Goal: Task Accomplishment & Management: Manage account settings

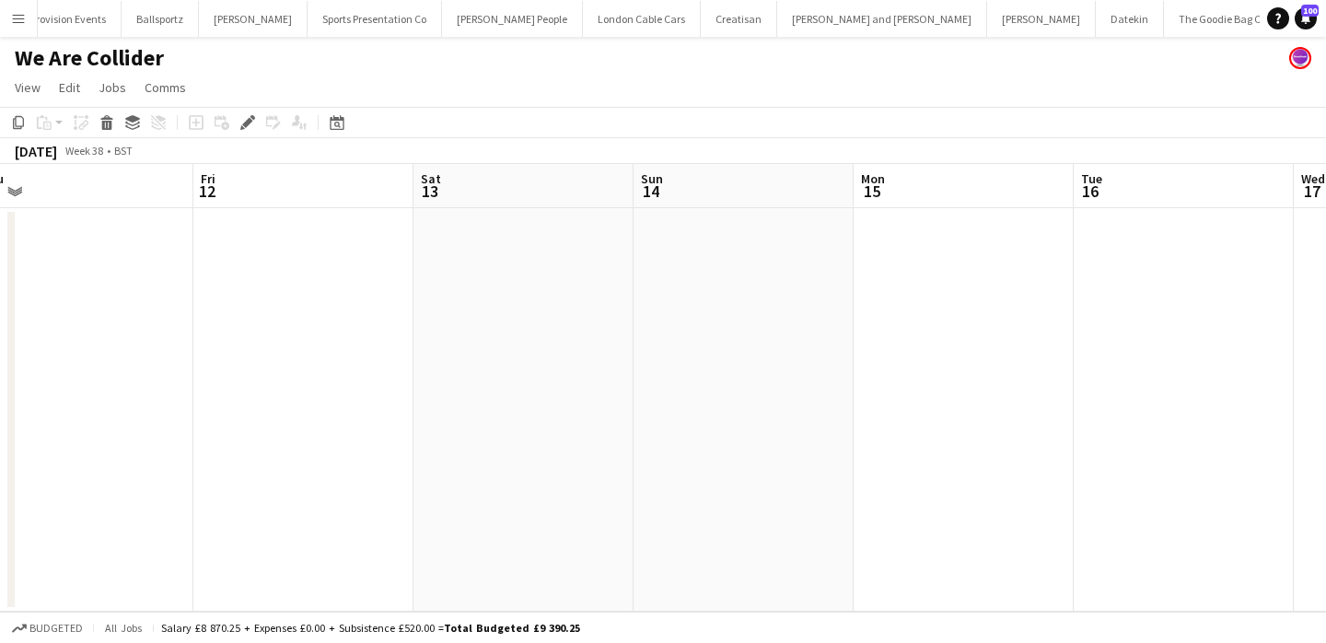
scroll to position [0, 577]
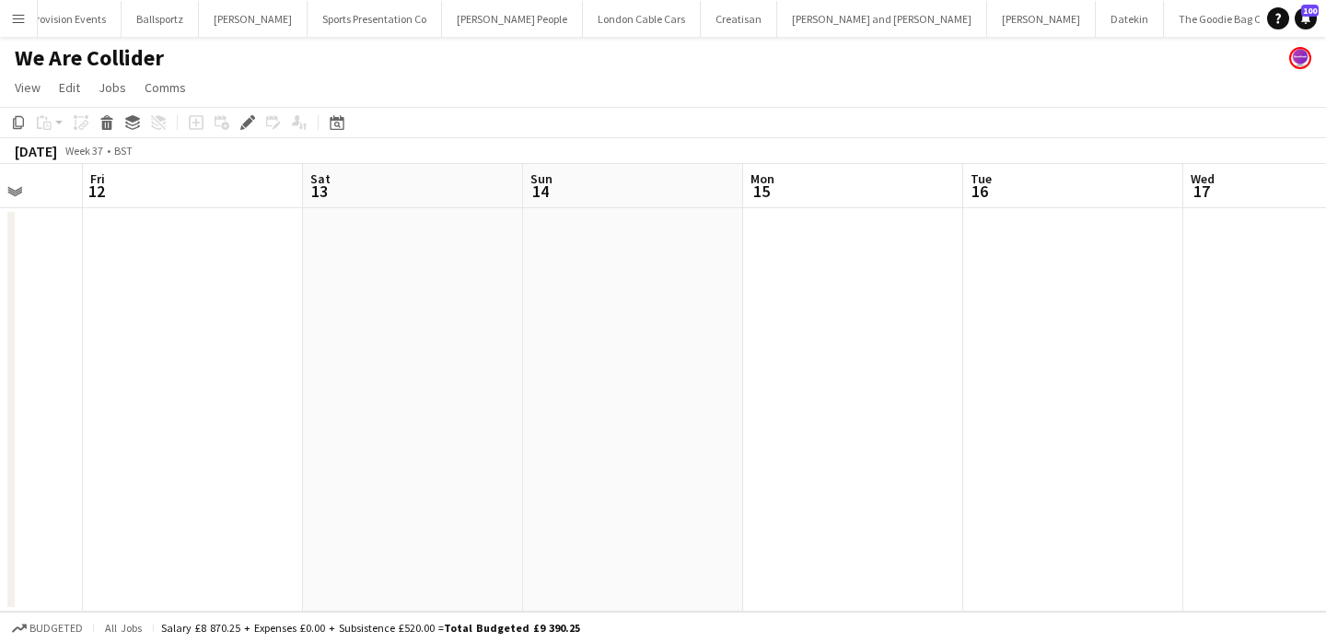
click at [12, 19] on app-icon "Menu" at bounding box center [18, 18] width 15 height 15
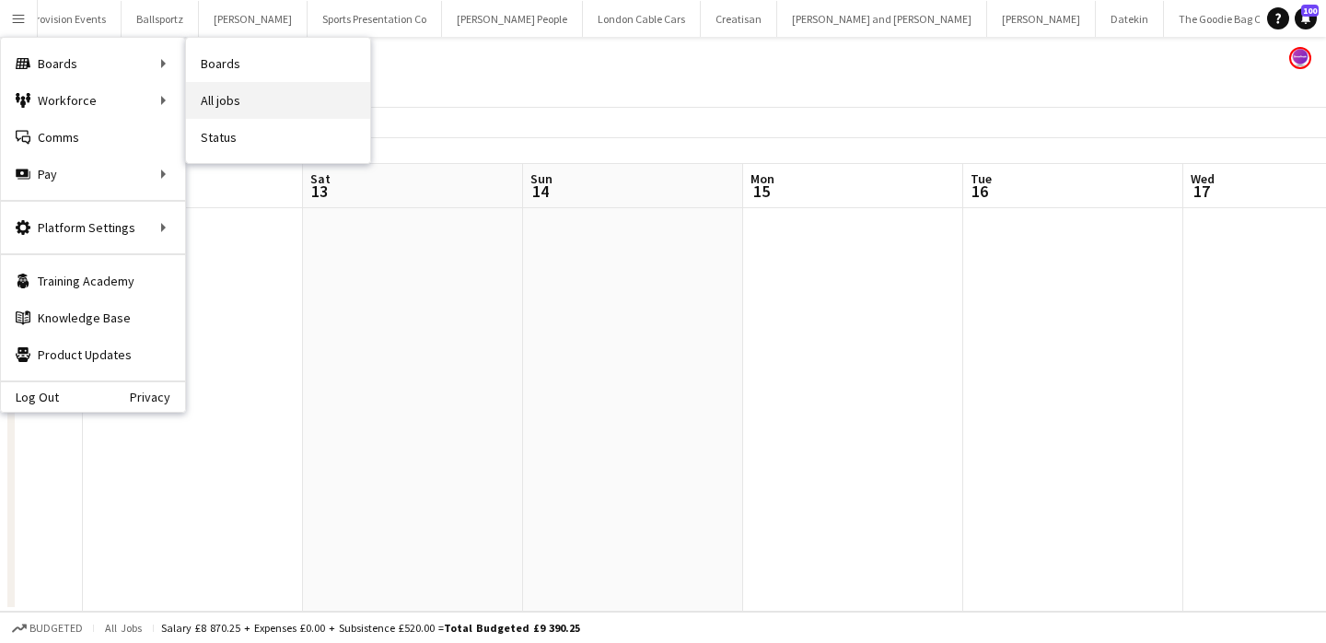
click at [236, 99] on link "All jobs" at bounding box center [278, 100] width 184 height 37
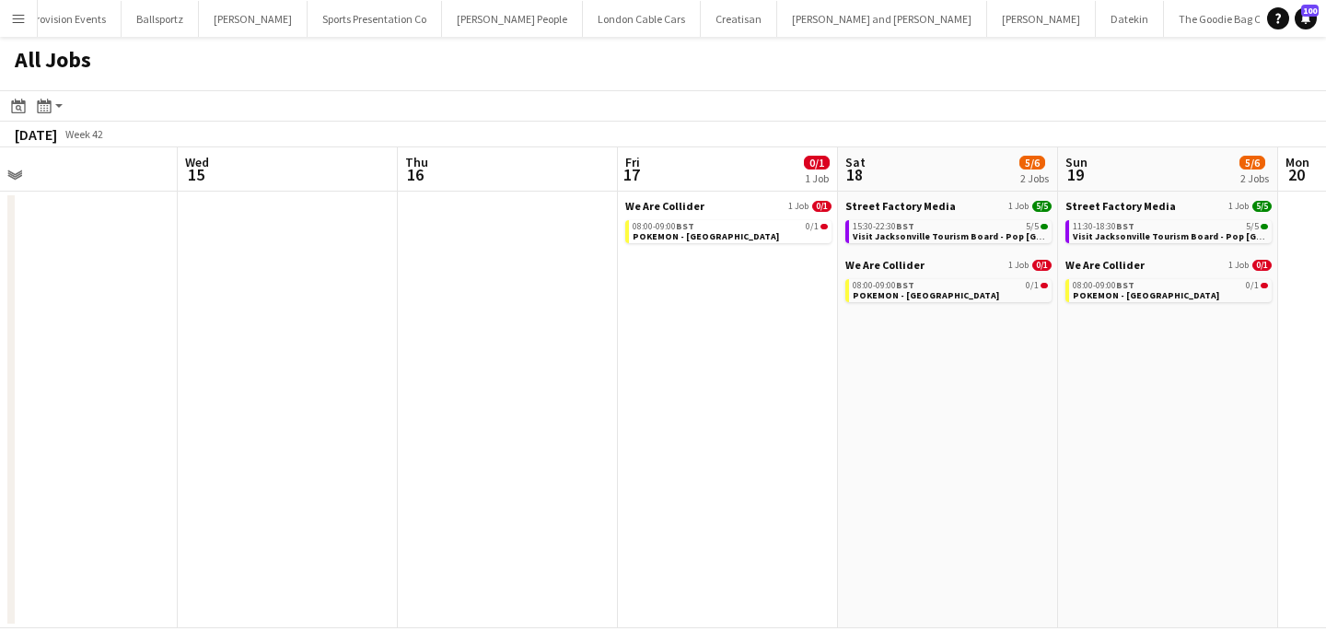
scroll to position [0, 710]
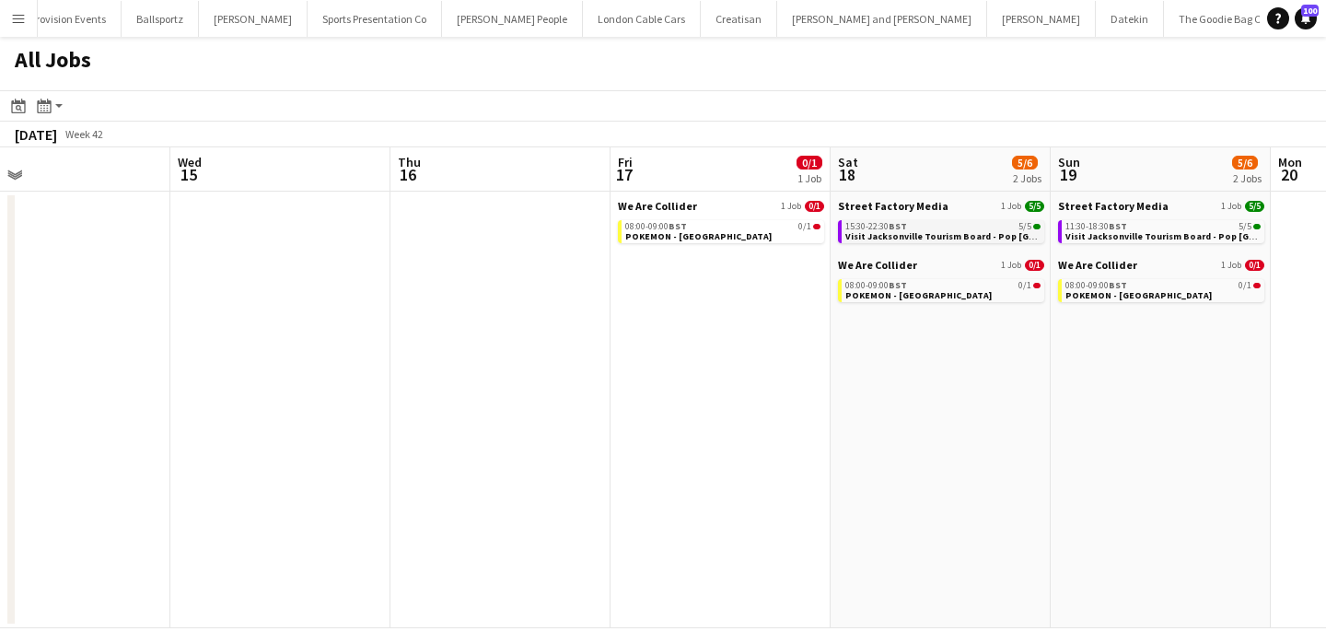
click at [993, 230] on span "Visit Jacksonville Tourism Board - Pop [GEOGRAPHIC_DATA]" at bounding box center [978, 236] width 266 height 12
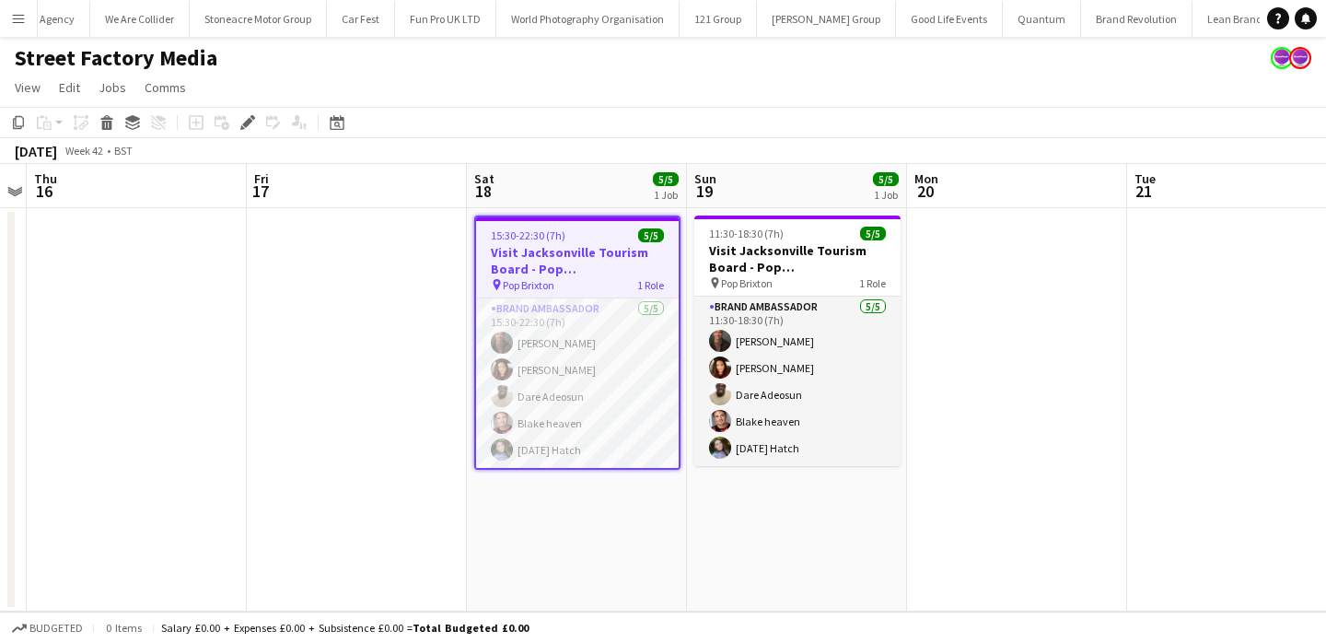
scroll to position [0, 2581]
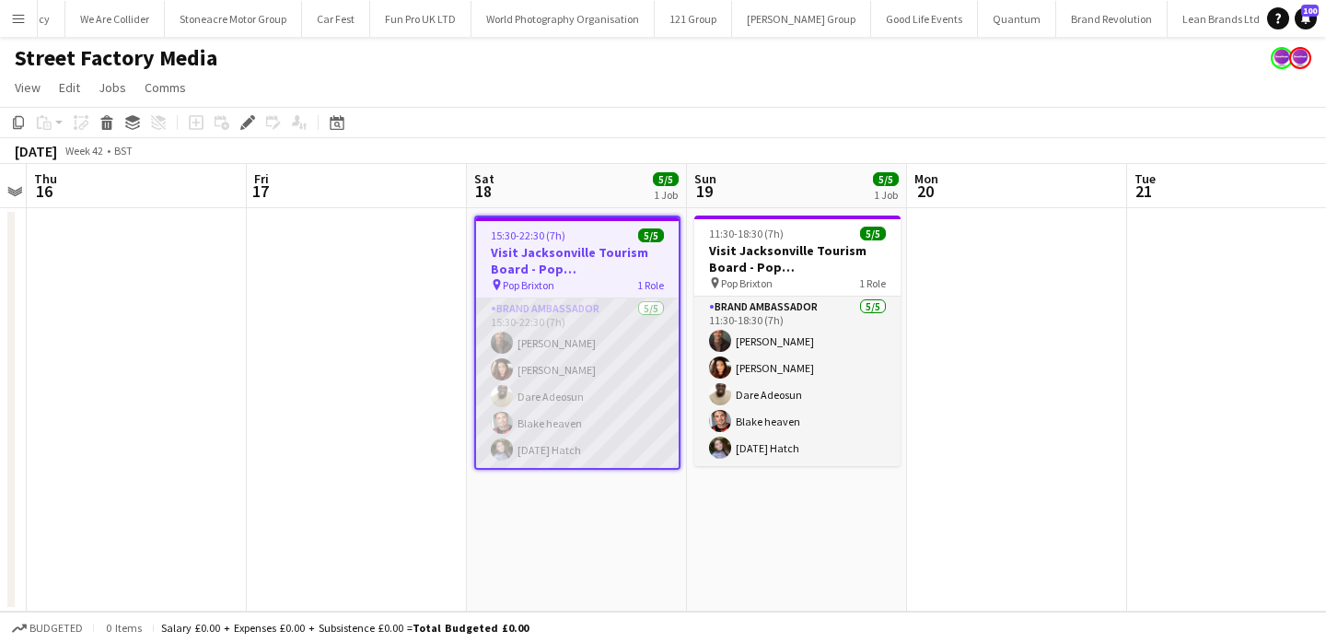
click at [652, 418] on app-card-role "Brand Ambassador [DATE] 15:30-22:30 (7h) [PERSON_NAME] [PERSON_NAME] [PERSON_NA…" at bounding box center [577, 382] width 203 height 169
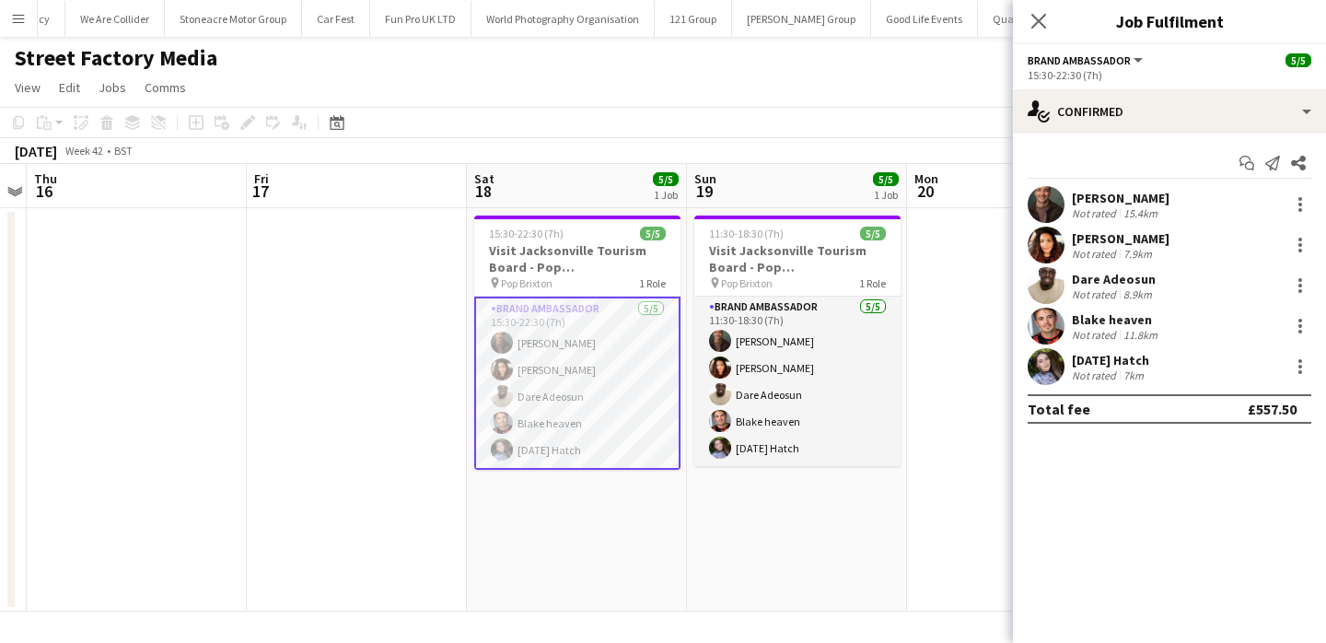
click at [1100, 370] on div "Not rated" at bounding box center [1096, 375] width 48 height 14
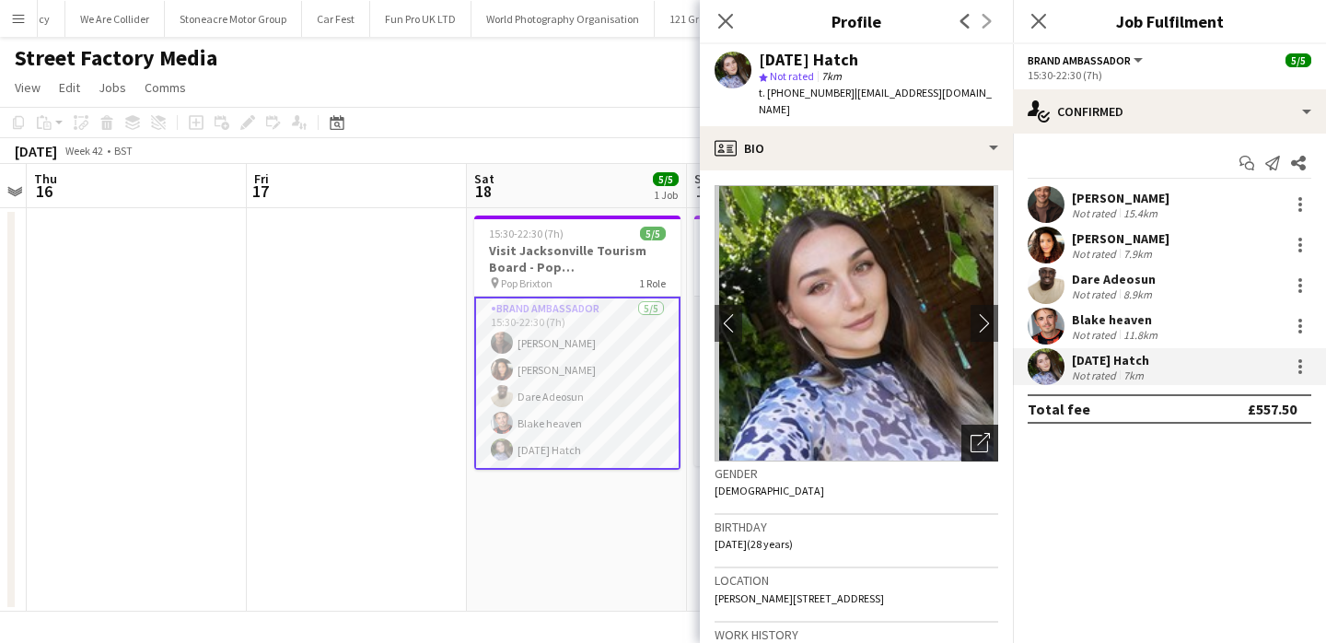
click at [985, 433] on icon "Open photos pop-in" at bounding box center [980, 442] width 19 height 19
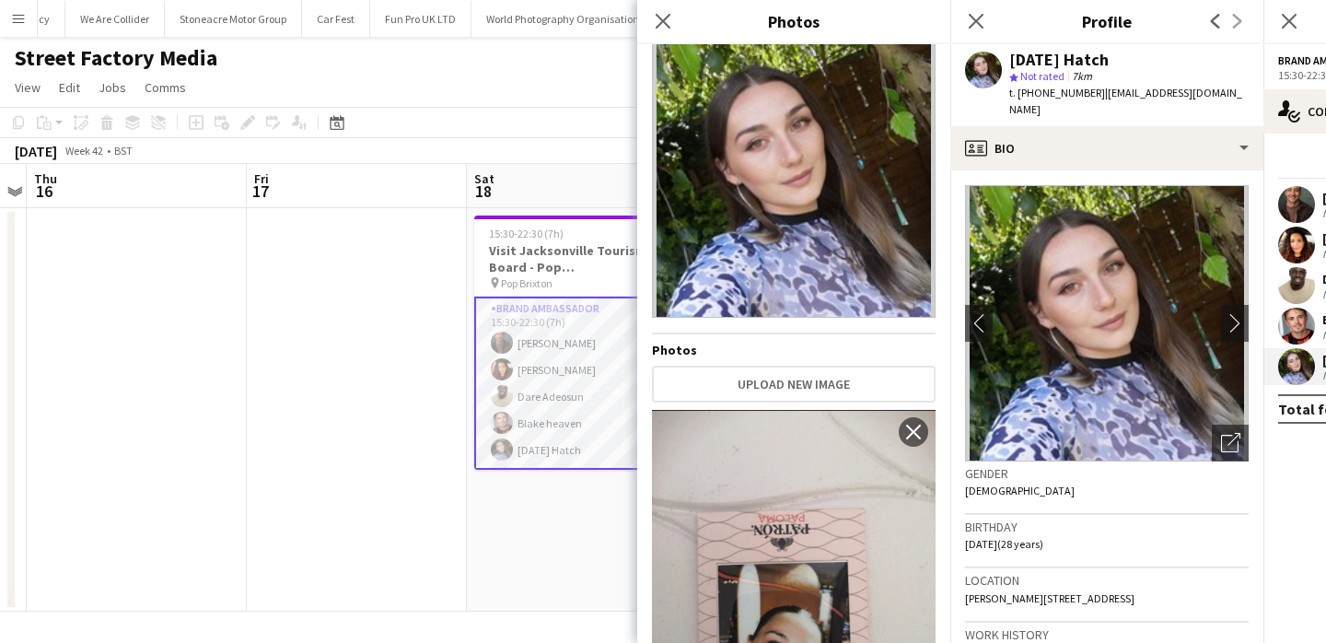
scroll to position [36, 0]
click at [595, 417] on app-card-role "Brand Ambassador [DATE] 15:30-22:30 (7h) [PERSON_NAME] [PERSON_NAME] [PERSON_NA…" at bounding box center [577, 383] width 206 height 173
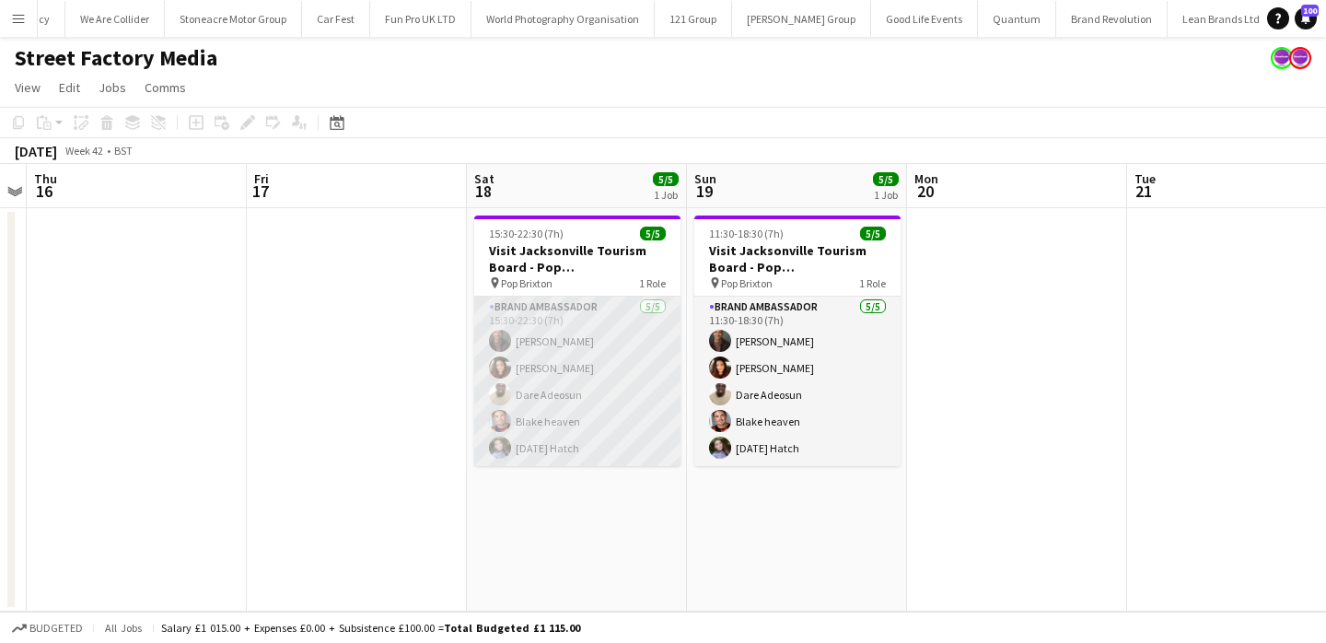
click at [589, 401] on app-card-role "Brand Ambassador [DATE] 15:30-22:30 (7h) [PERSON_NAME] [PERSON_NAME] [PERSON_NA…" at bounding box center [577, 381] width 206 height 169
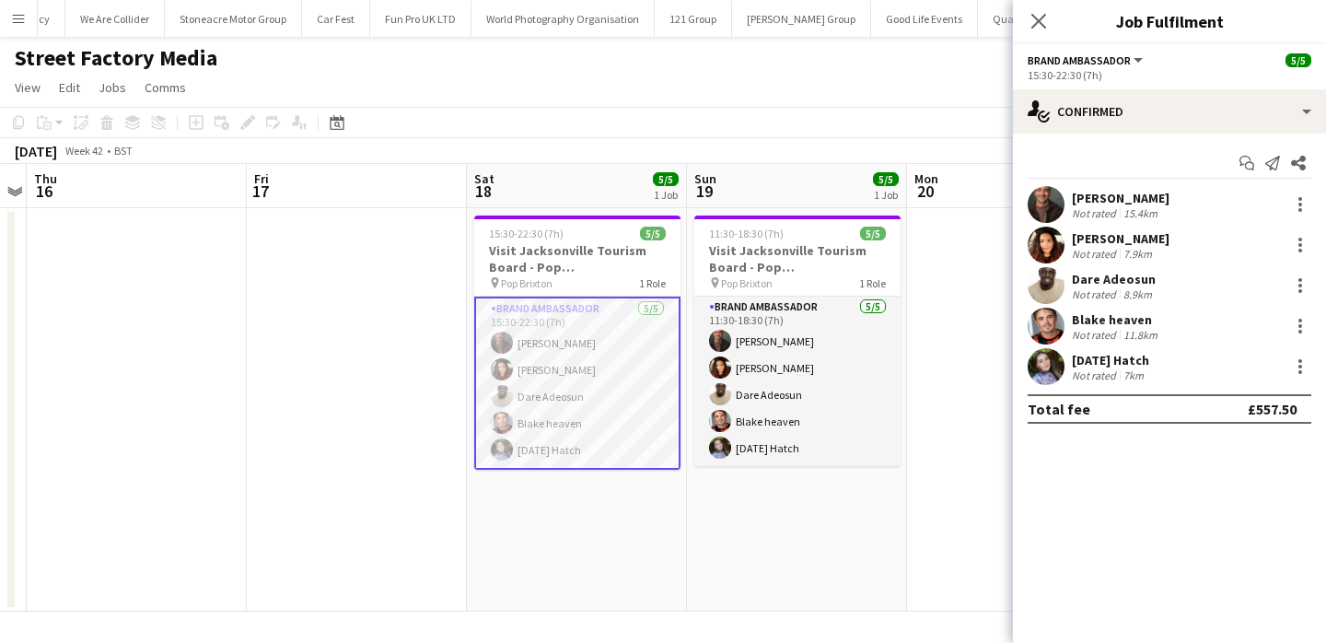
click at [1135, 234] on div "[PERSON_NAME]" at bounding box center [1121, 238] width 98 height 17
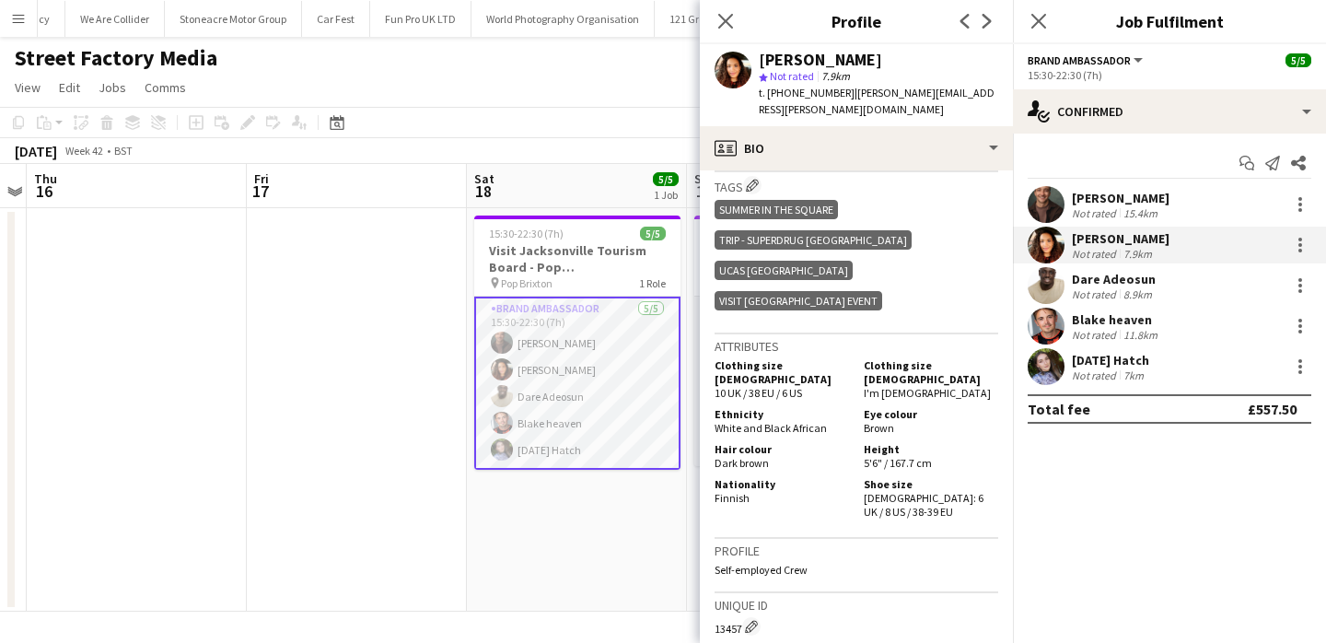
scroll to position [1031, 0]
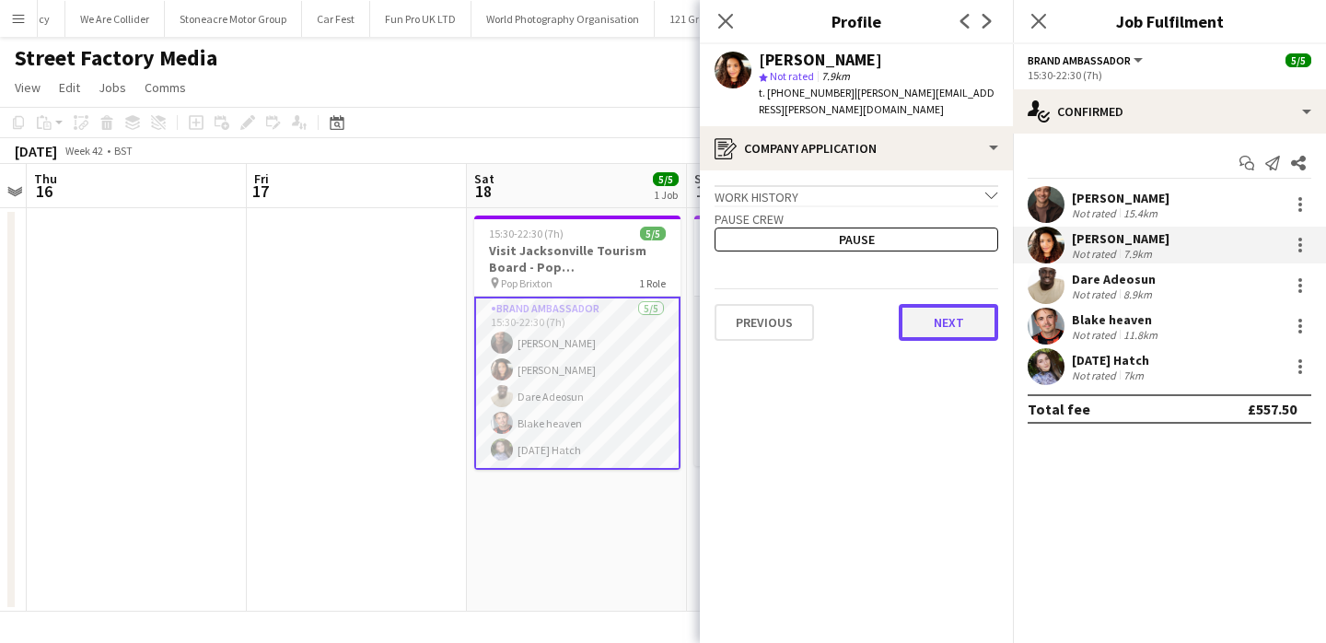
click at [963, 304] on button "Next" at bounding box center [948, 322] width 99 height 37
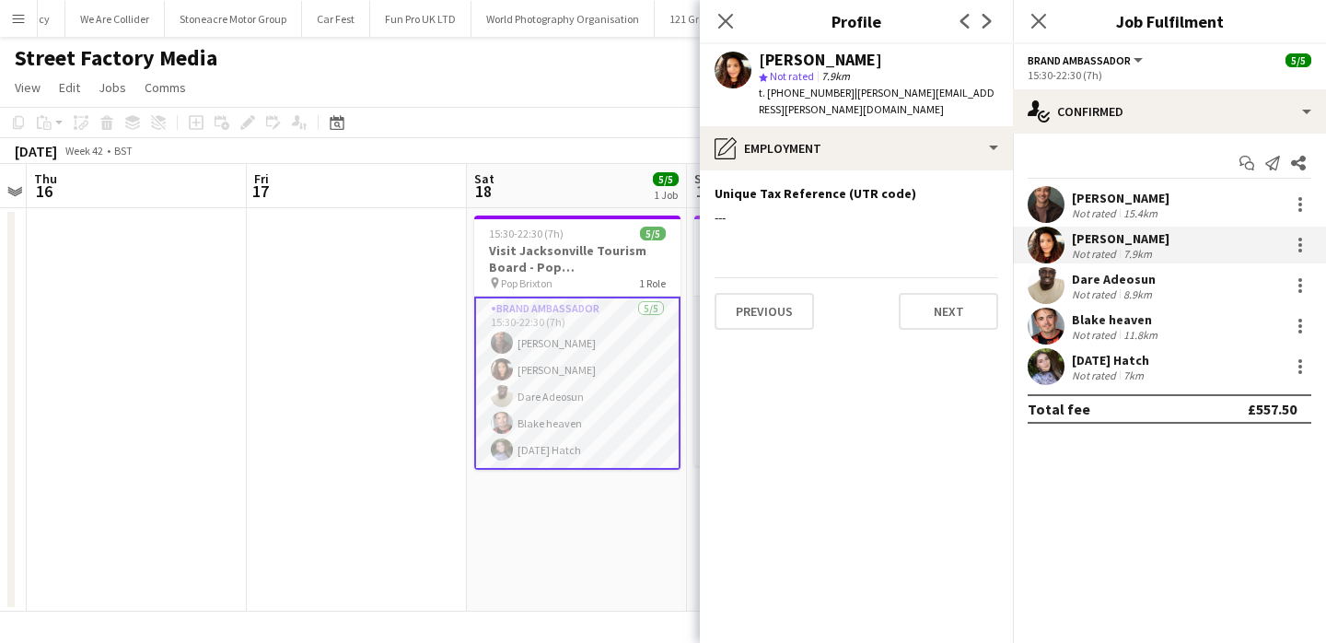
click at [959, 277] on div "Previous Next" at bounding box center [857, 303] width 284 height 52
click at [955, 304] on button "Next" at bounding box center [948, 311] width 99 height 37
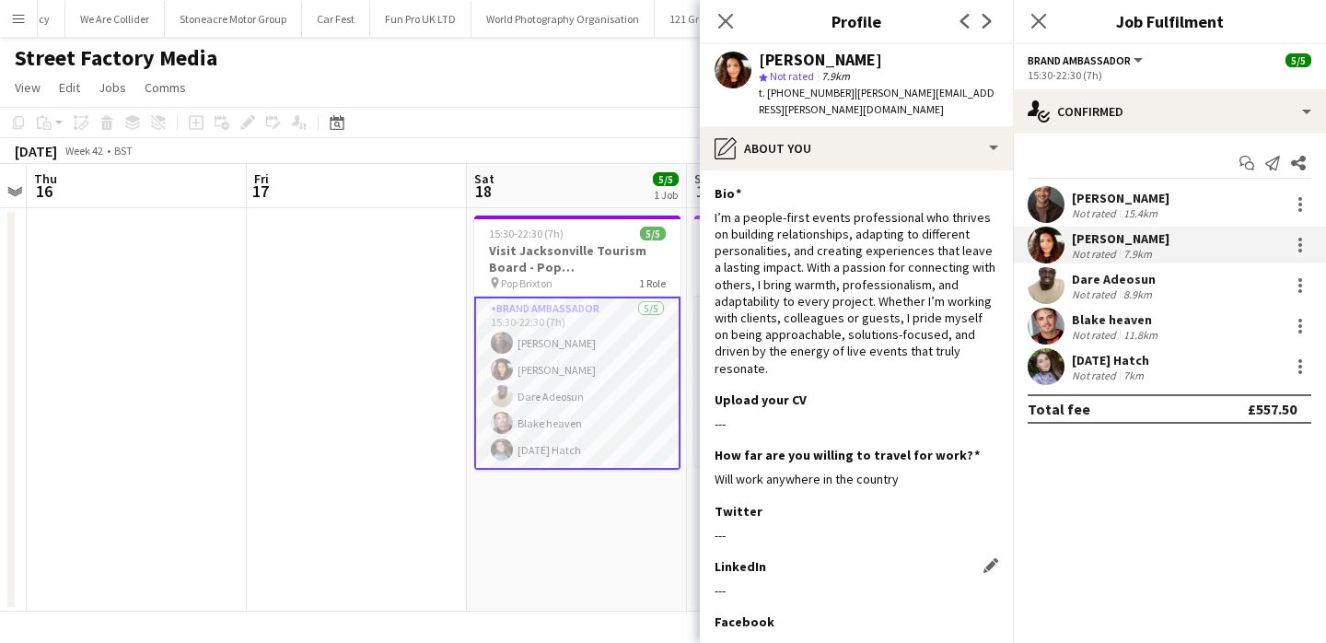
scroll to position [153, 0]
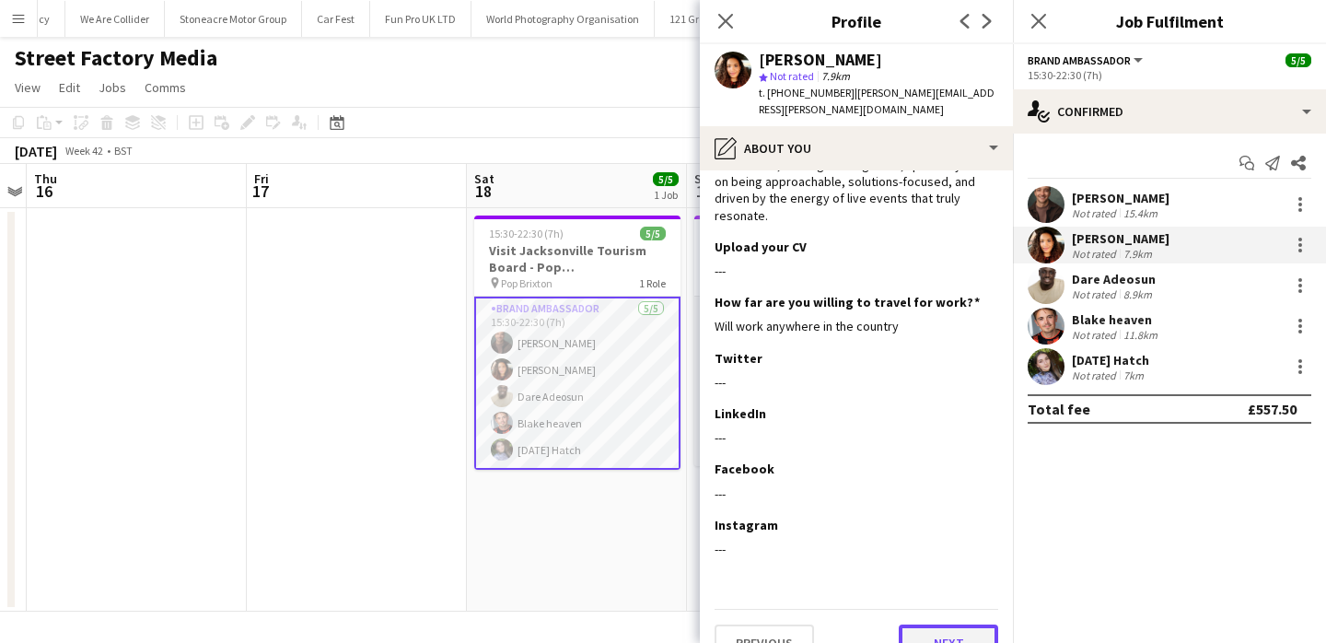
click at [919, 624] on button "Next" at bounding box center [948, 642] width 99 height 37
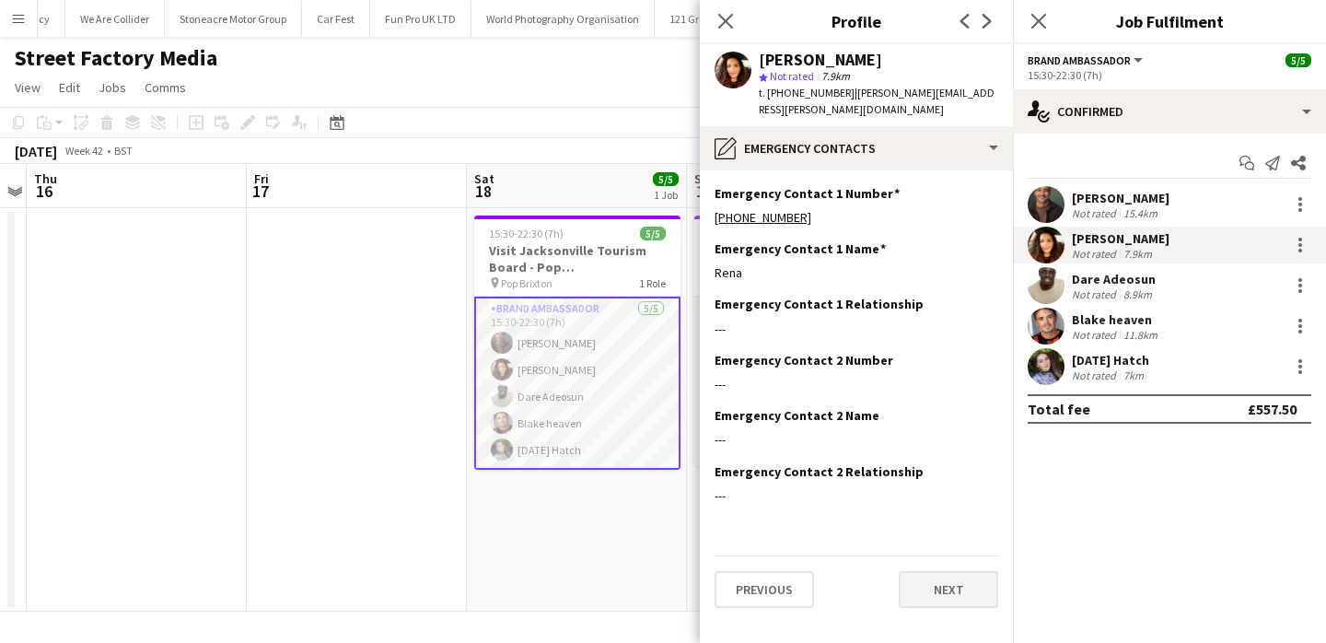
scroll to position [0, 0]
click at [951, 576] on button "Next" at bounding box center [948, 589] width 99 height 37
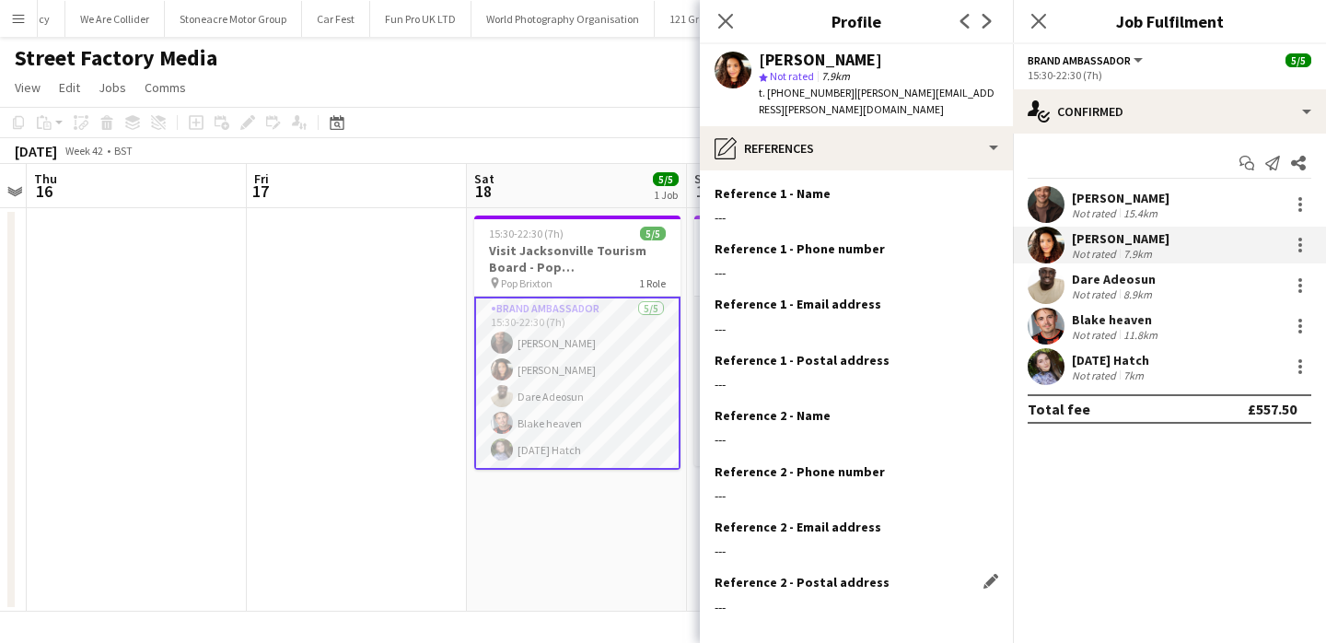
scroll to position [74, 0]
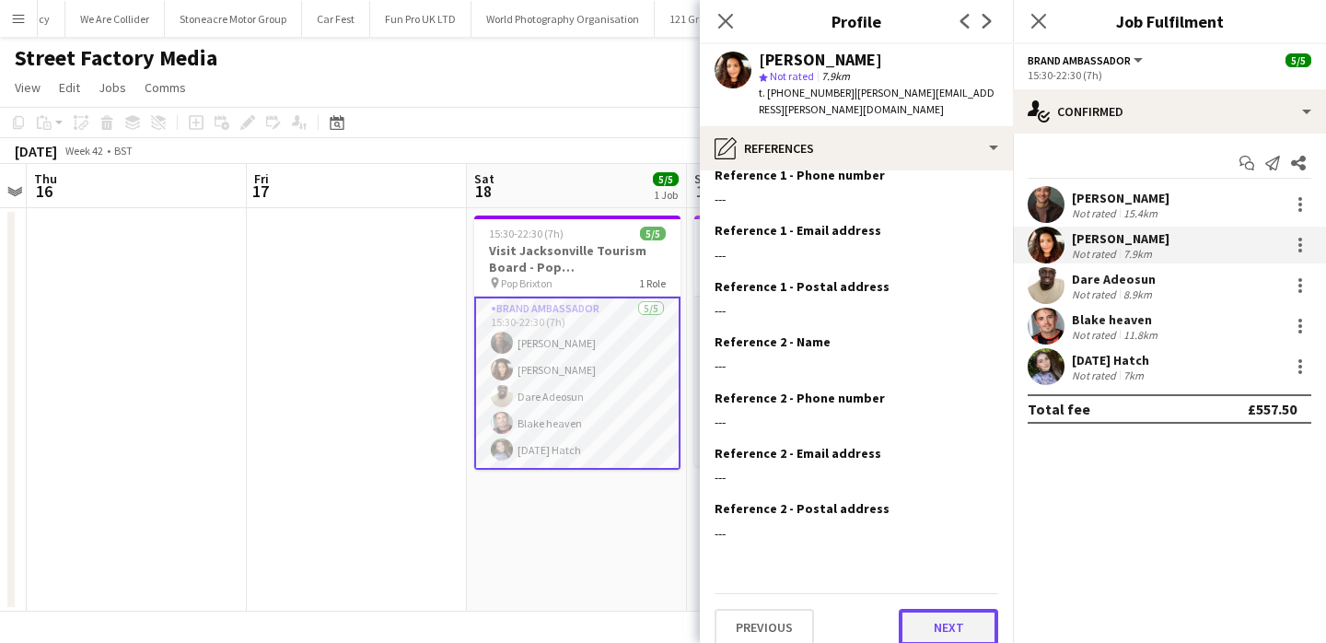
click at [954, 619] on button "Next" at bounding box center [948, 627] width 99 height 37
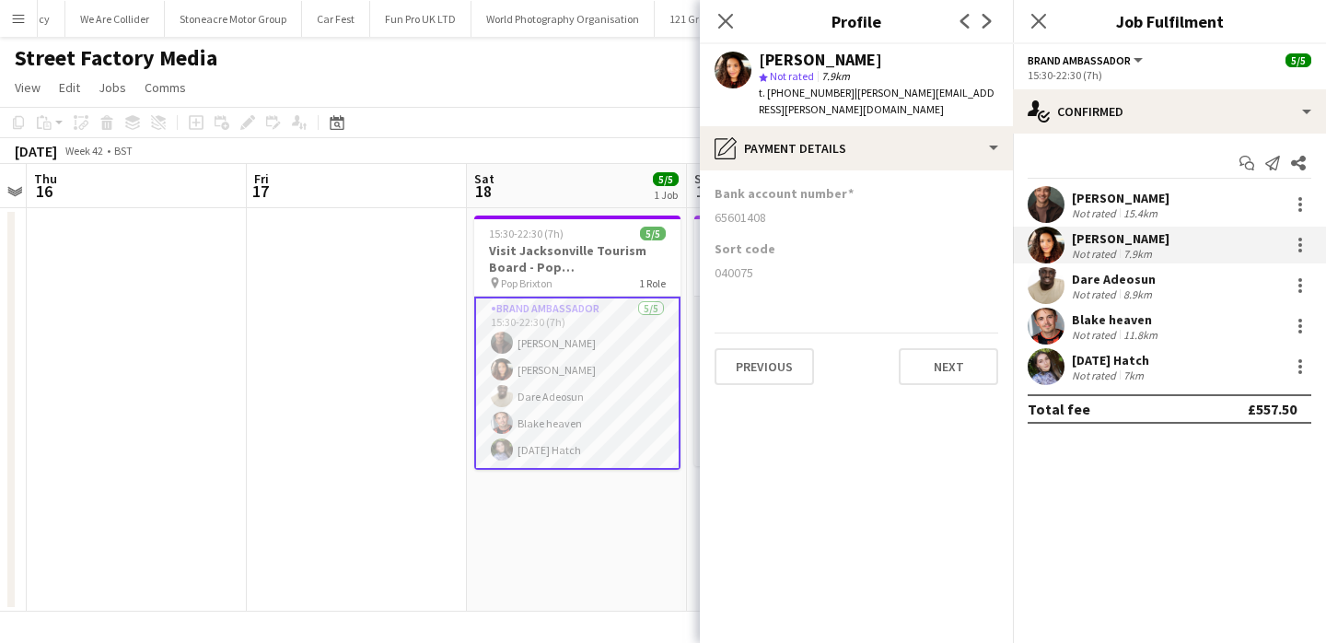
click at [965, 375] on app-section-data-types "Bank account number 65601408 Sort code 040075 Previous Next" at bounding box center [856, 406] width 313 height 472
click at [964, 349] on button "Next" at bounding box center [948, 366] width 99 height 37
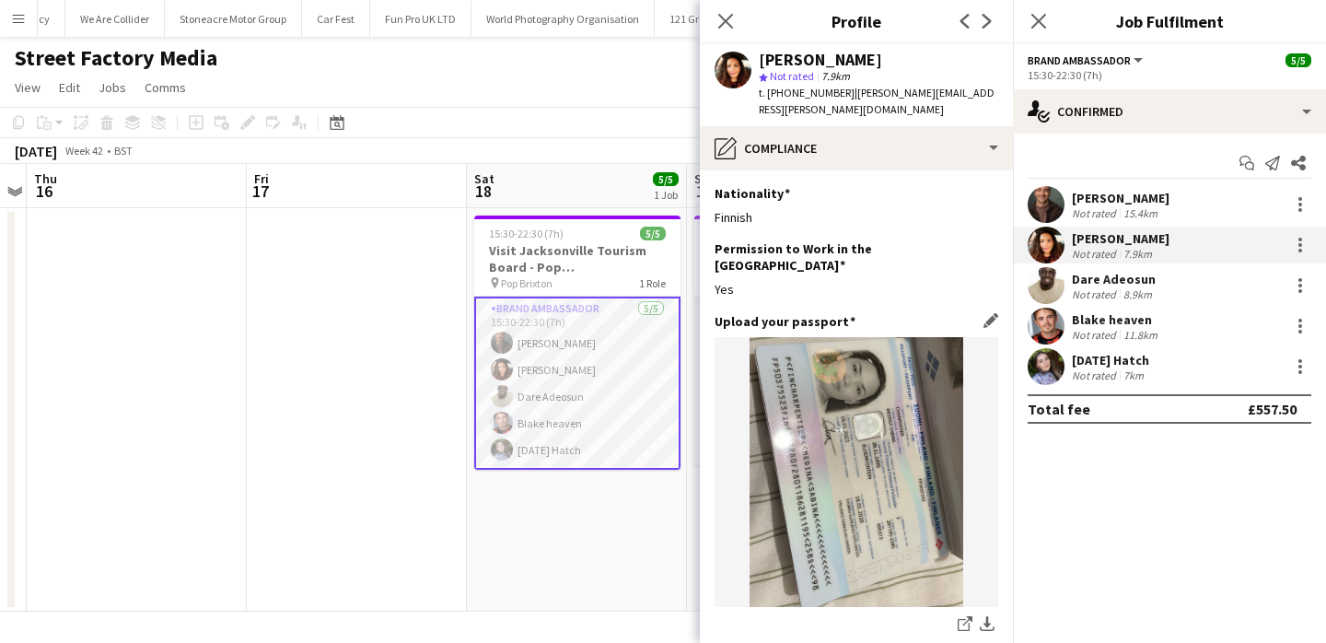
scroll to position [335, 0]
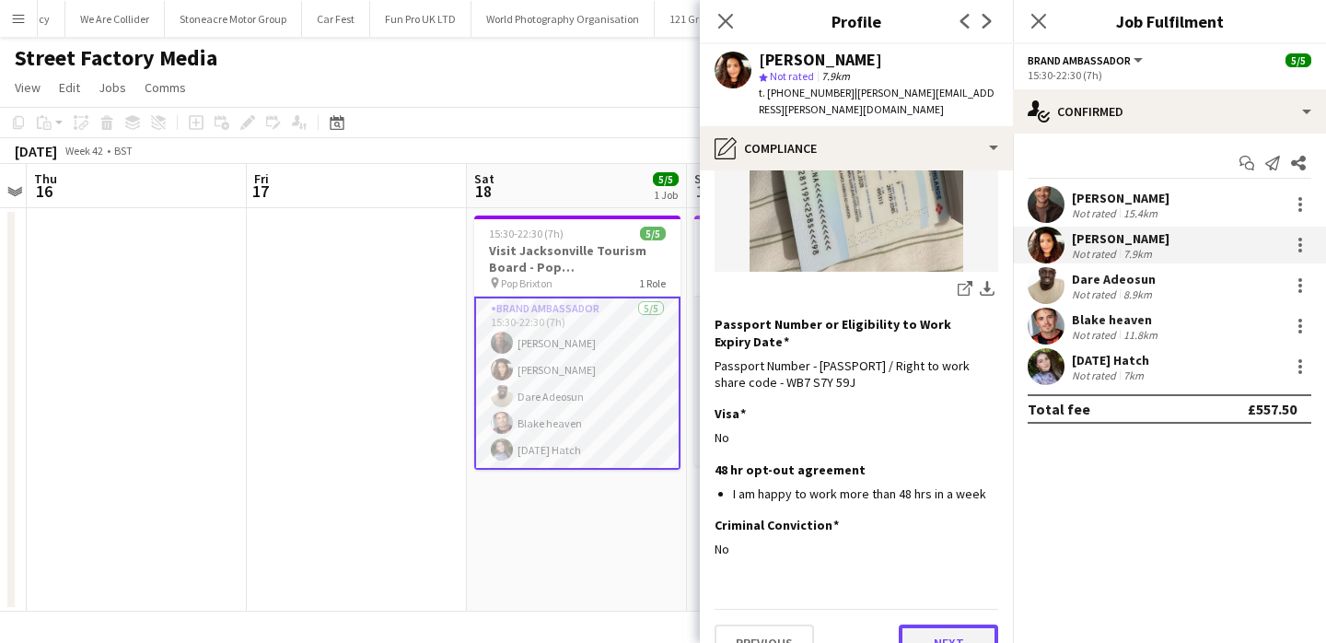
click at [935, 624] on button "Next" at bounding box center [948, 642] width 99 height 37
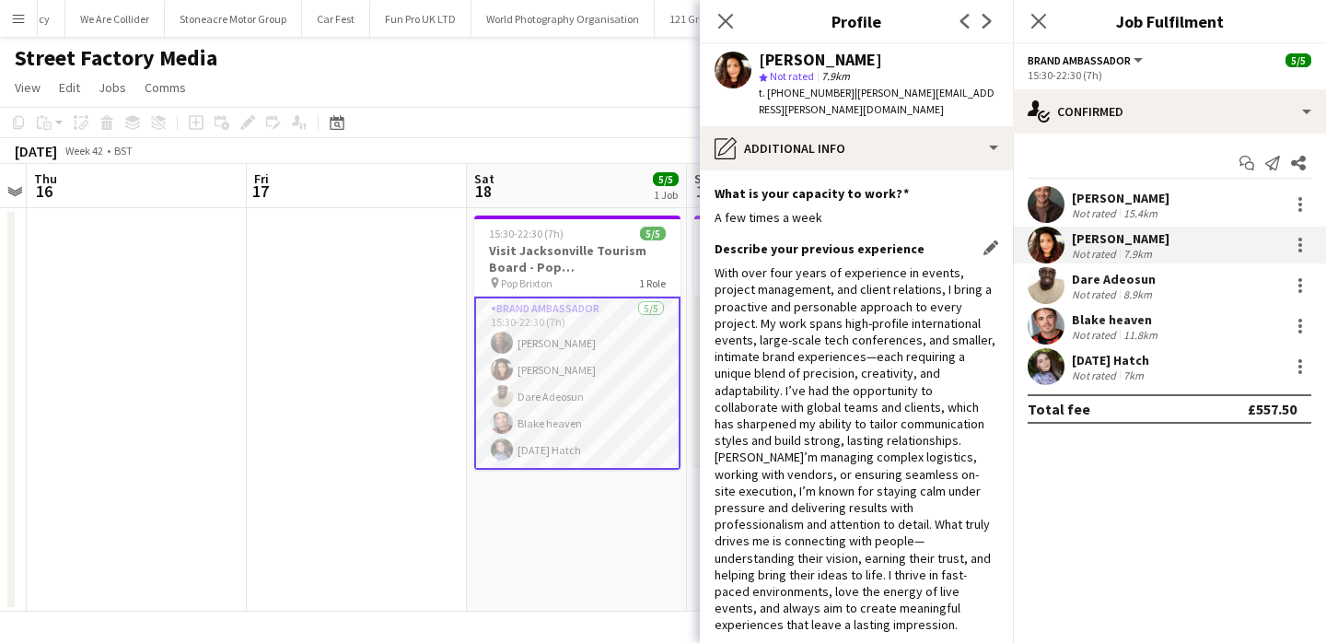
scroll to position [170, 0]
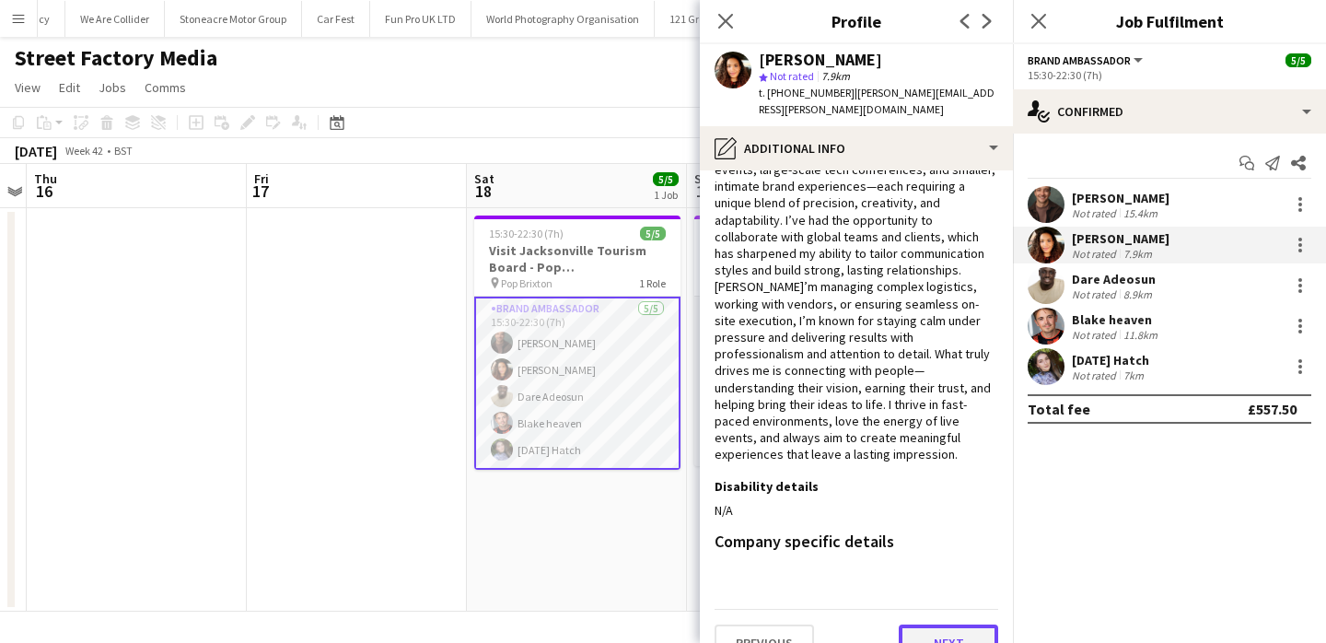
click at [941, 624] on button "Next" at bounding box center [948, 642] width 99 height 37
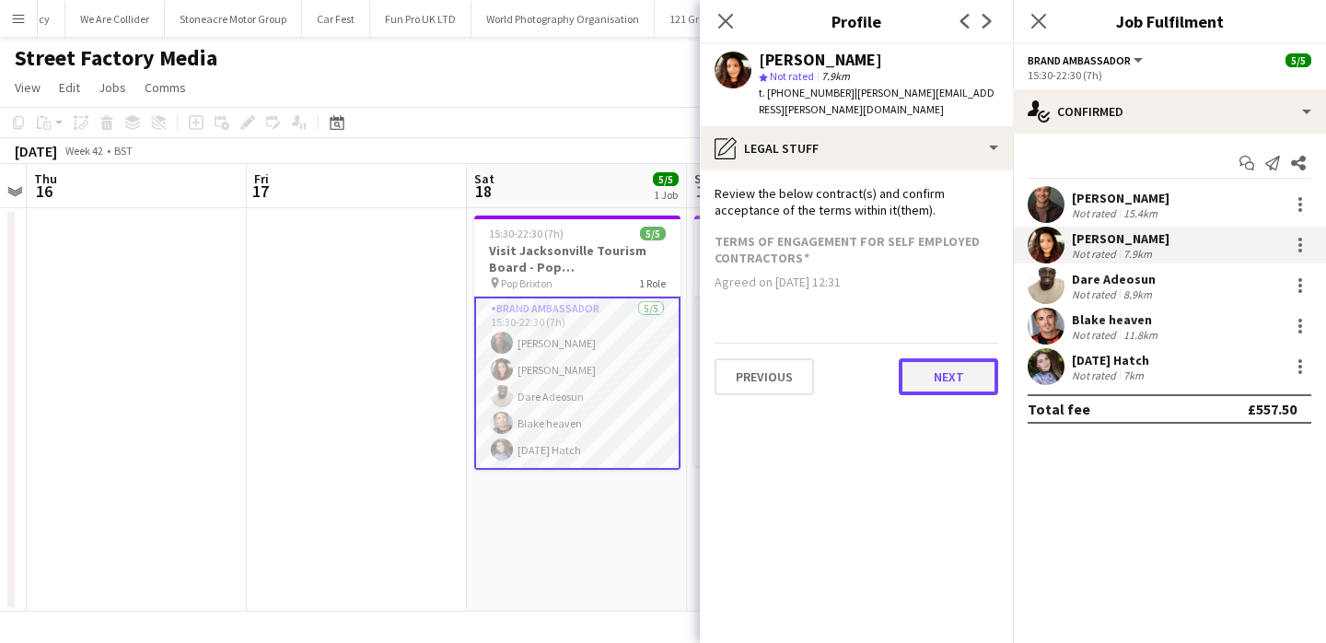
click at [954, 358] on button "Next" at bounding box center [948, 376] width 99 height 37
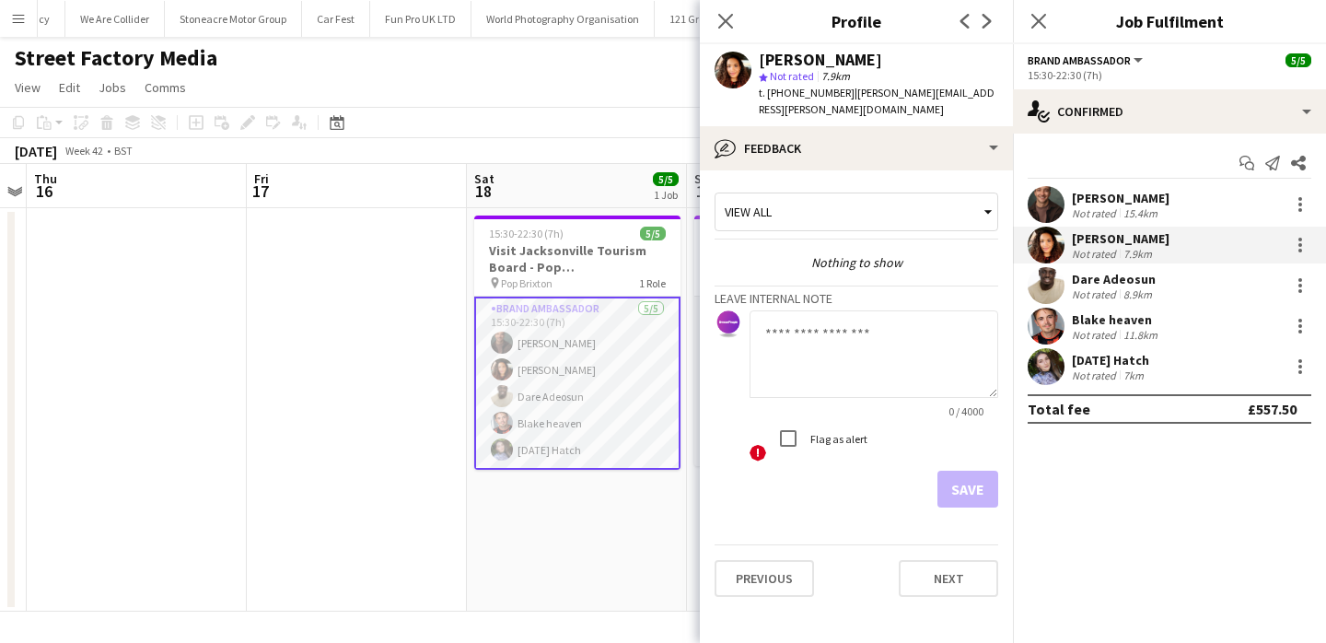
click at [951, 544] on div "Previous Next" at bounding box center [857, 570] width 284 height 52
click at [951, 571] on button "Next" at bounding box center [948, 578] width 99 height 37
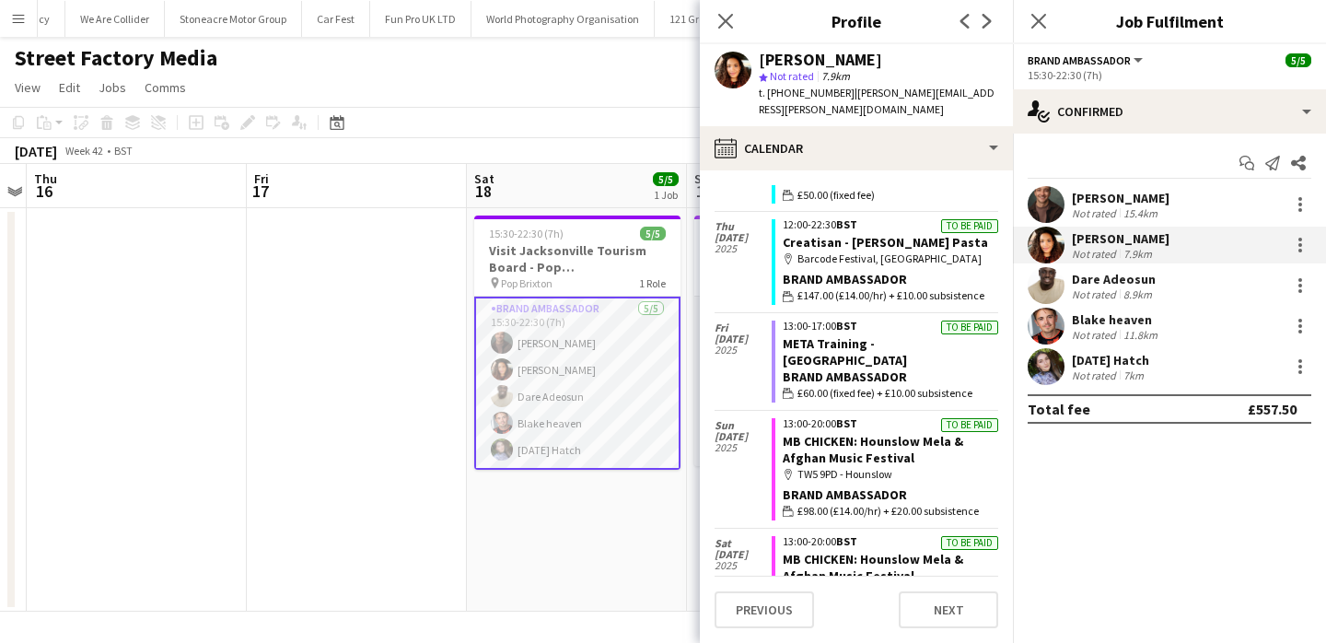
scroll to position [2070, 0]
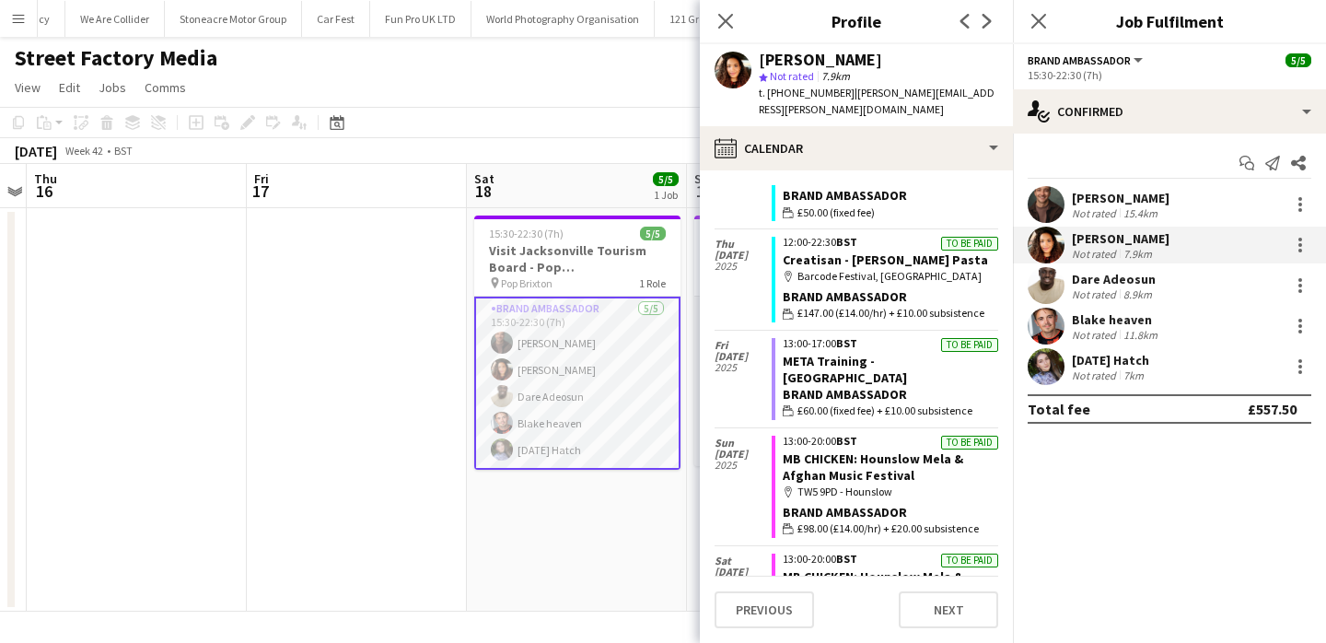
click at [1074, 371] on div "Not rated" at bounding box center [1096, 375] width 48 height 14
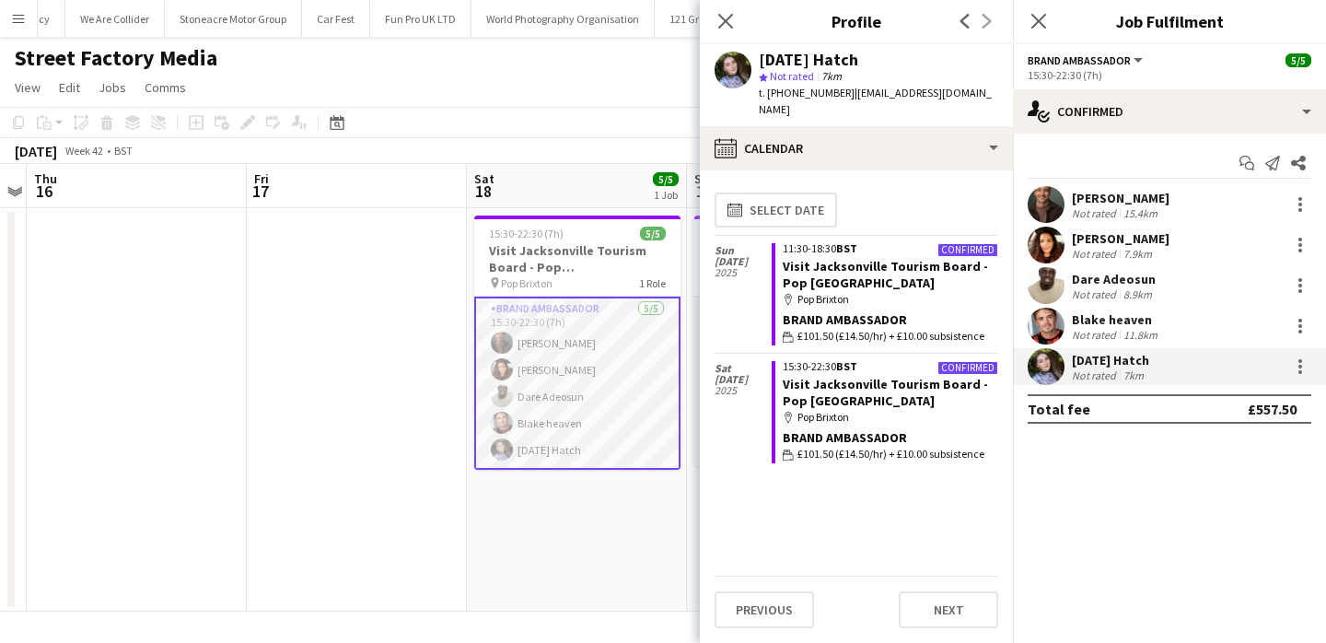
click at [1048, 377] on app-user-avatar at bounding box center [1046, 366] width 37 height 37
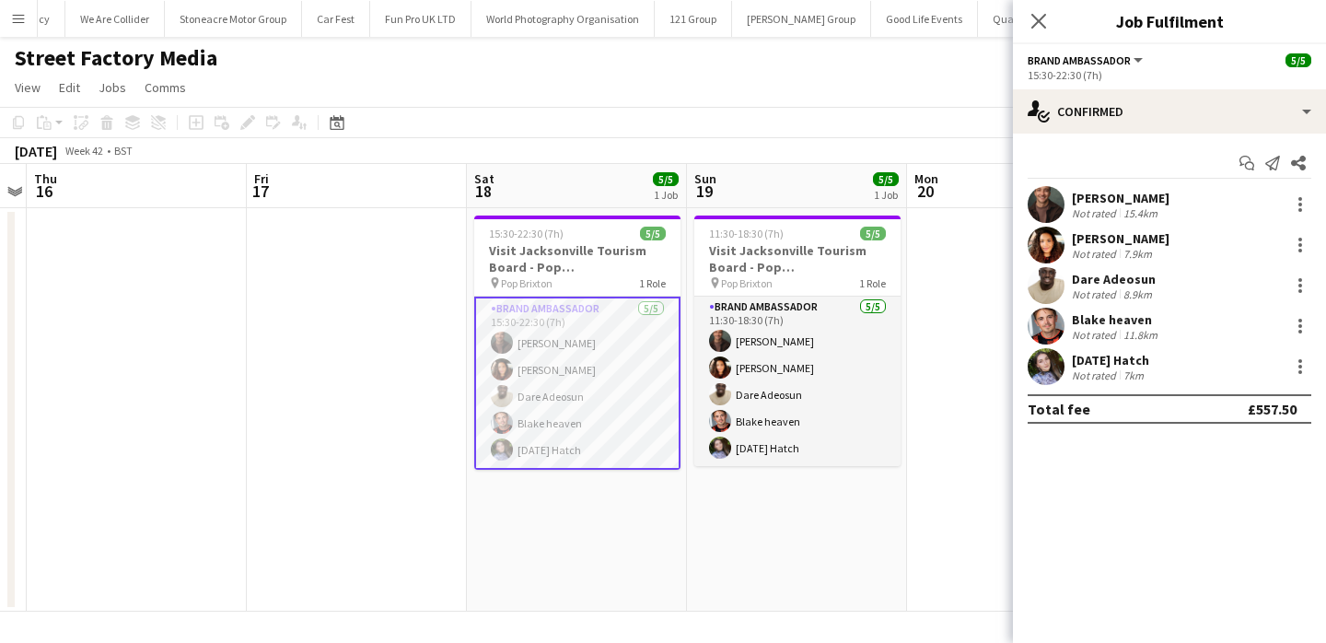
click at [1048, 374] on app-user-avatar at bounding box center [1046, 366] width 37 height 37
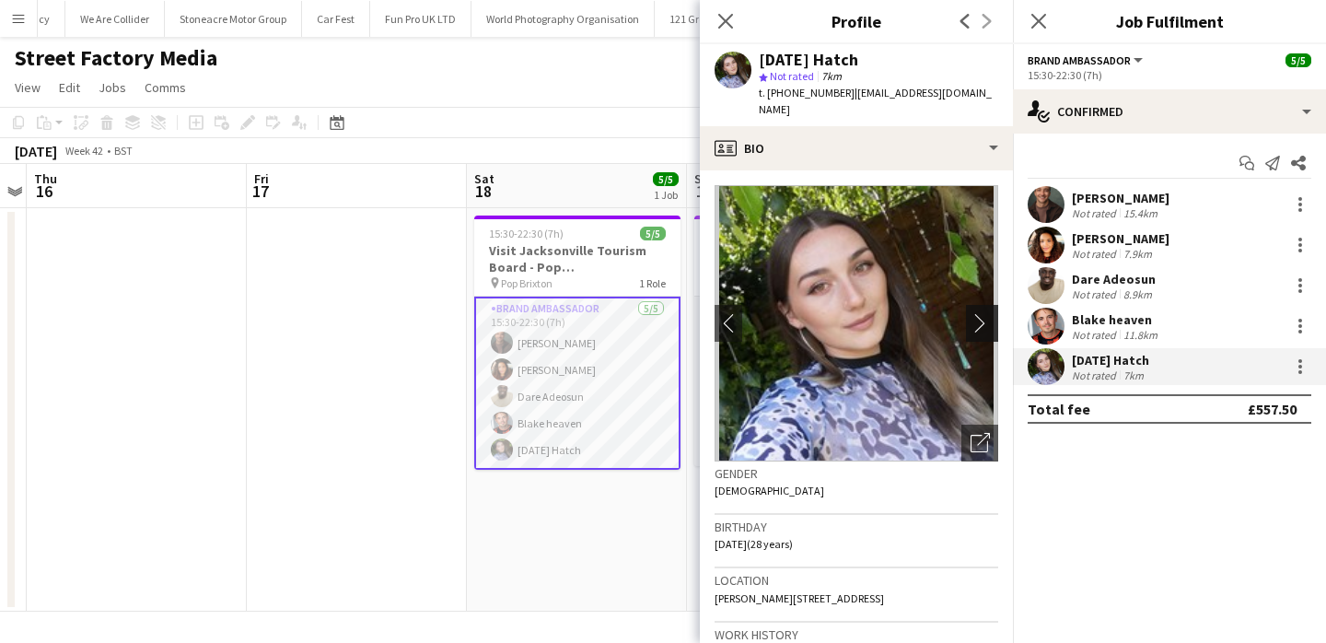
click at [983, 313] on app-icon "chevron-right" at bounding box center [985, 322] width 29 height 19
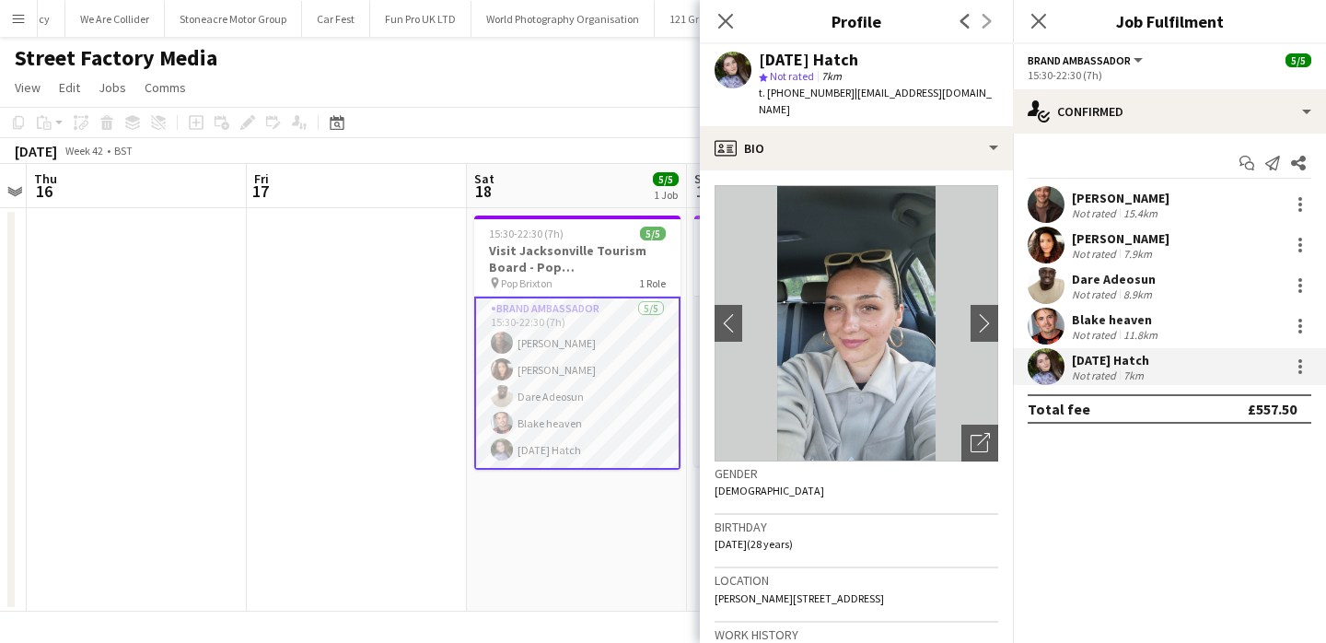
click at [669, 482] on app-date-cell "15:30-22:30 (7h) 5/5 Visit Jacksonville Tourism Board - Pop Brixton pin Pop Bri…" at bounding box center [577, 409] width 220 height 403
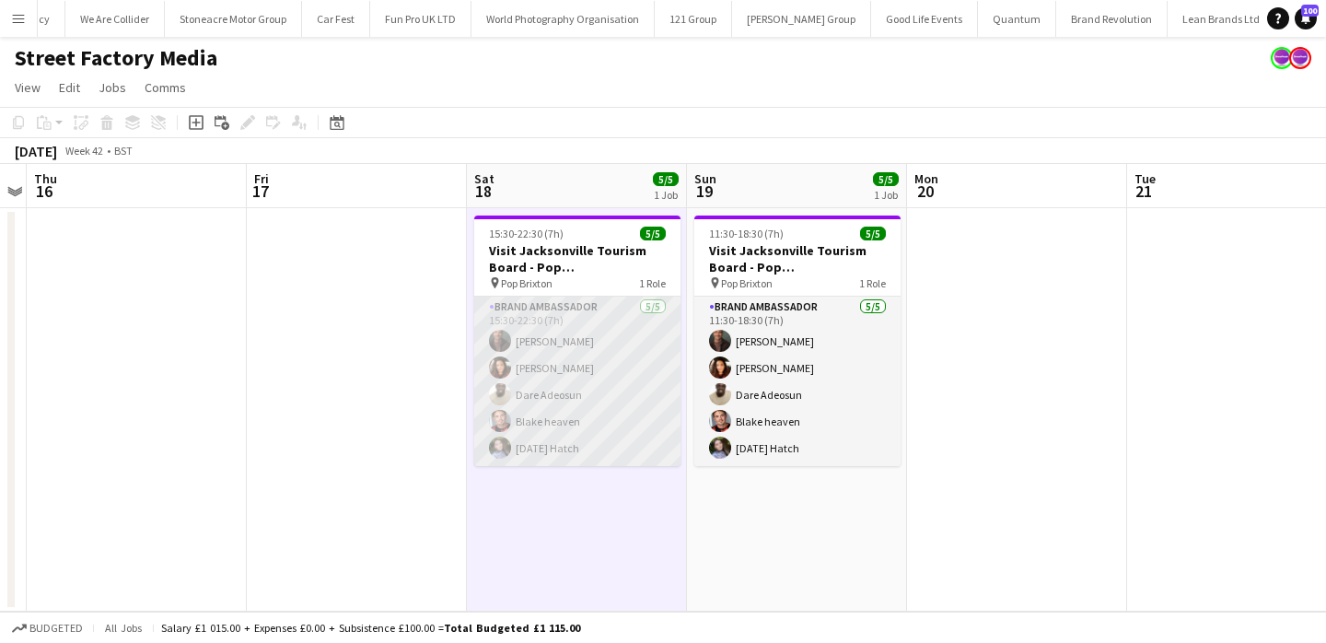
click at [636, 429] on app-card-role "Brand Ambassador [DATE] 15:30-22:30 (7h) [PERSON_NAME] [PERSON_NAME] [PERSON_NA…" at bounding box center [577, 381] width 206 height 169
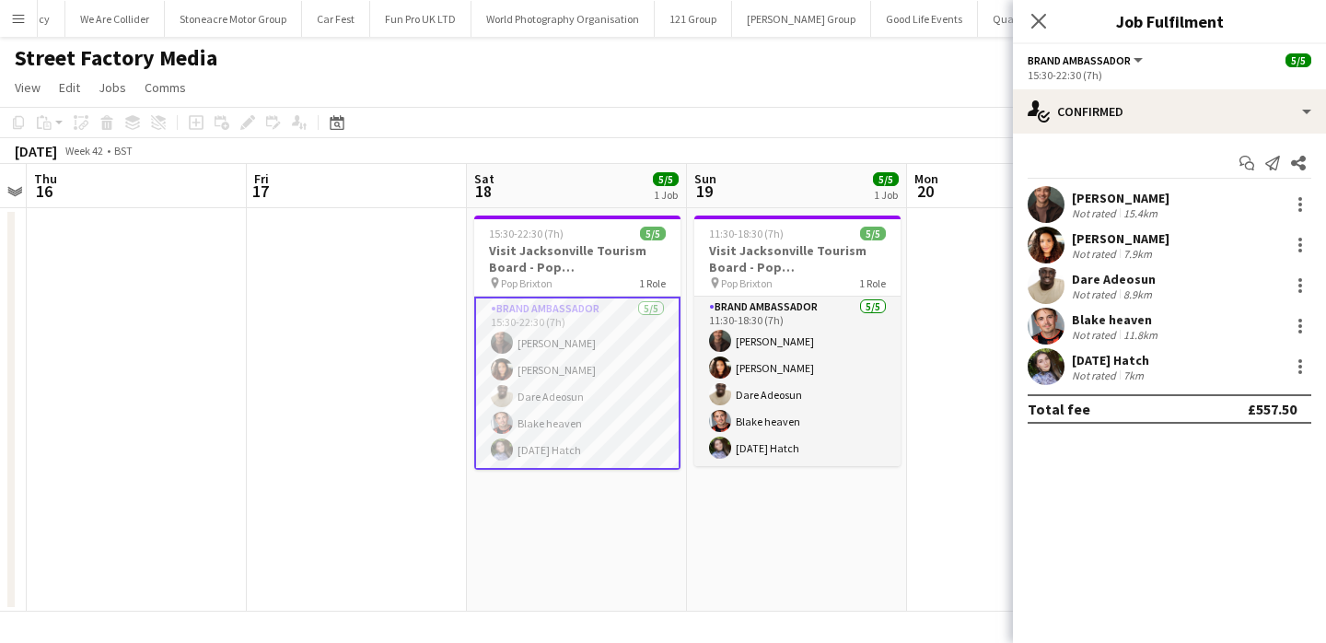
click at [685, 496] on app-date-cell "15:30-22:30 (7h) 5/5 Visit Jacksonville Tourism Board - Pop Brixton pin Pop Bri…" at bounding box center [577, 409] width 220 height 403
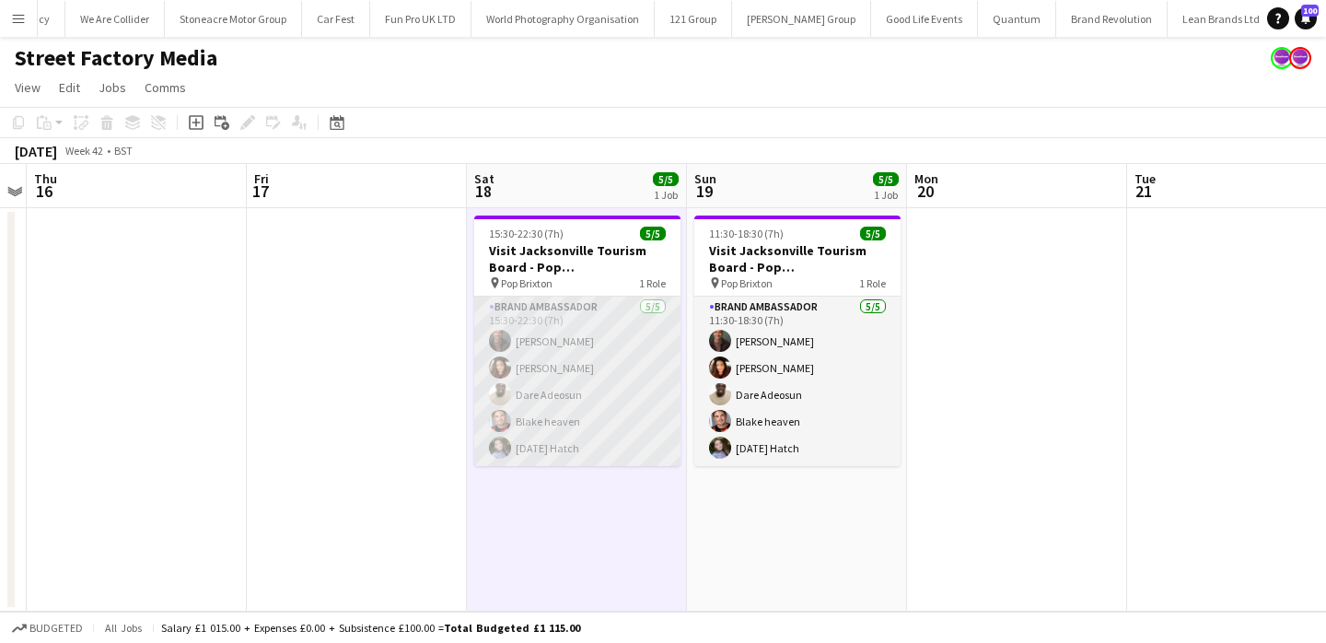
click at [614, 420] on app-card-role "Brand Ambassador [DATE] 15:30-22:30 (7h) [PERSON_NAME] [PERSON_NAME] [PERSON_NA…" at bounding box center [577, 381] width 206 height 169
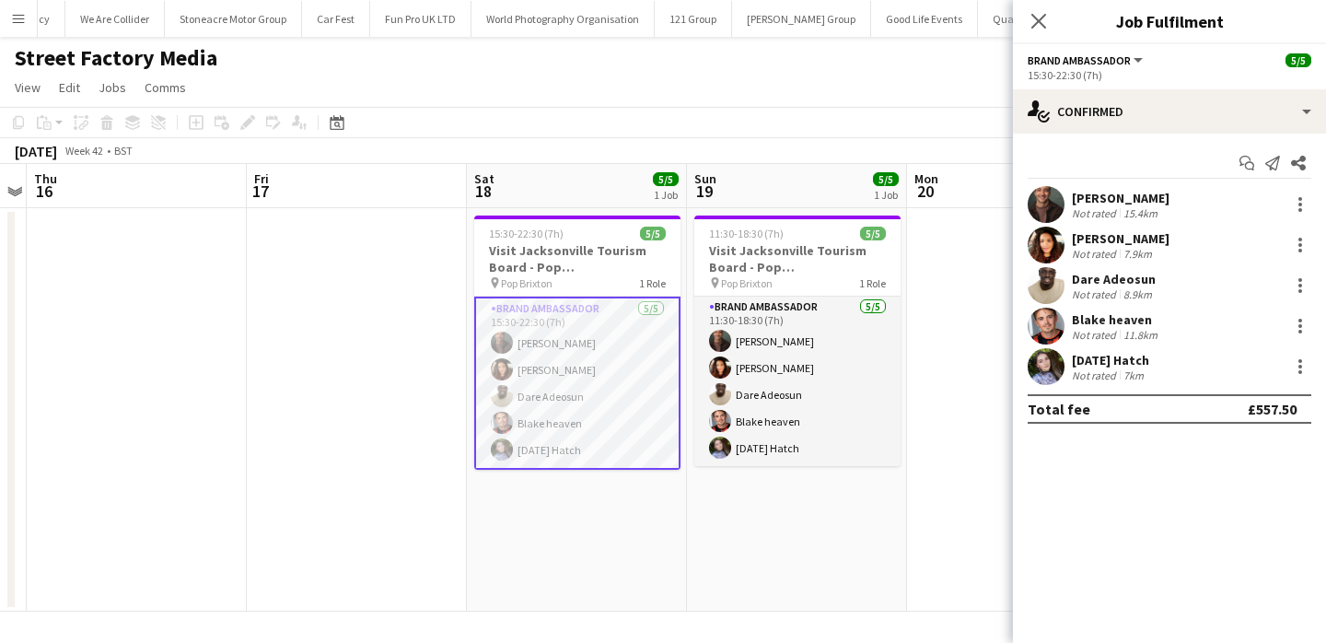
click at [1068, 366] on div "Epiphany Hatch Not rated 7km" at bounding box center [1169, 366] width 313 height 37
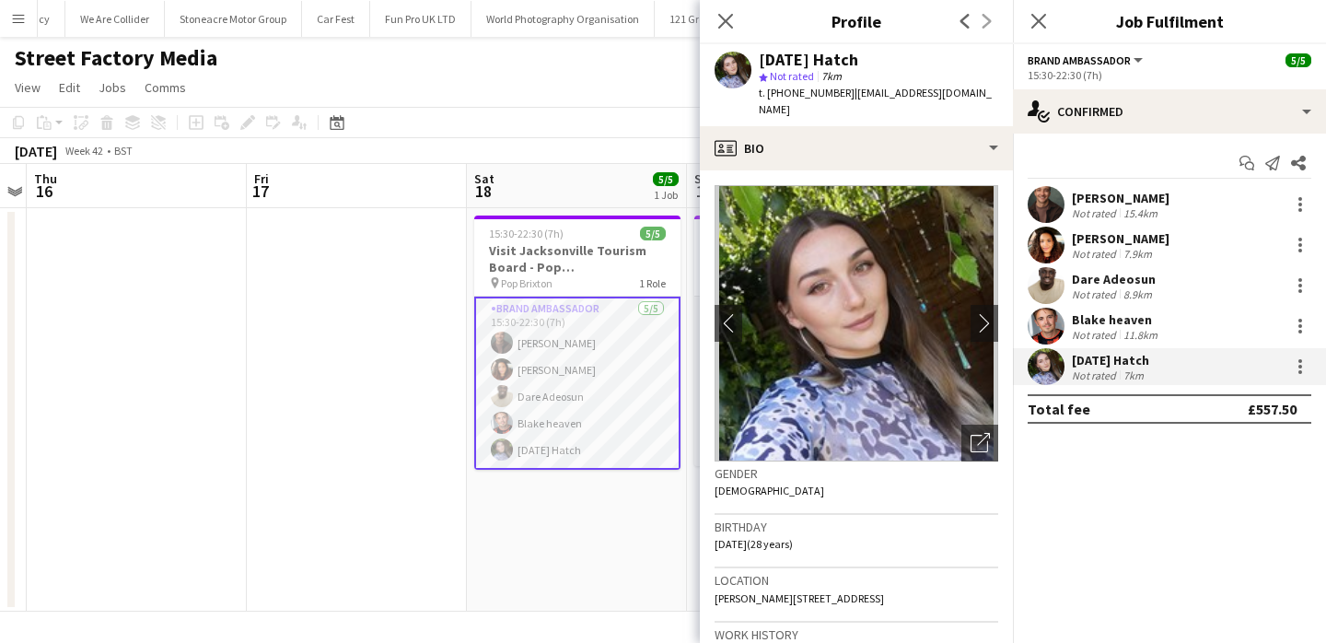
click at [421, 274] on app-date-cell at bounding box center [357, 409] width 220 height 403
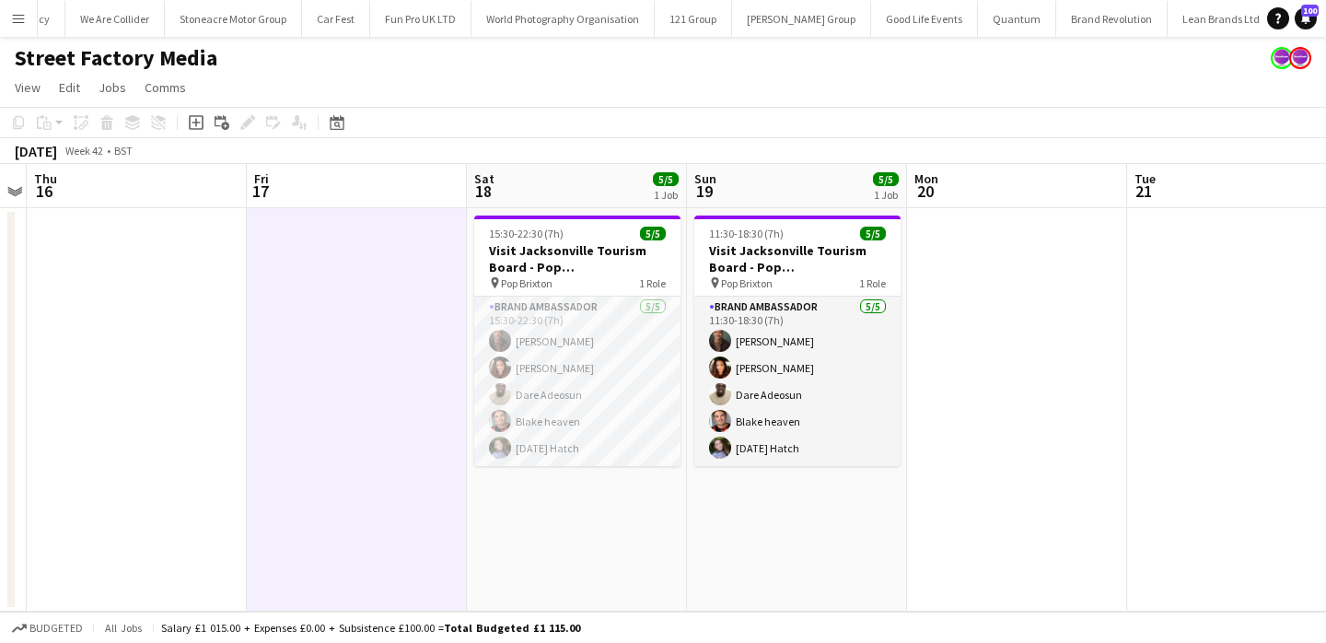
click at [17, 13] on app-icon "Menu" at bounding box center [18, 18] width 15 height 15
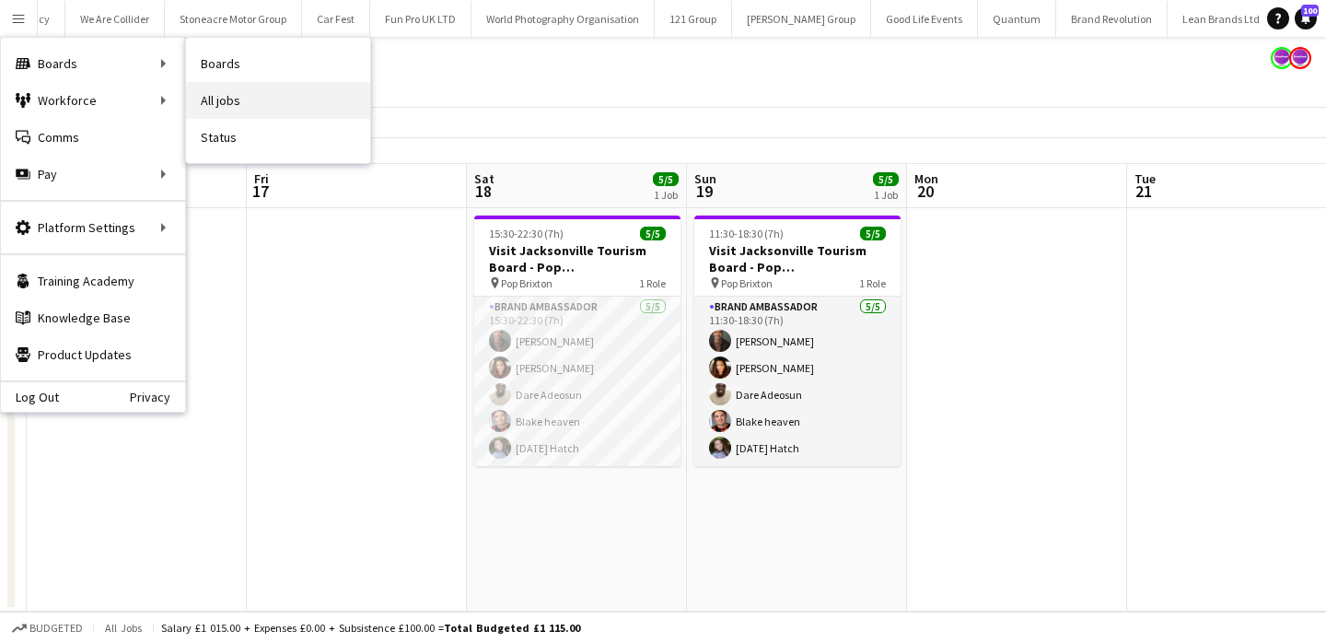
click at [208, 87] on link "All jobs" at bounding box center [278, 100] width 184 height 37
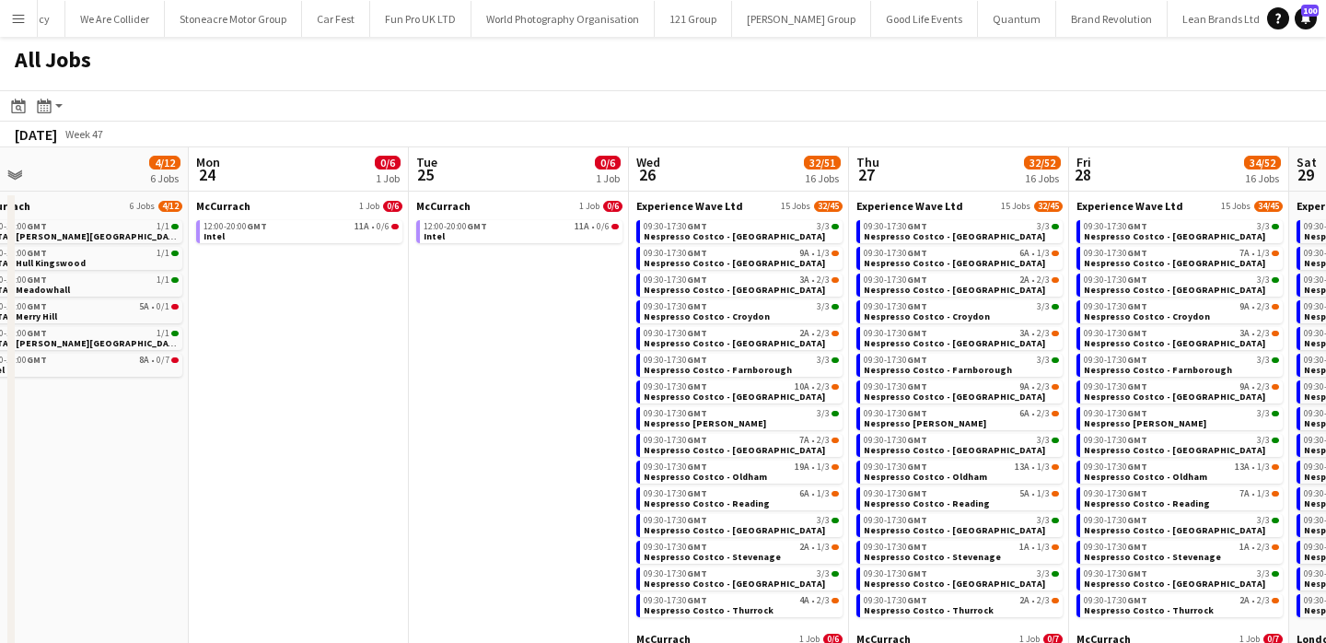
scroll to position [0, 917]
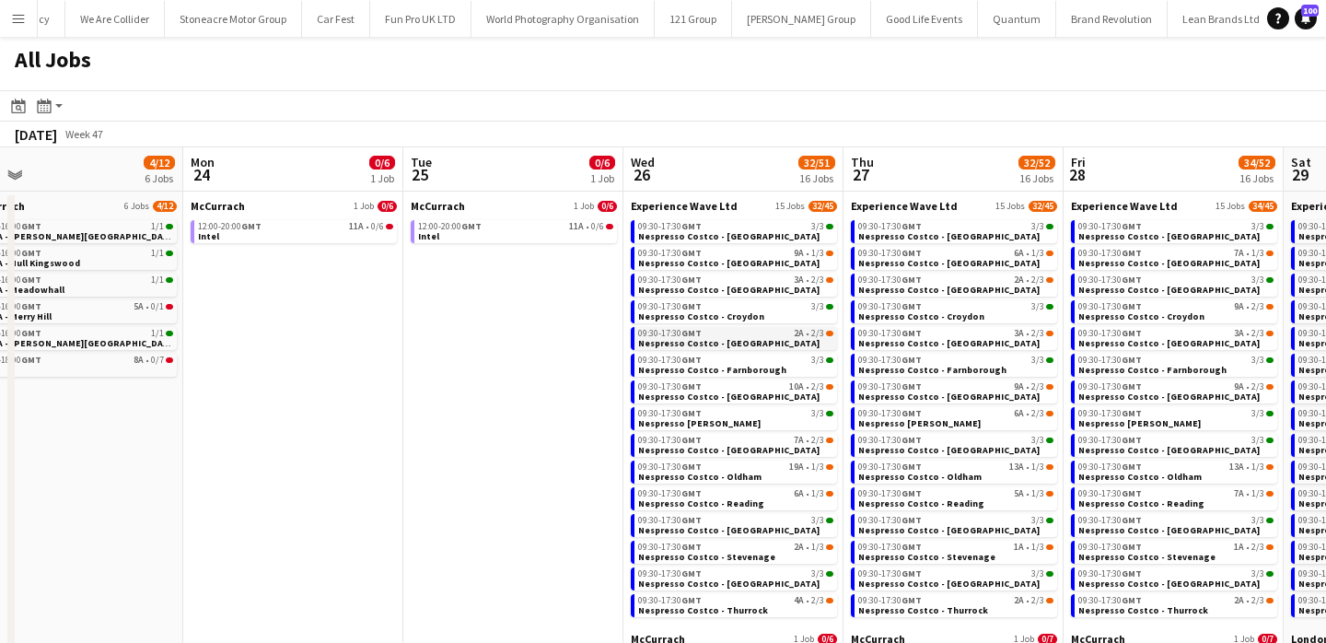
click at [657, 329] on span "09:30-17:30 GMT" at bounding box center [670, 333] width 64 height 9
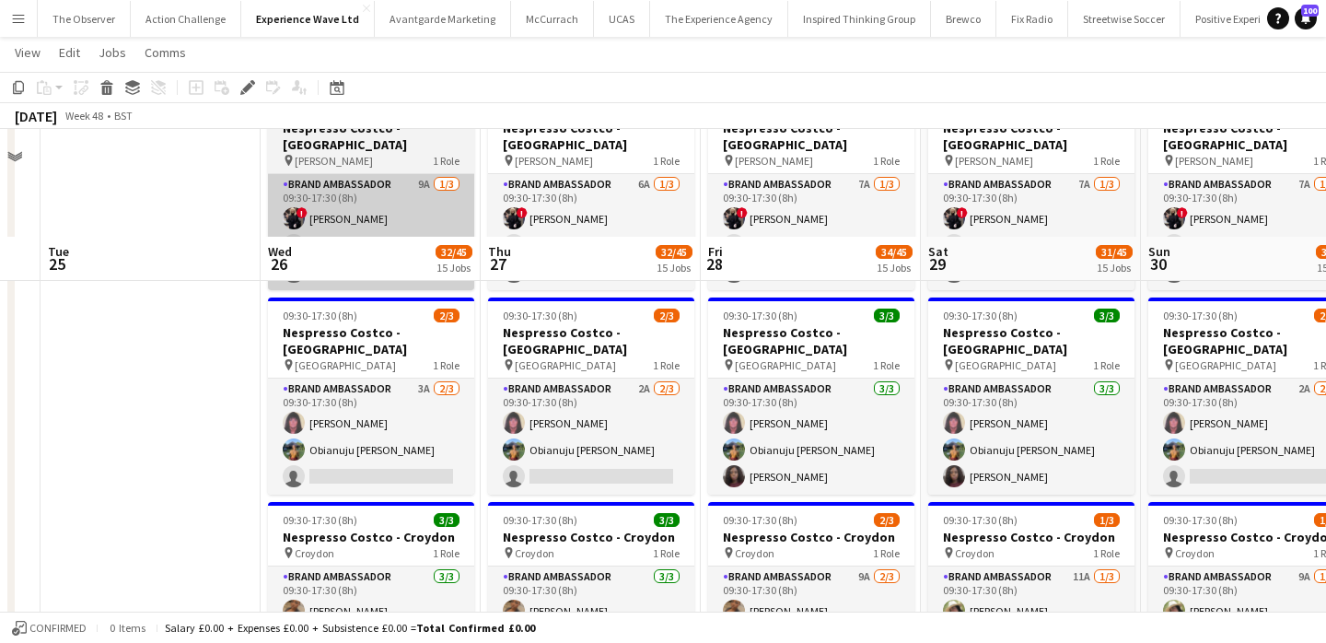
scroll to position [208, 0]
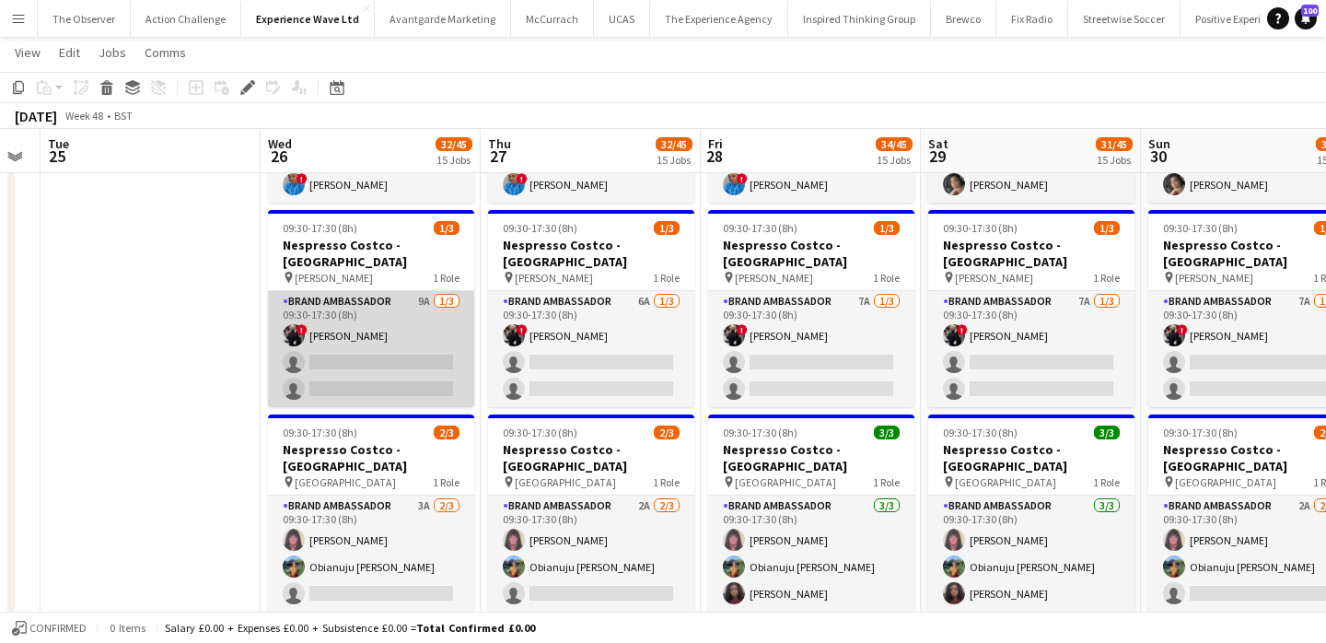
click at [413, 334] on app-card-role "Brand Ambassador 9A 1/3 09:30-17:30 (8h) ! Lynda Kremer single-neutral-actions …" at bounding box center [371, 349] width 206 height 116
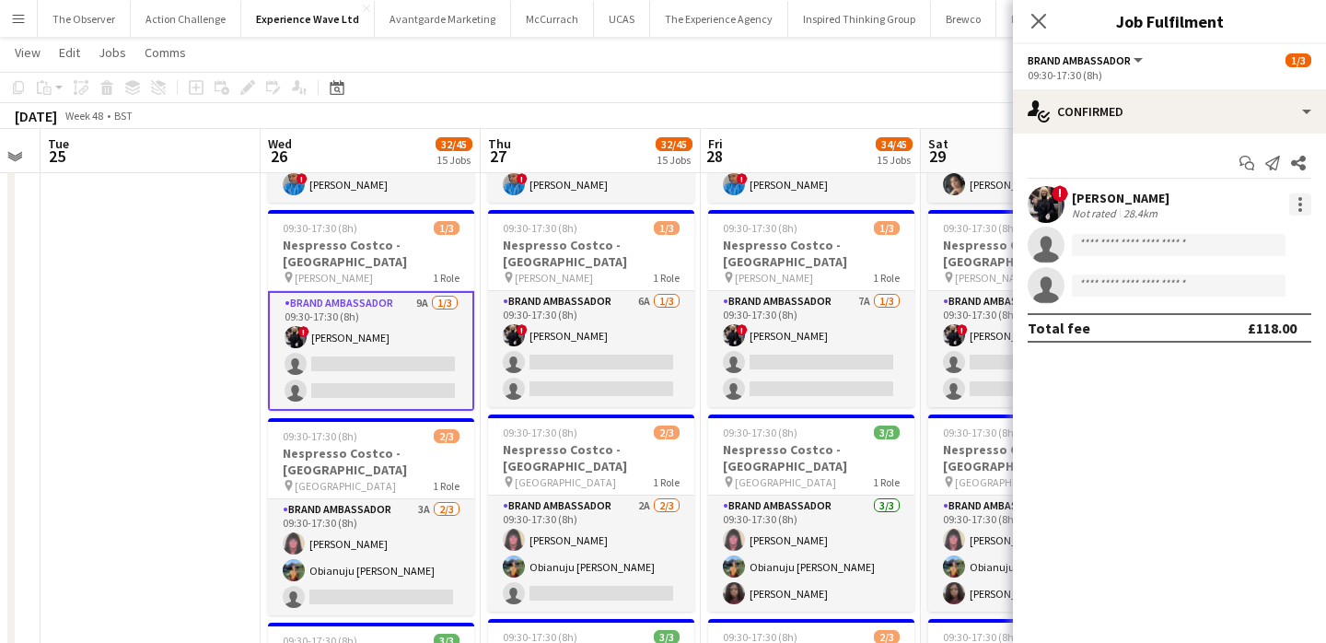
click at [1308, 203] on div at bounding box center [1300, 204] width 22 height 22
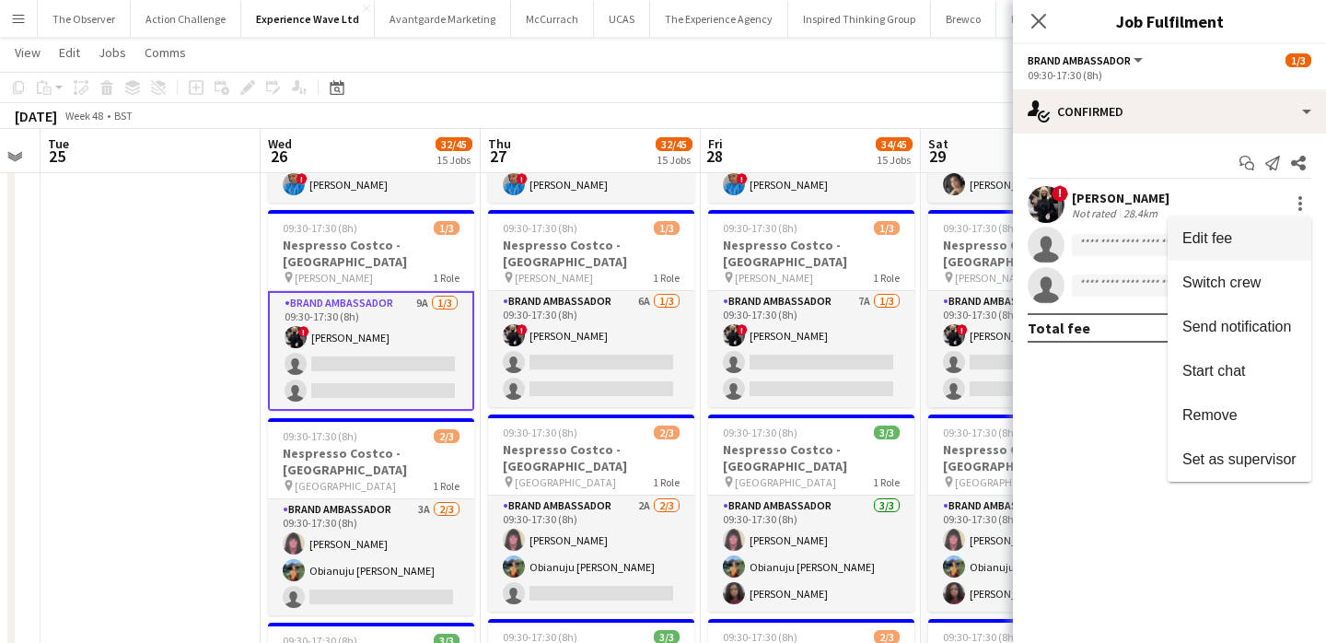
click at [1299, 240] on button "Edit fee" at bounding box center [1240, 238] width 144 height 44
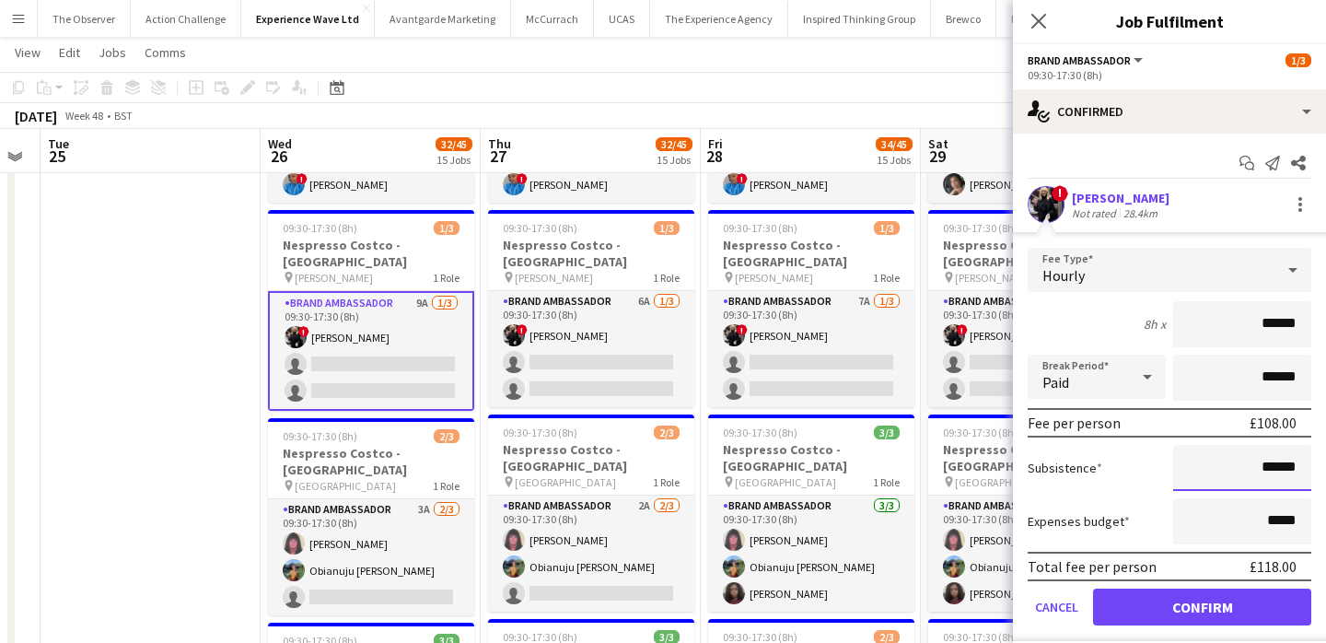
click at [1274, 468] on input "******" at bounding box center [1242, 468] width 138 height 46
type input "******"
click at [1264, 605] on button "Confirm" at bounding box center [1202, 606] width 218 height 37
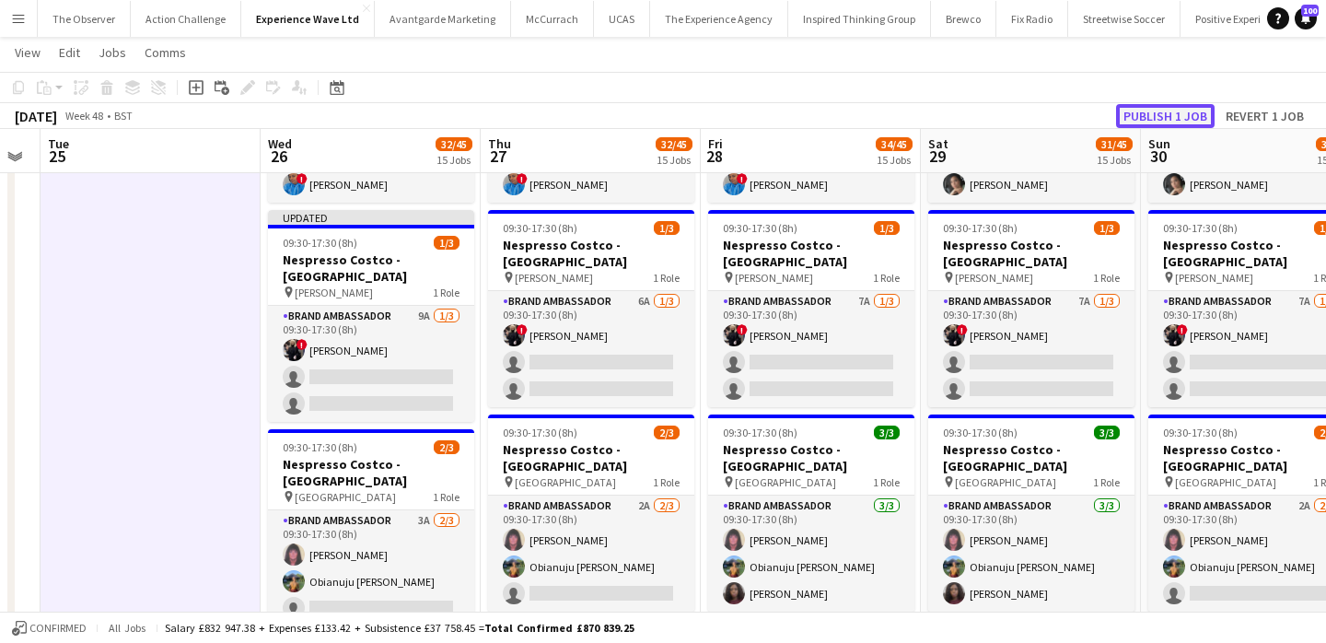
click at [1118, 116] on button "Publish 1 job" at bounding box center [1165, 116] width 99 height 24
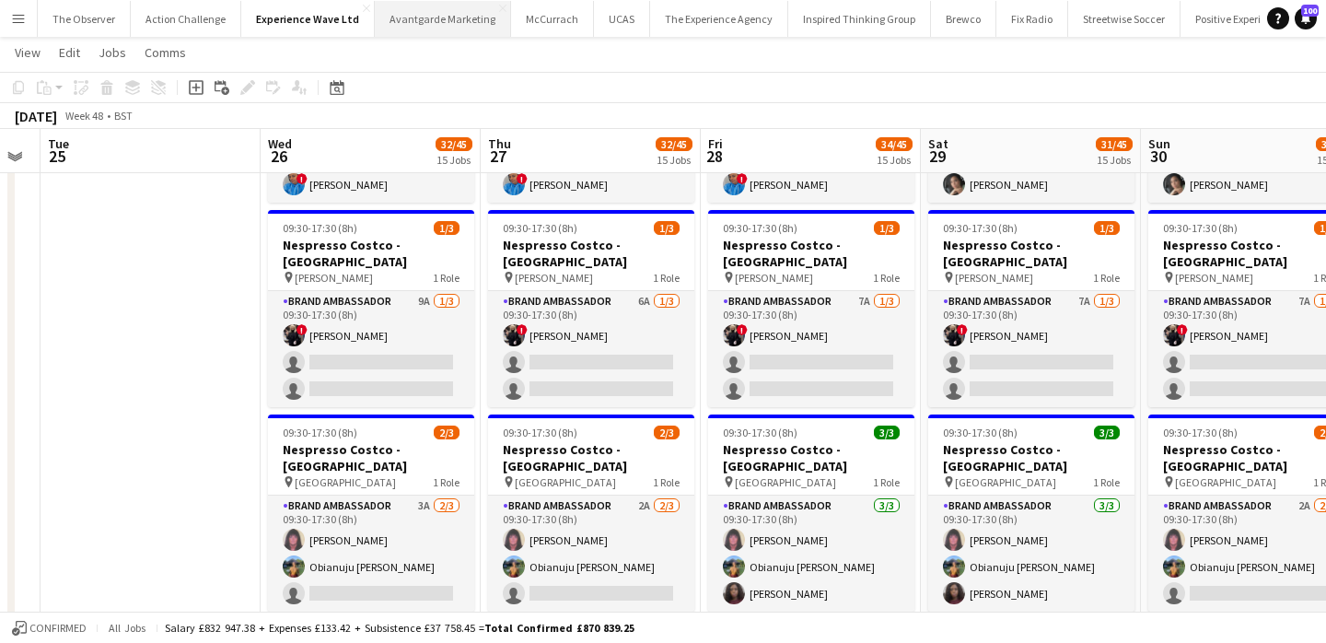
scroll to position [0, 0]
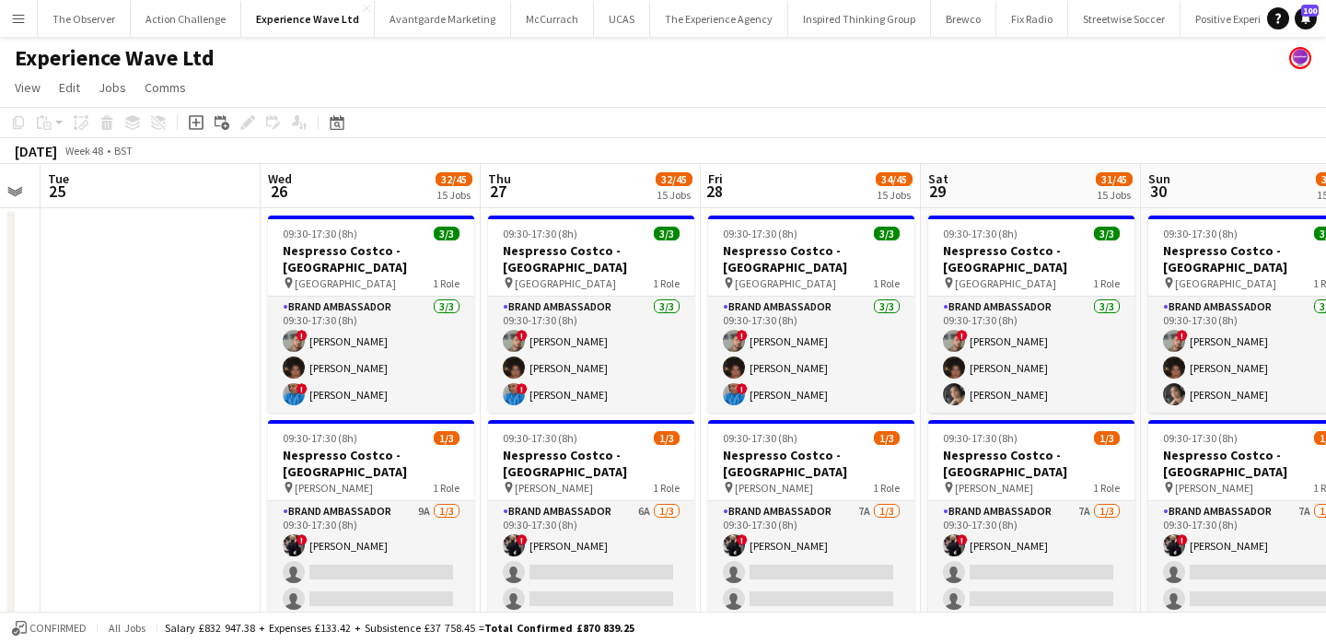
click at [22, 4] on button "Menu" at bounding box center [18, 18] width 37 height 37
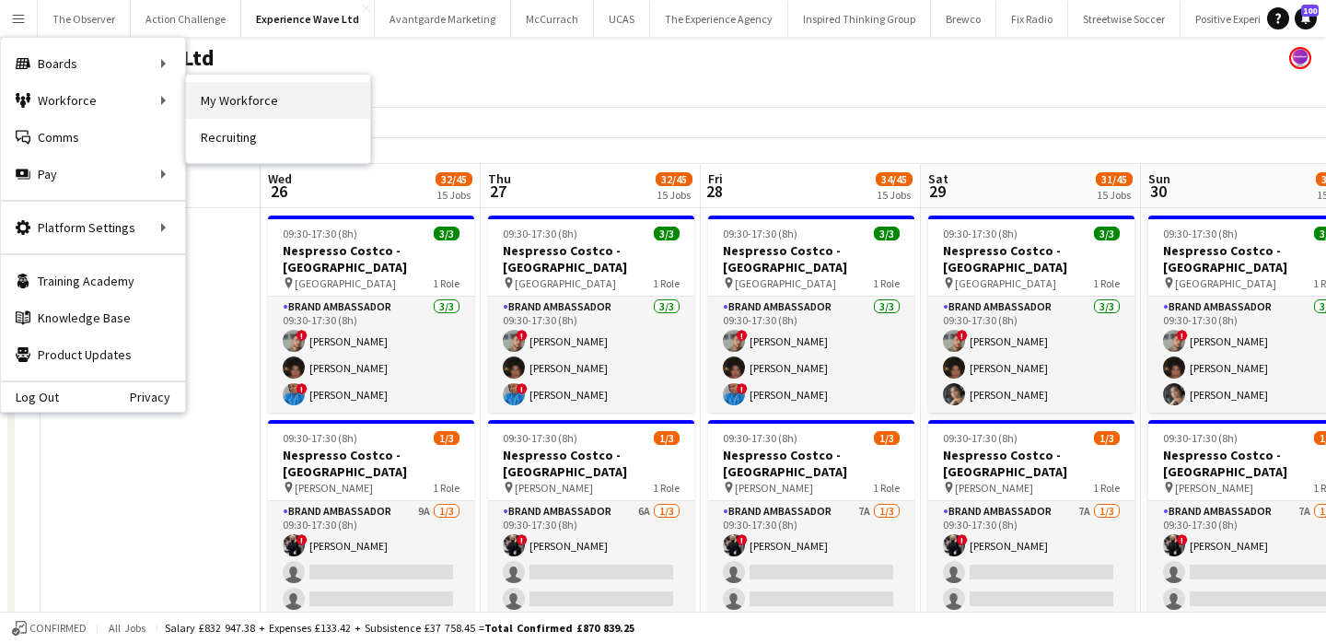
click at [226, 87] on link "My Workforce" at bounding box center [278, 100] width 184 height 37
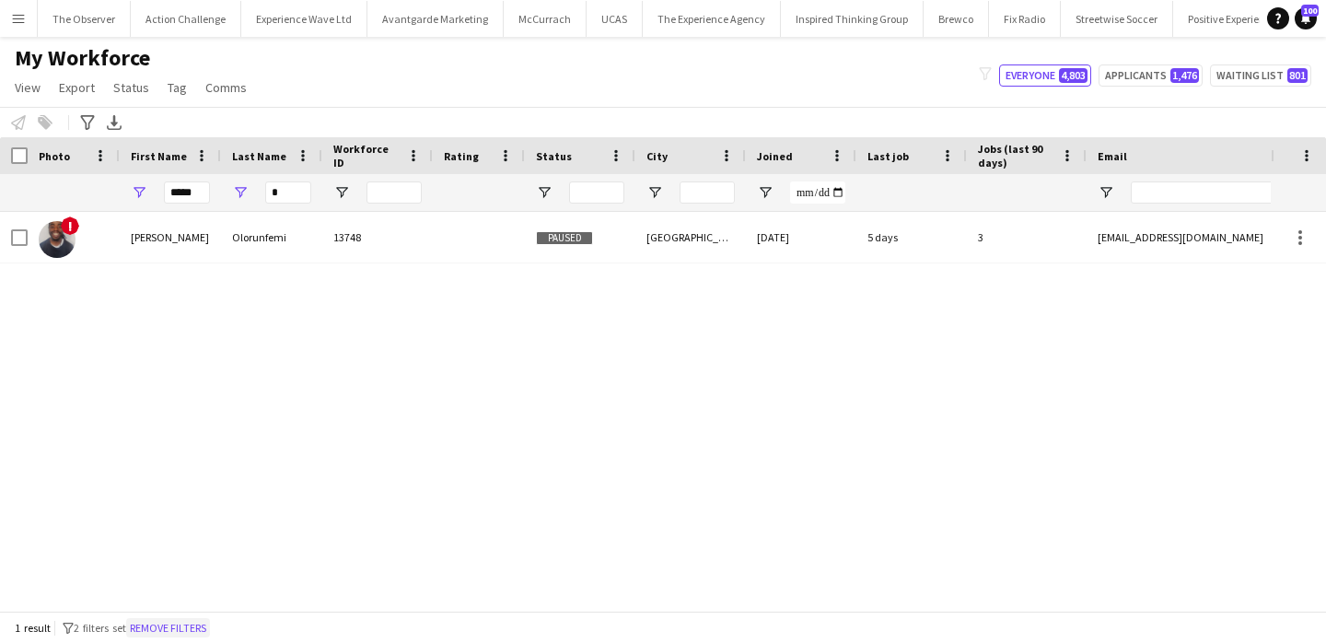
click at [170, 620] on button "Remove filters" at bounding box center [168, 628] width 84 height 20
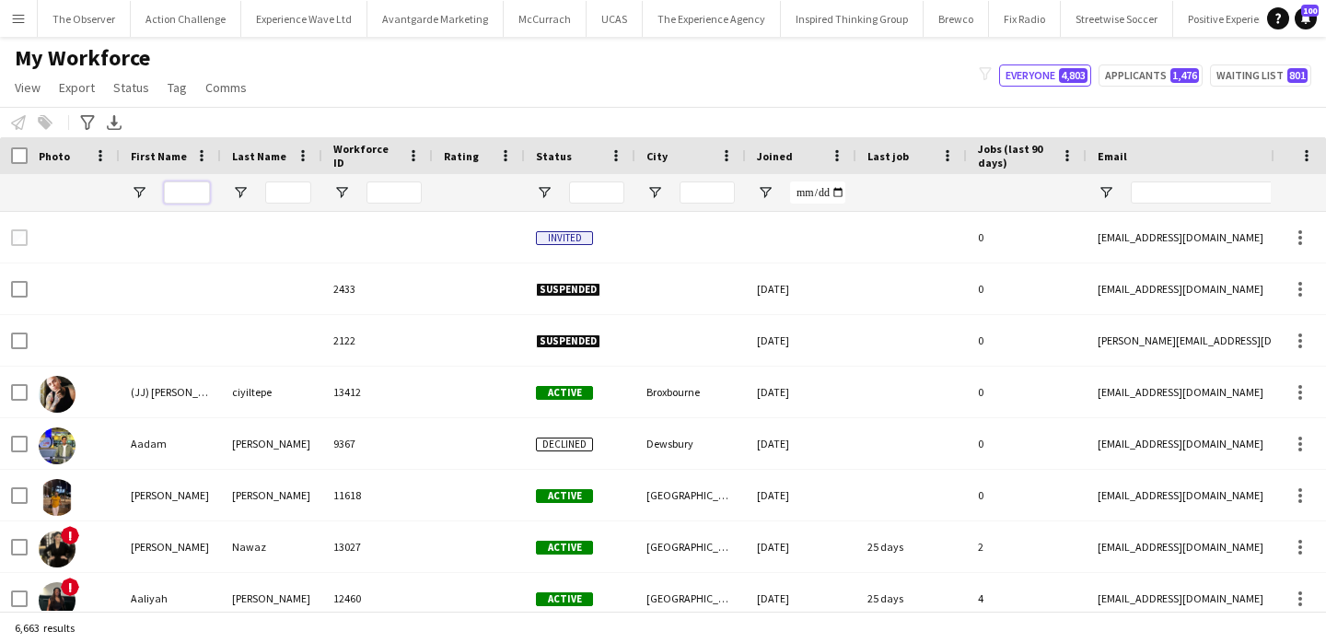
click at [185, 196] on input "First Name Filter Input" at bounding box center [187, 192] width 46 height 22
click at [21, 22] on app-icon "Menu" at bounding box center [18, 18] width 15 height 15
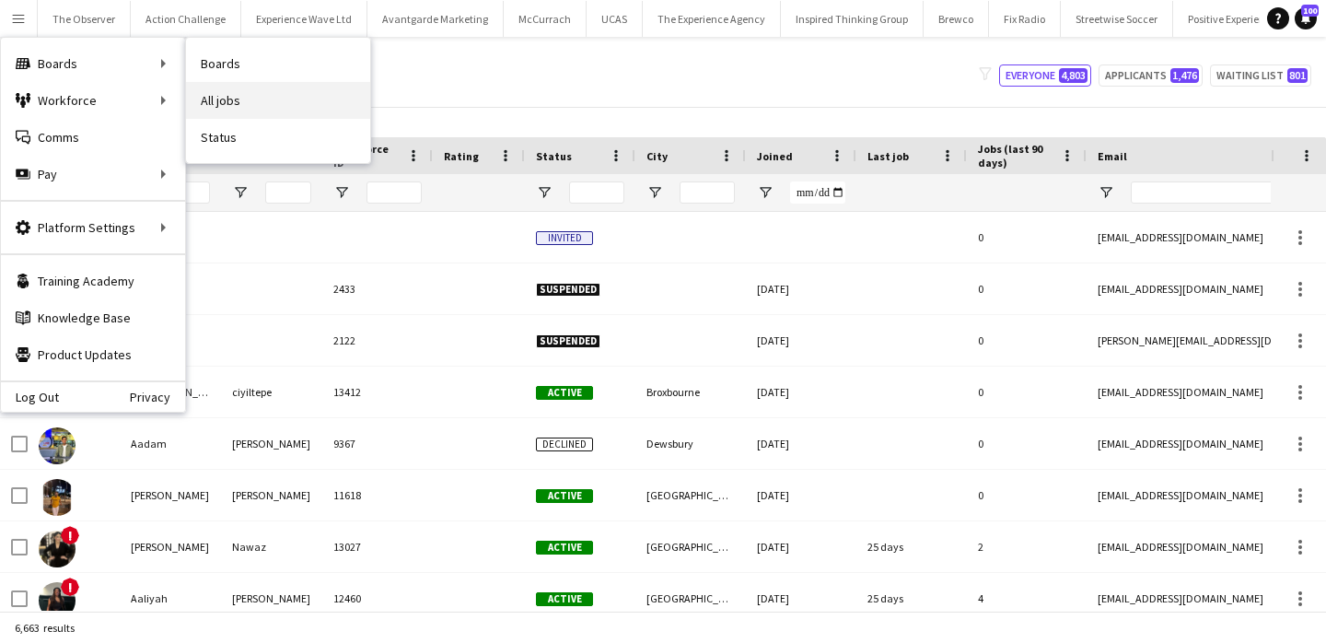
click at [209, 84] on link "All jobs" at bounding box center [278, 100] width 184 height 37
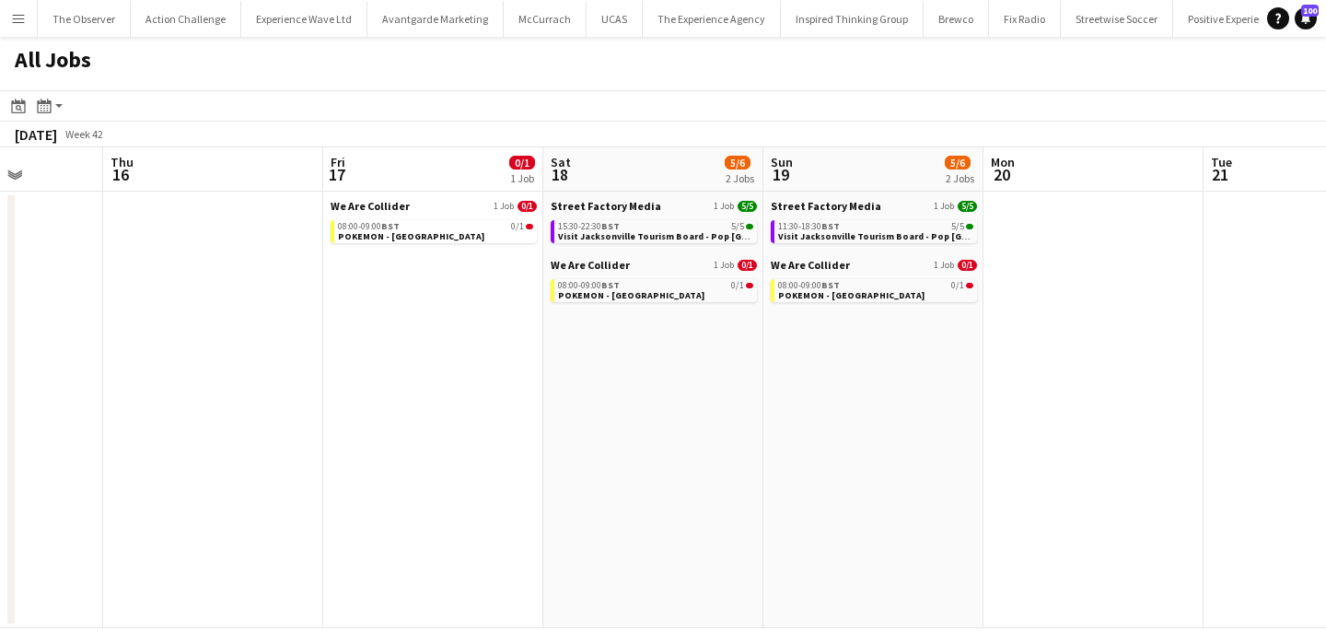
scroll to position [0, 809]
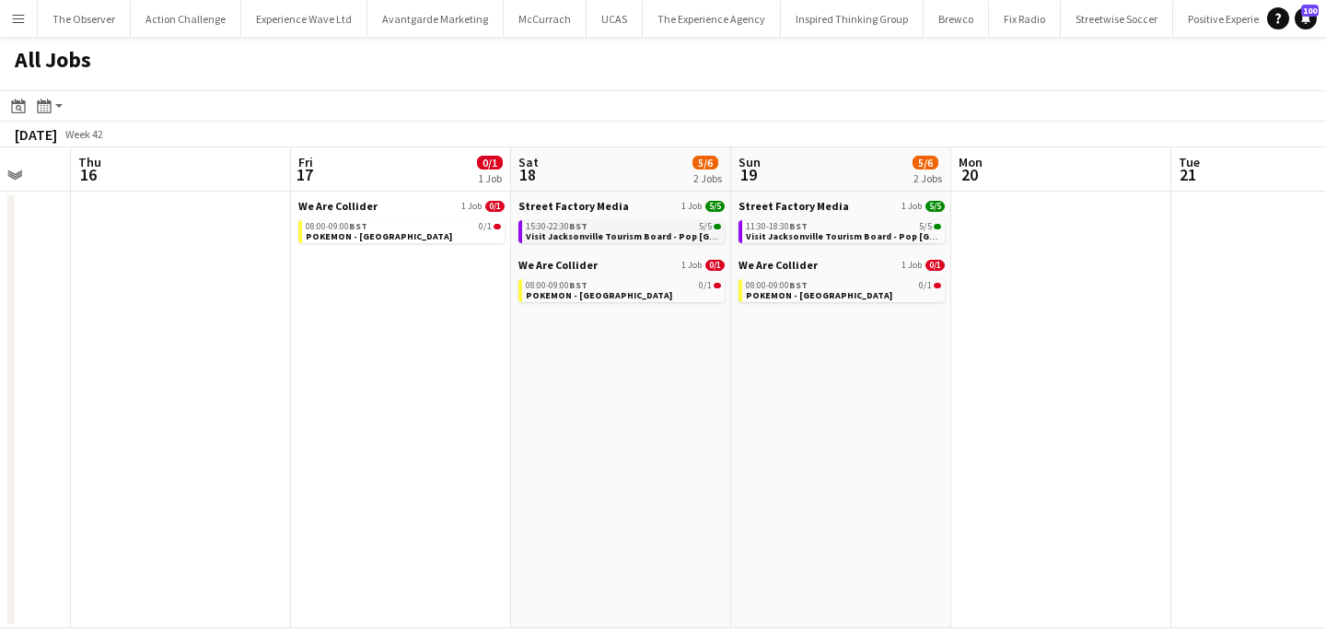
click at [607, 235] on span "Visit Jacksonville Tourism Board - Pop [GEOGRAPHIC_DATA]" at bounding box center [659, 236] width 266 height 12
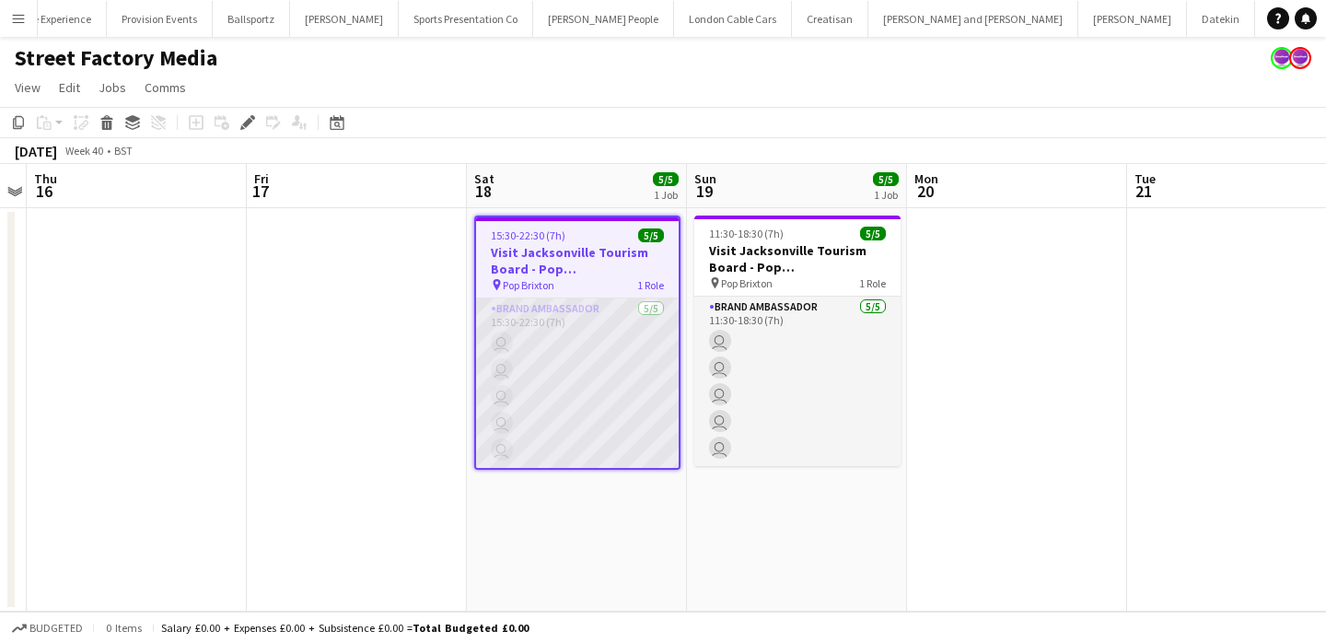
scroll to position [0, 1895]
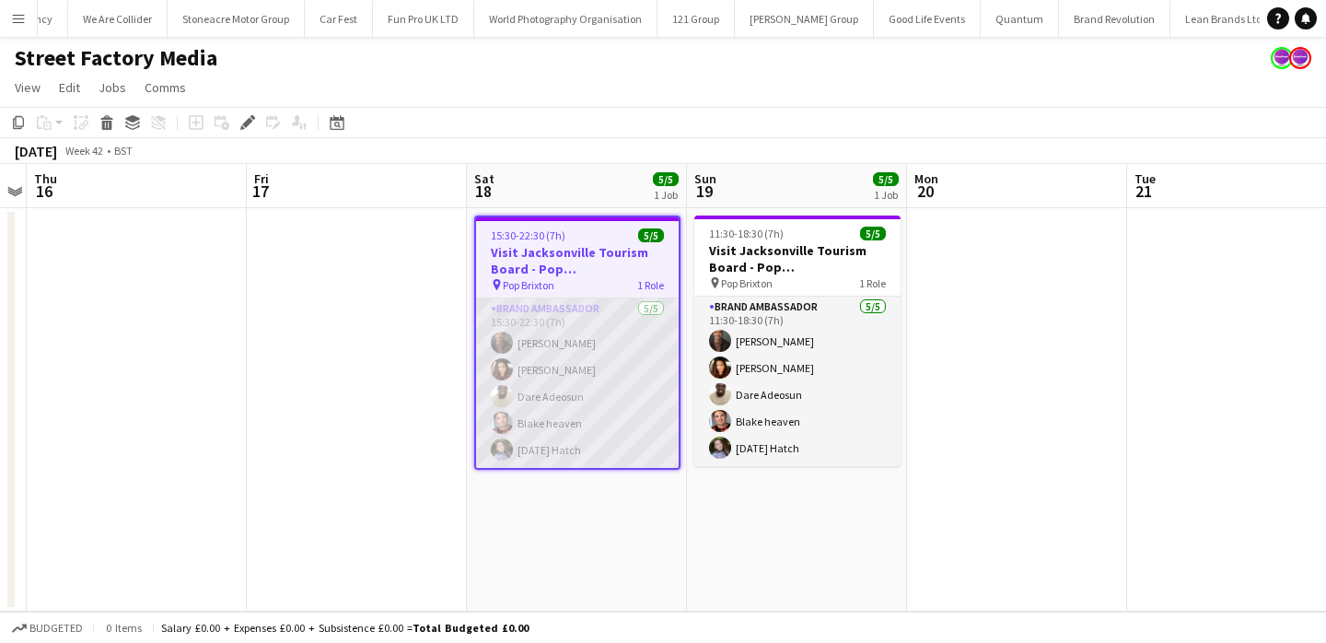
click at [595, 433] on app-card-role "Brand Ambassador [DATE] 15:30-22:30 (7h) [PERSON_NAME] [PERSON_NAME] [PERSON_NA…" at bounding box center [577, 382] width 203 height 169
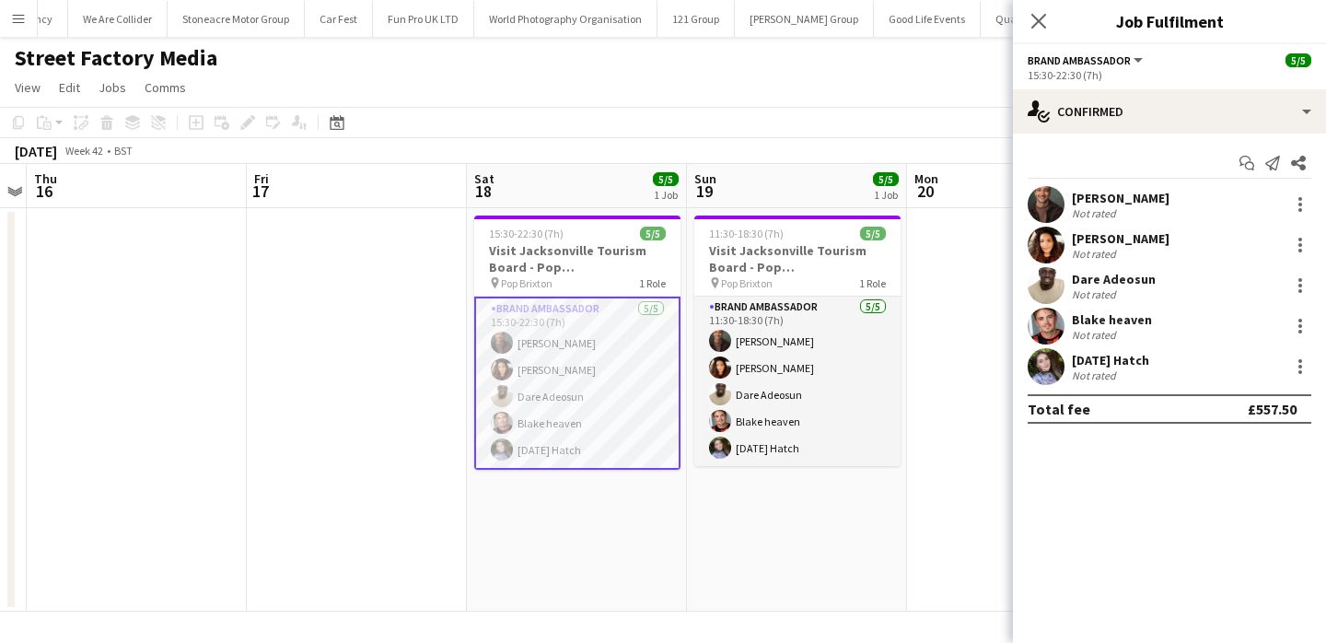
scroll to position [0, 2581]
click at [1060, 355] on app-user-avatar at bounding box center [1046, 366] width 37 height 37
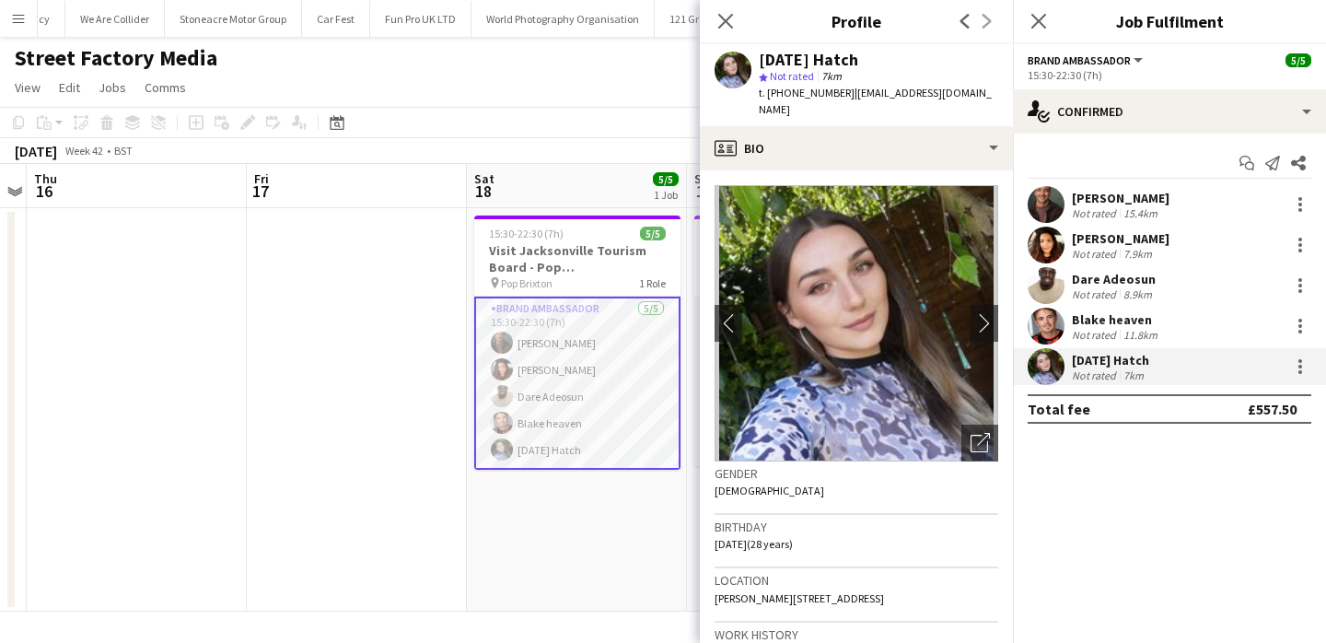
click at [793, 65] on div "[DATE] Hatch" at bounding box center [808, 60] width 99 height 17
copy div "[DEMOGRAPHIC_DATA]"
click at [448, 483] on app-date-cell at bounding box center [357, 409] width 220 height 403
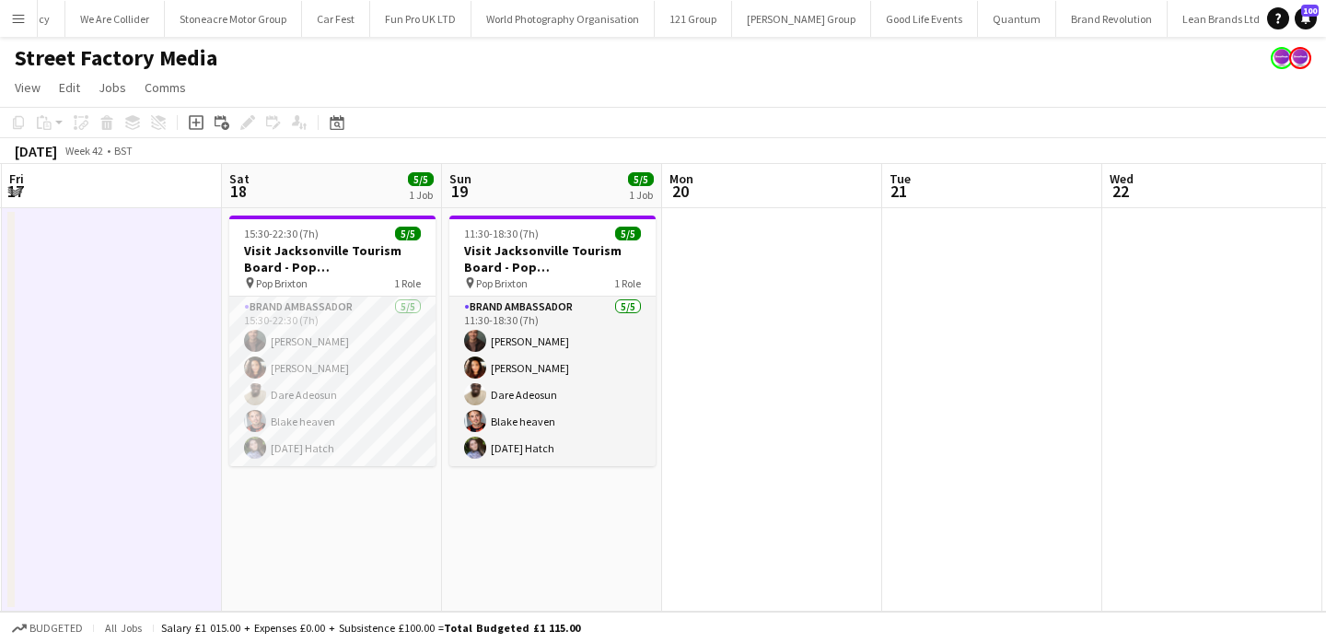
scroll to position [0, 524]
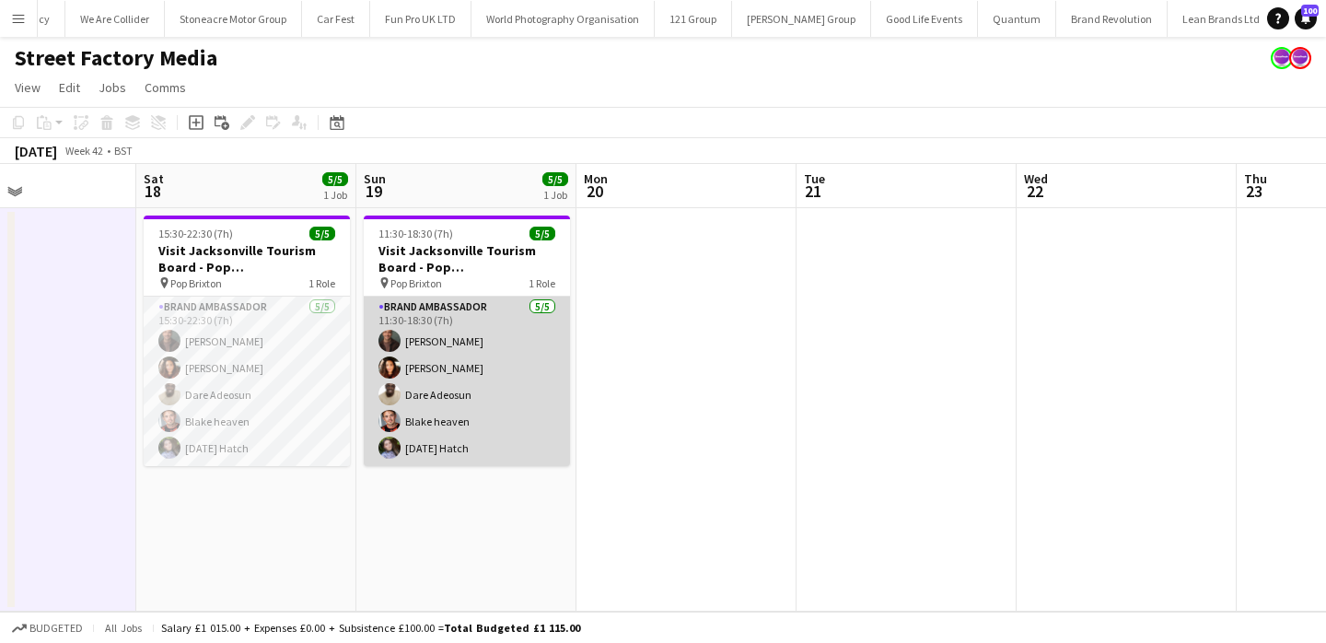
click at [466, 444] on app-card-role "Brand Ambassador [DATE] 11:30-18:30 (7h) [PERSON_NAME] [PERSON_NAME] [PERSON_NA…" at bounding box center [467, 381] width 206 height 169
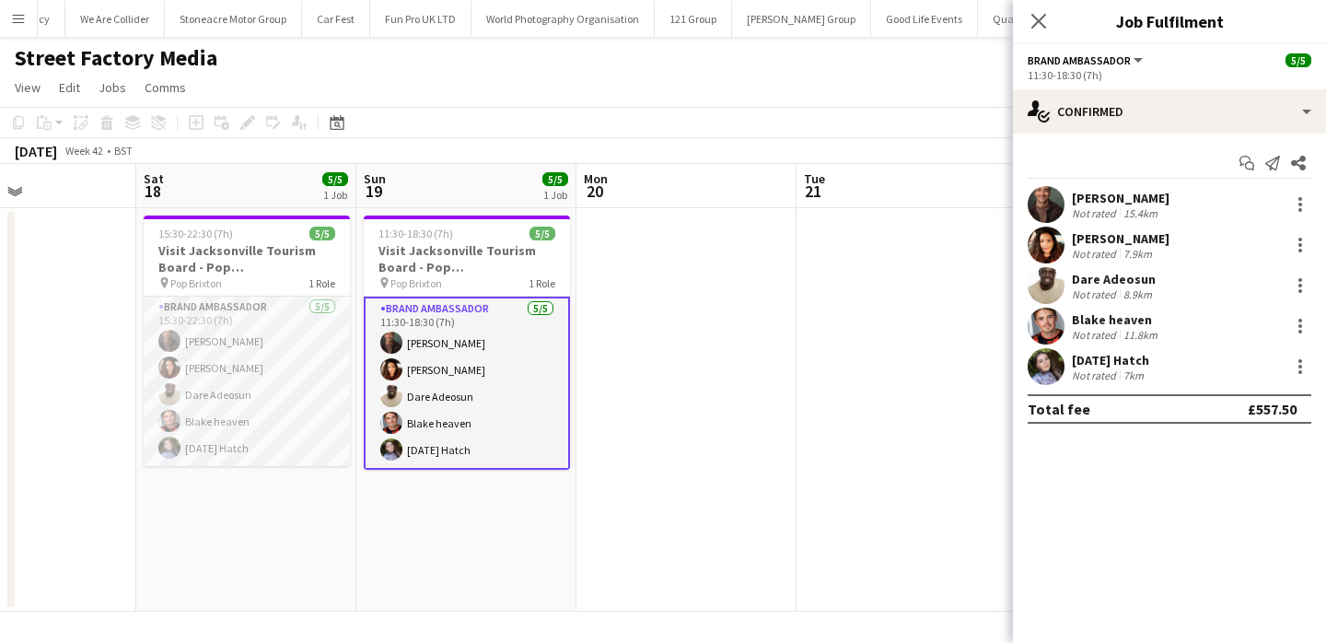
click at [1064, 379] on div at bounding box center [1046, 366] width 37 height 37
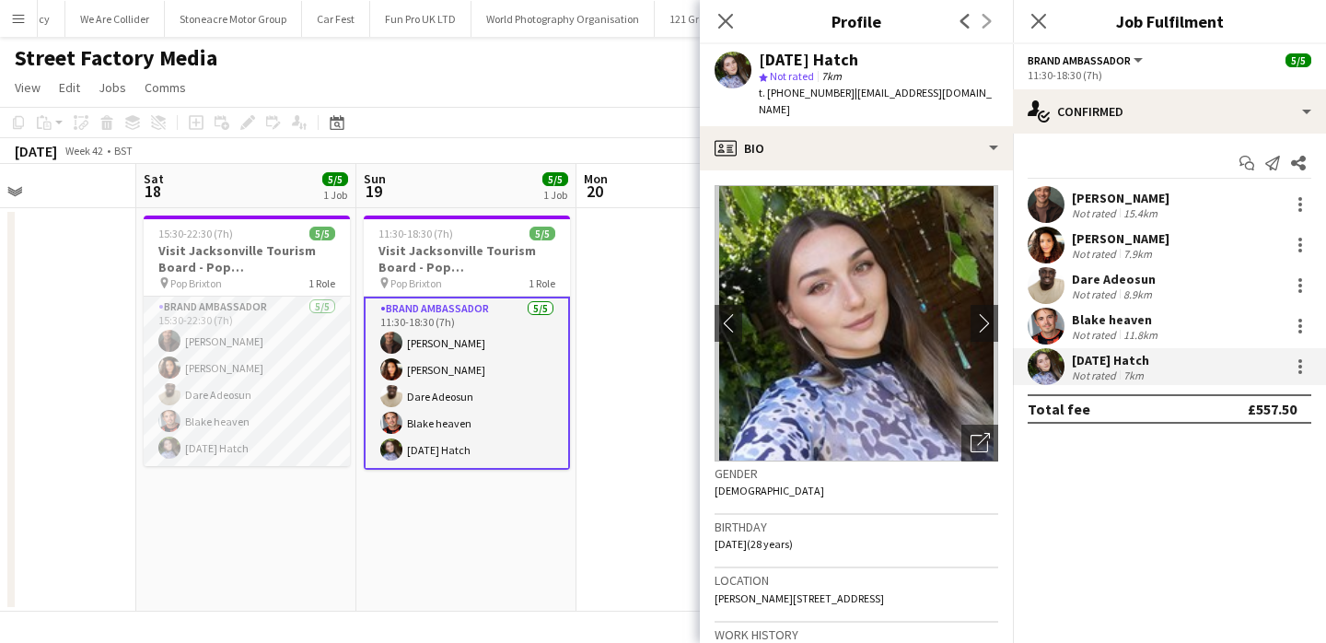
click at [1064, 379] on div at bounding box center [1046, 366] width 37 height 37
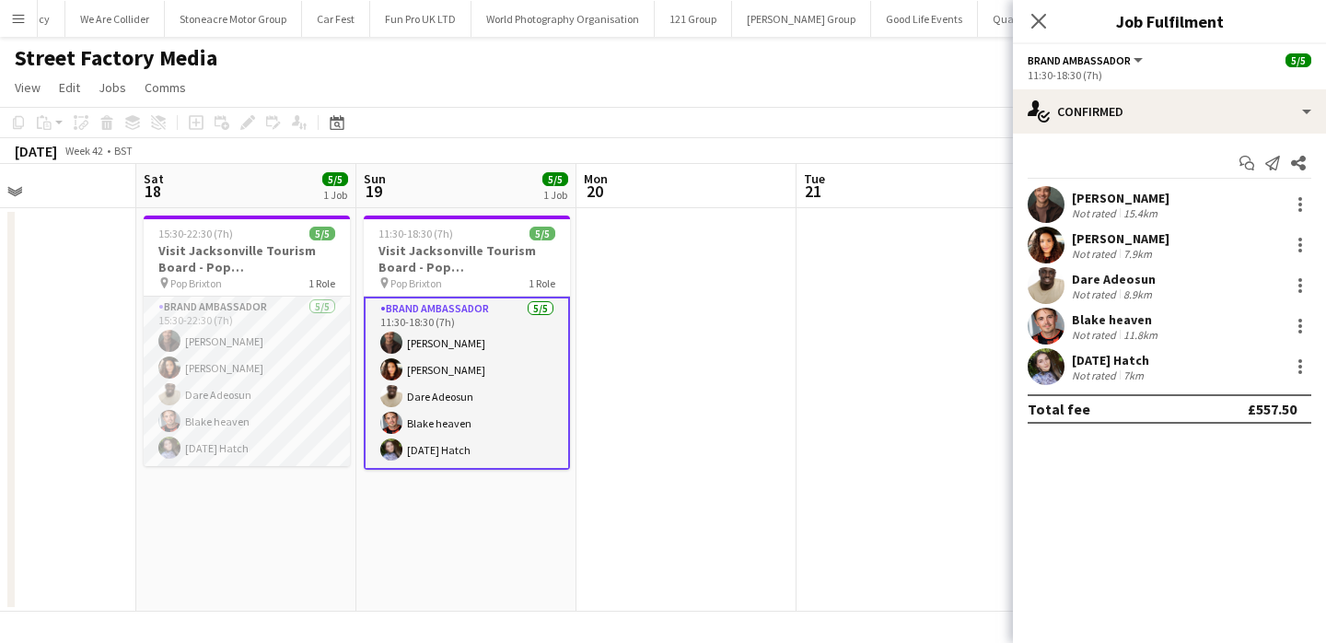
click at [1060, 378] on div at bounding box center [1046, 366] width 37 height 37
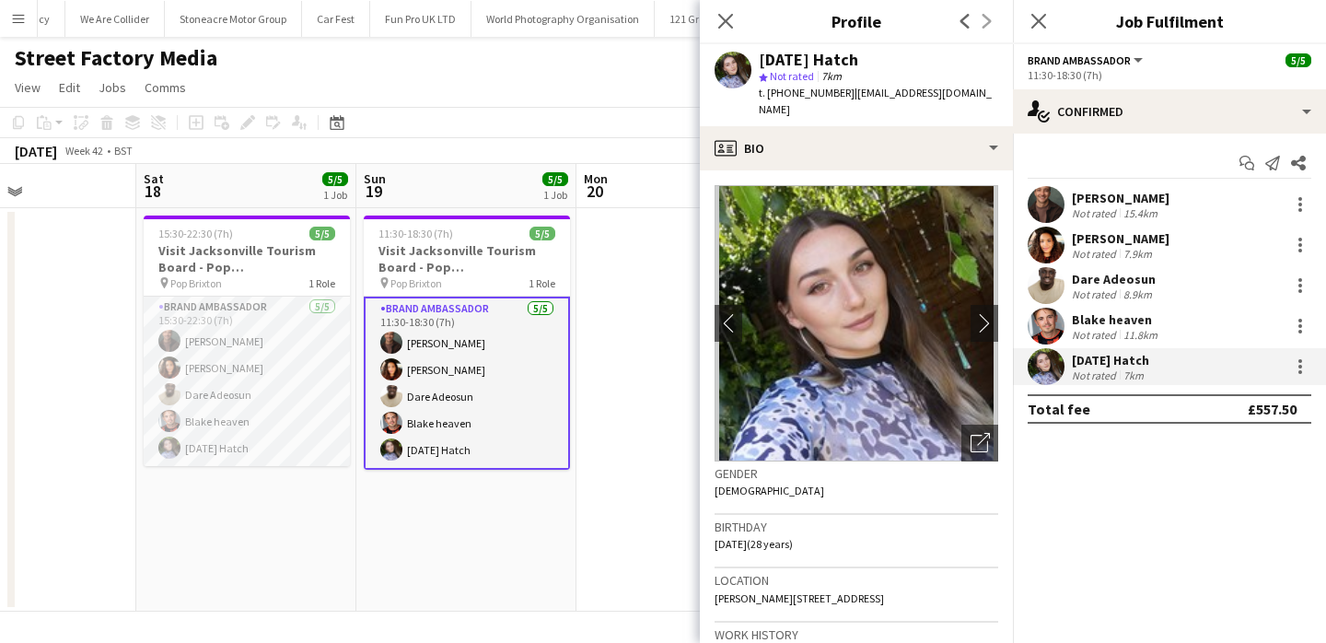
click at [984, 324] on img at bounding box center [857, 323] width 284 height 276
click at [984, 313] on app-icon "chevron-right" at bounding box center [985, 322] width 29 height 19
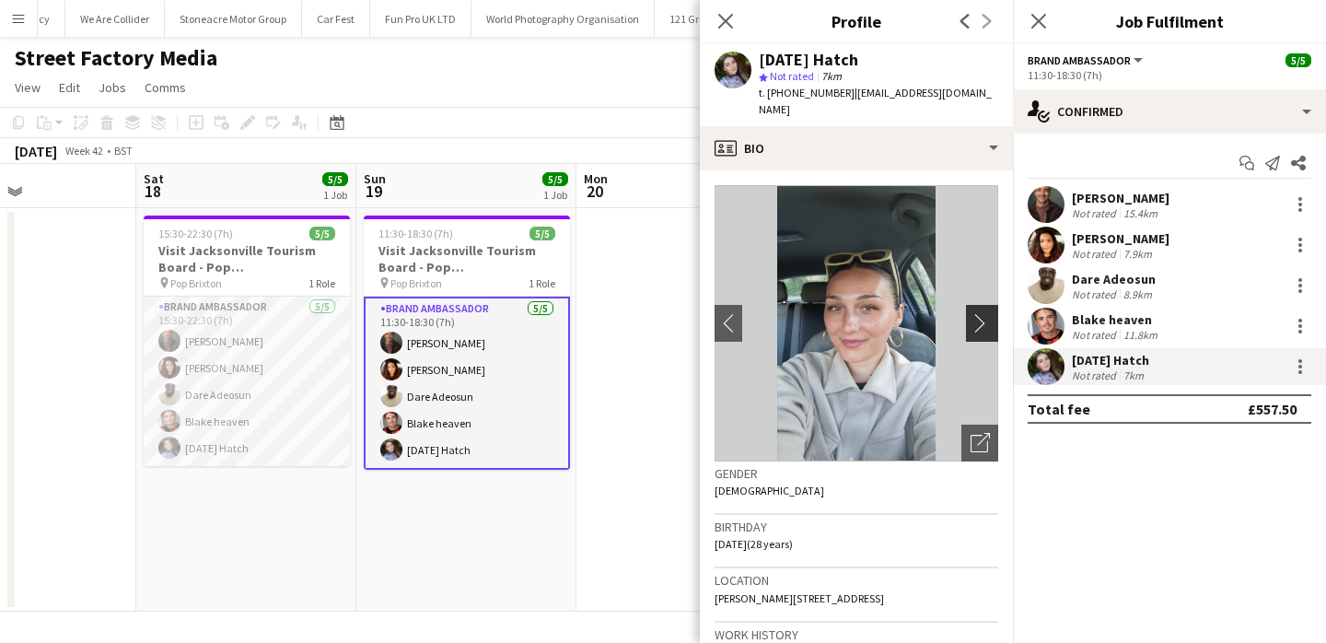
click at [984, 313] on app-icon "chevron-right" at bounding box center [985, 322] width 29 height 19
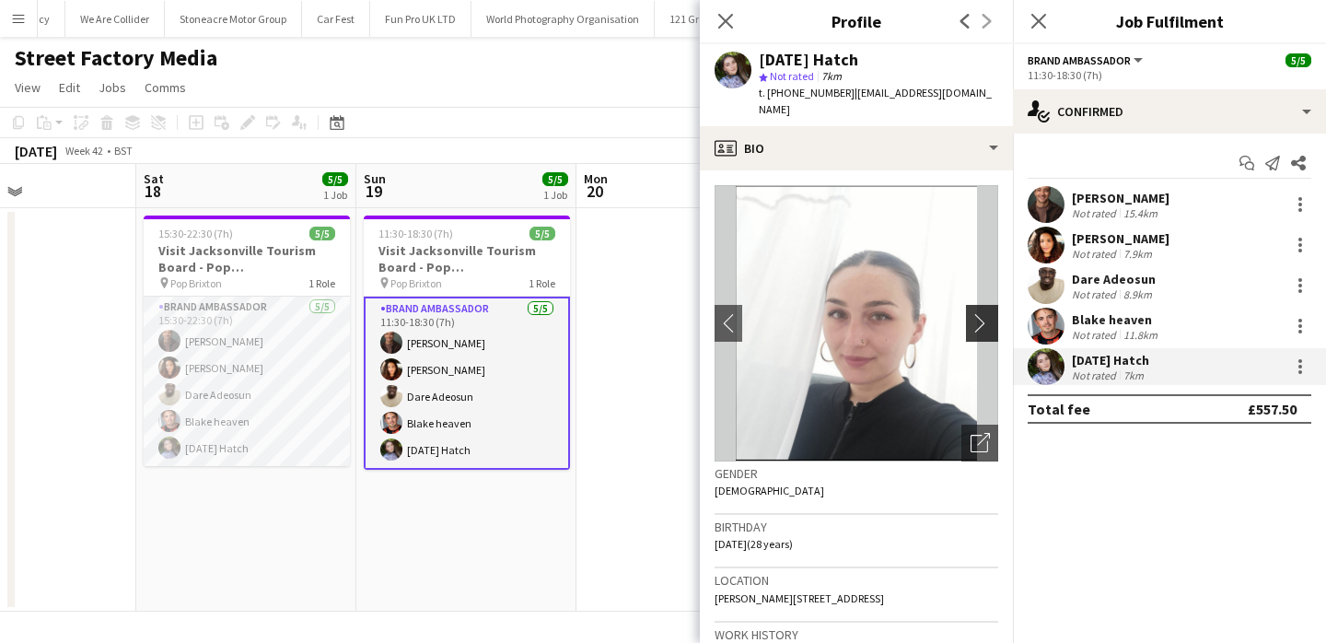
click at [984, 313] on app-icon "chevron-right" at bounding box center [985, 322] width 29 height 19
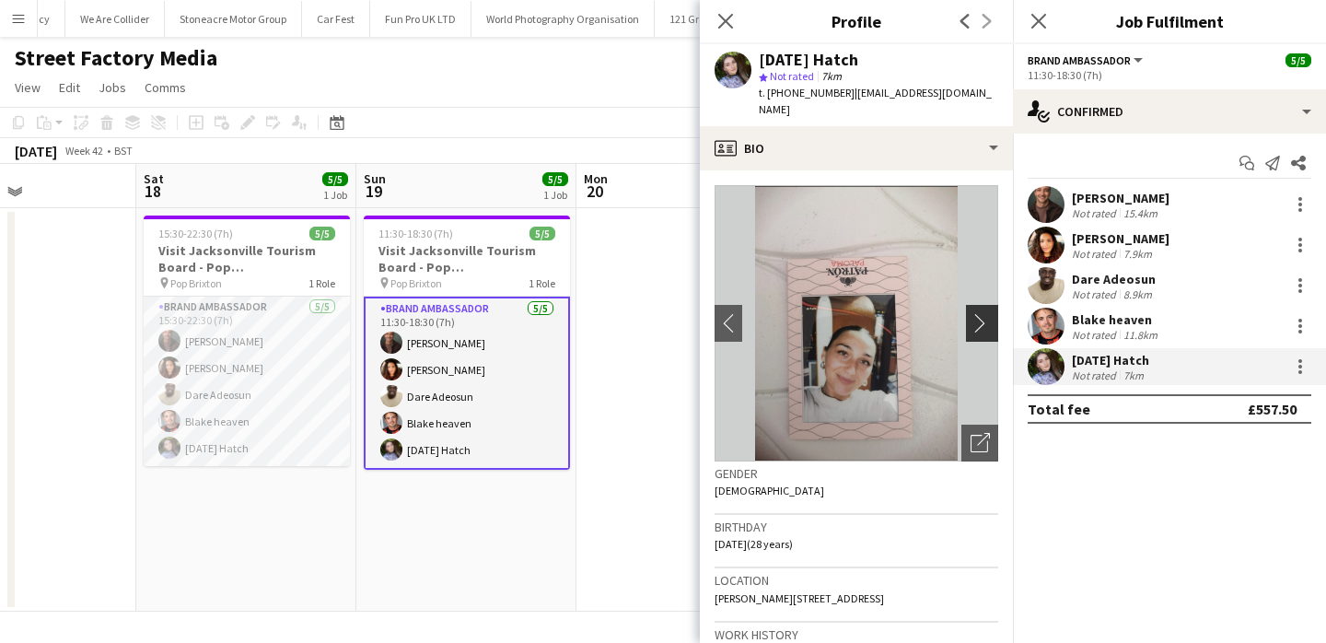
click at [984, 313] on app-icon "chevron-right" at bounding box center [985, 322] width 29 height 19
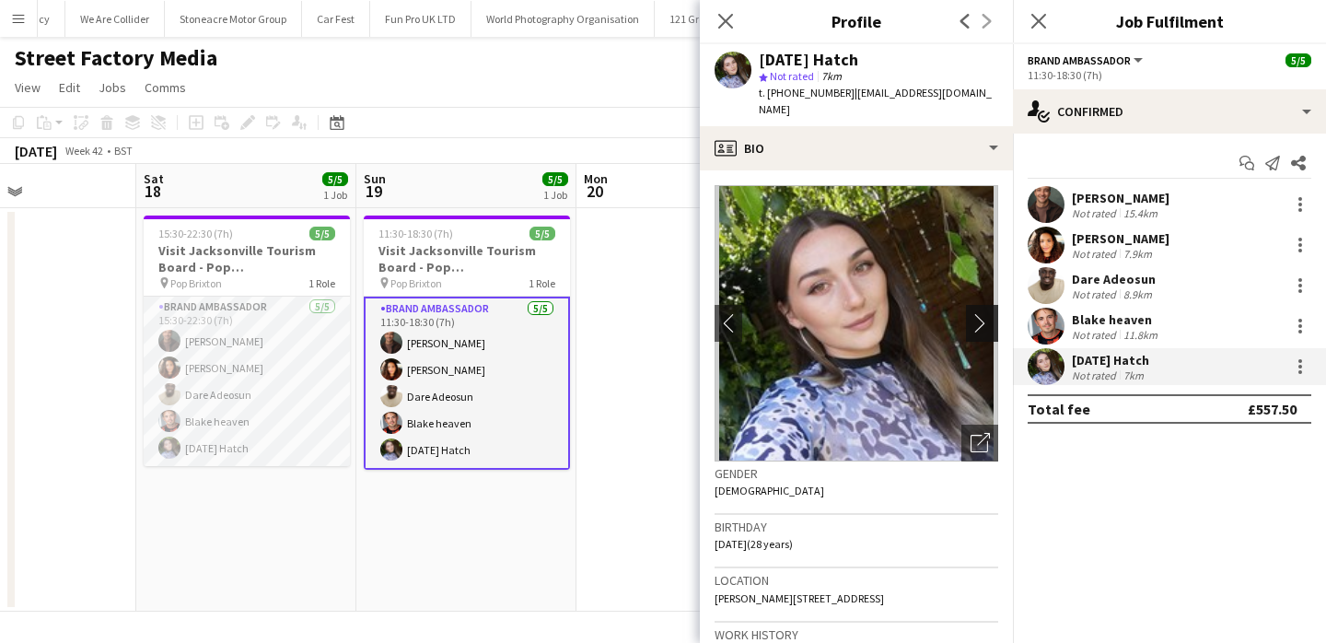
click at [984, 313] on app-icon "chevron-right" at bounding box center [985, 322] width 29 height 19
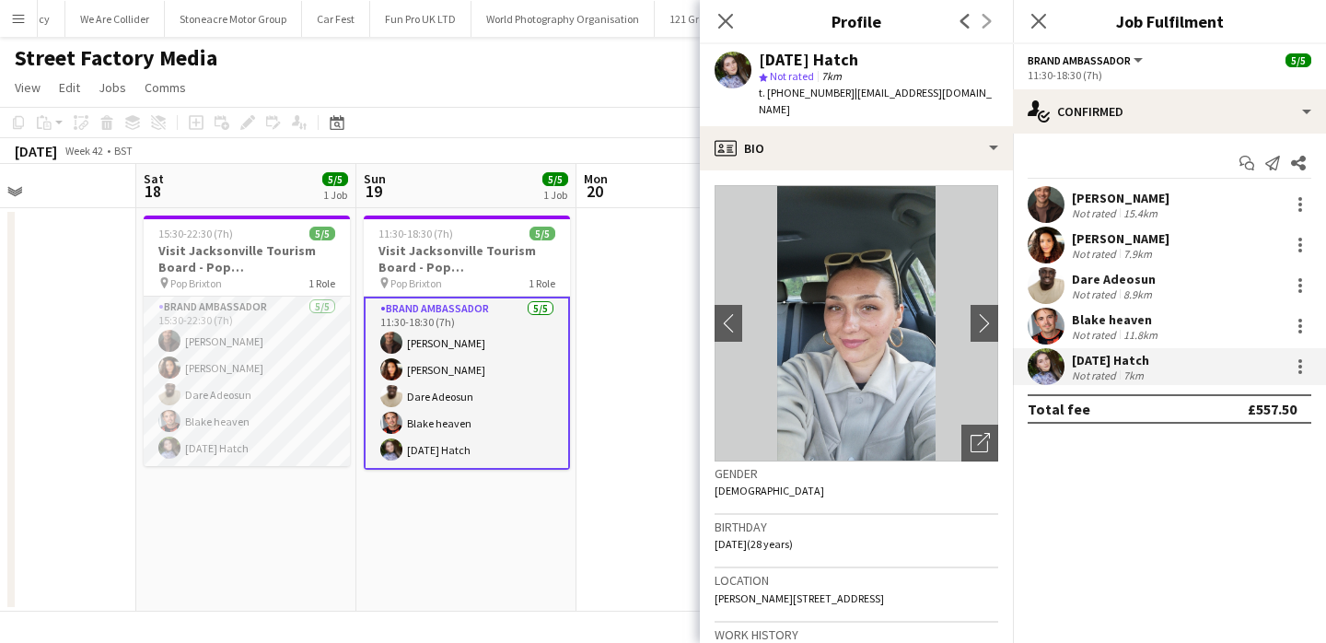
click at [619, 247] on app-date-cell at bounding box center [687, 409] width 220 height 403
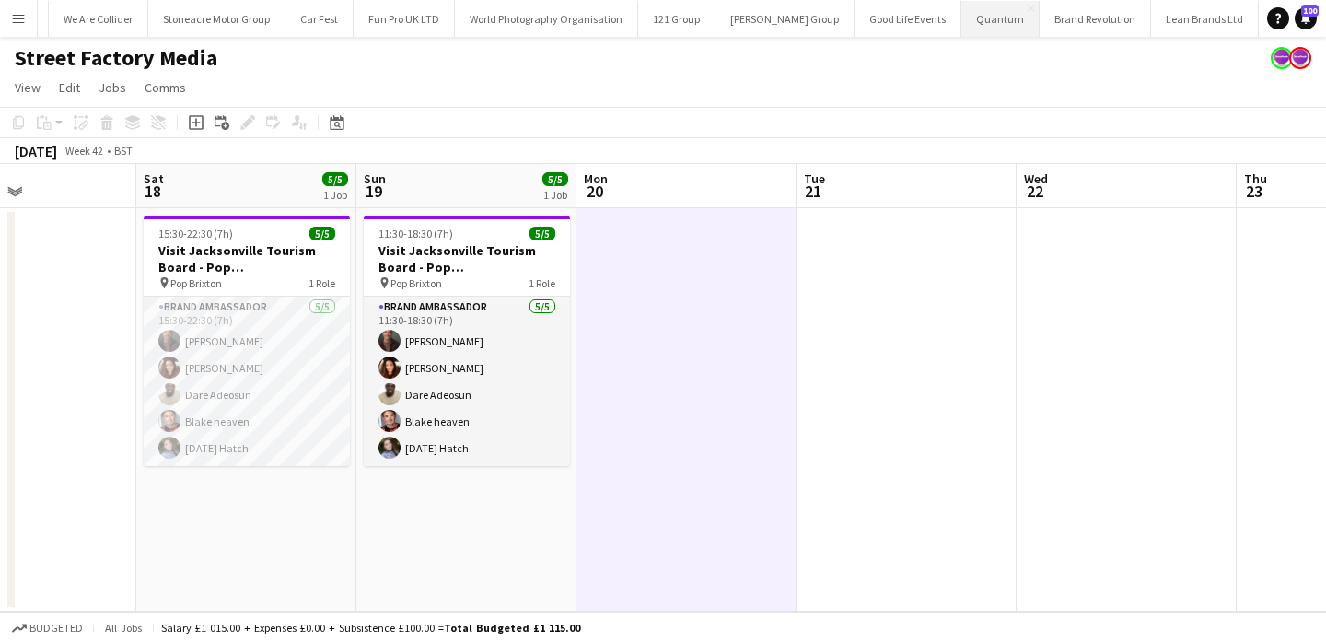
scroll to position [0, 2597]
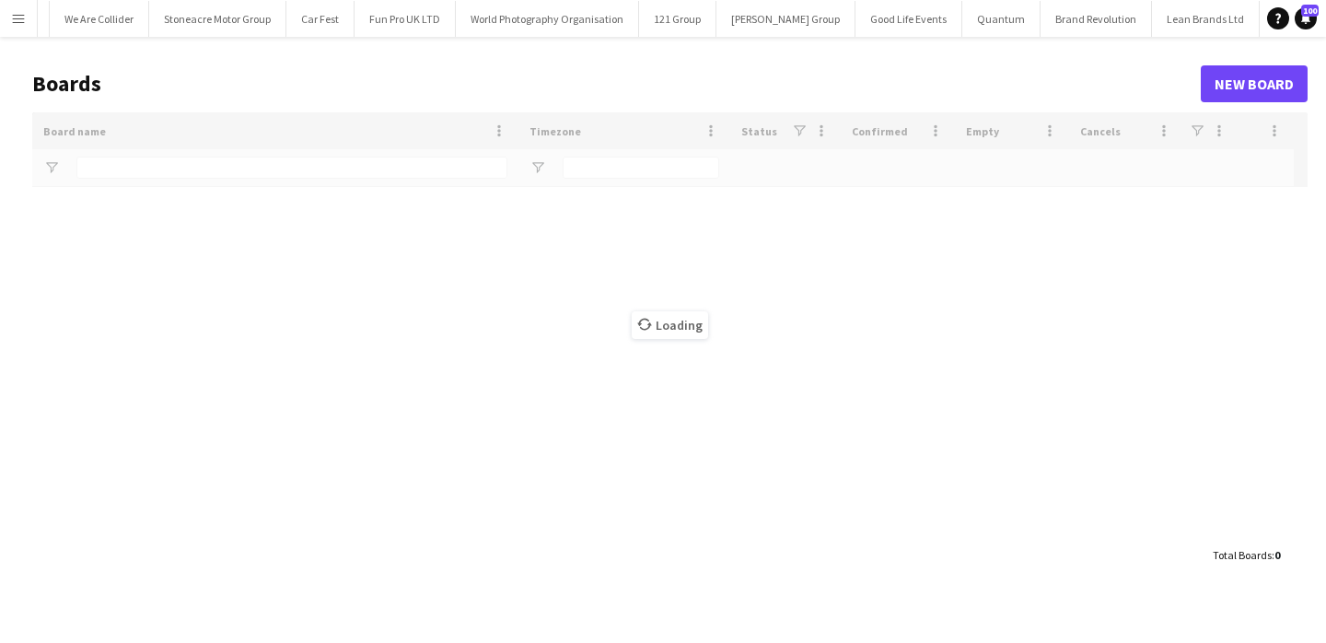
type input "**"
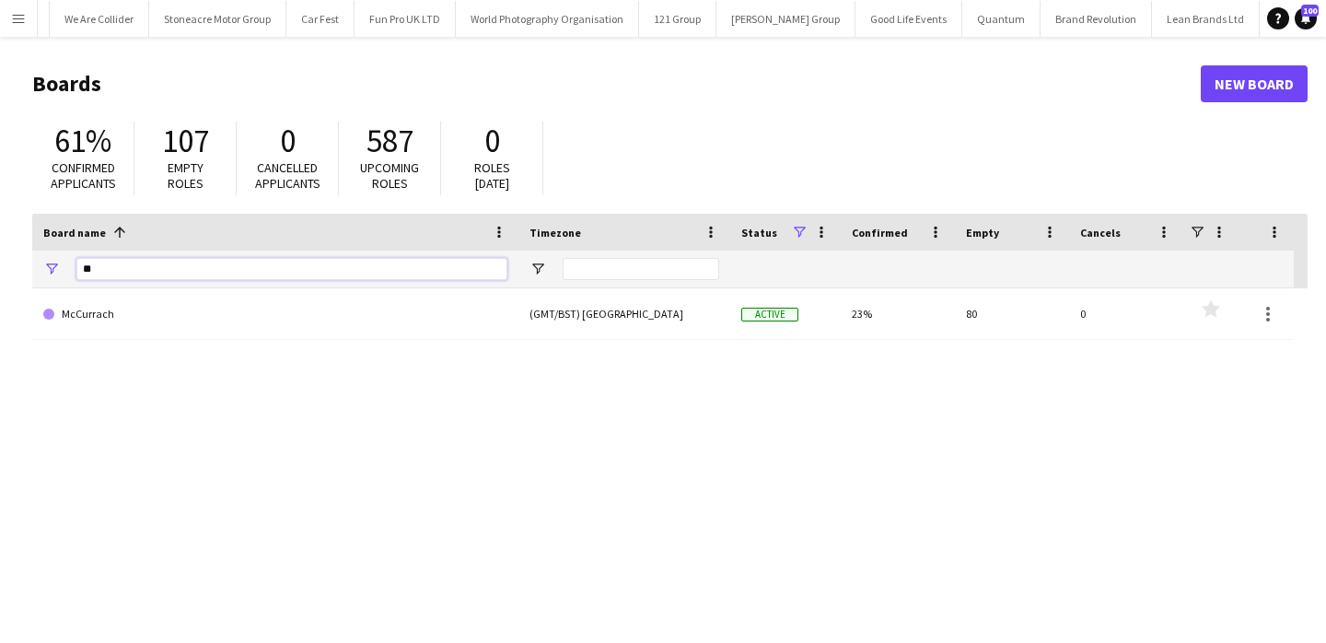
click at [300, 261] on input "**" at bounding box center [291, 269] width 431 height 22
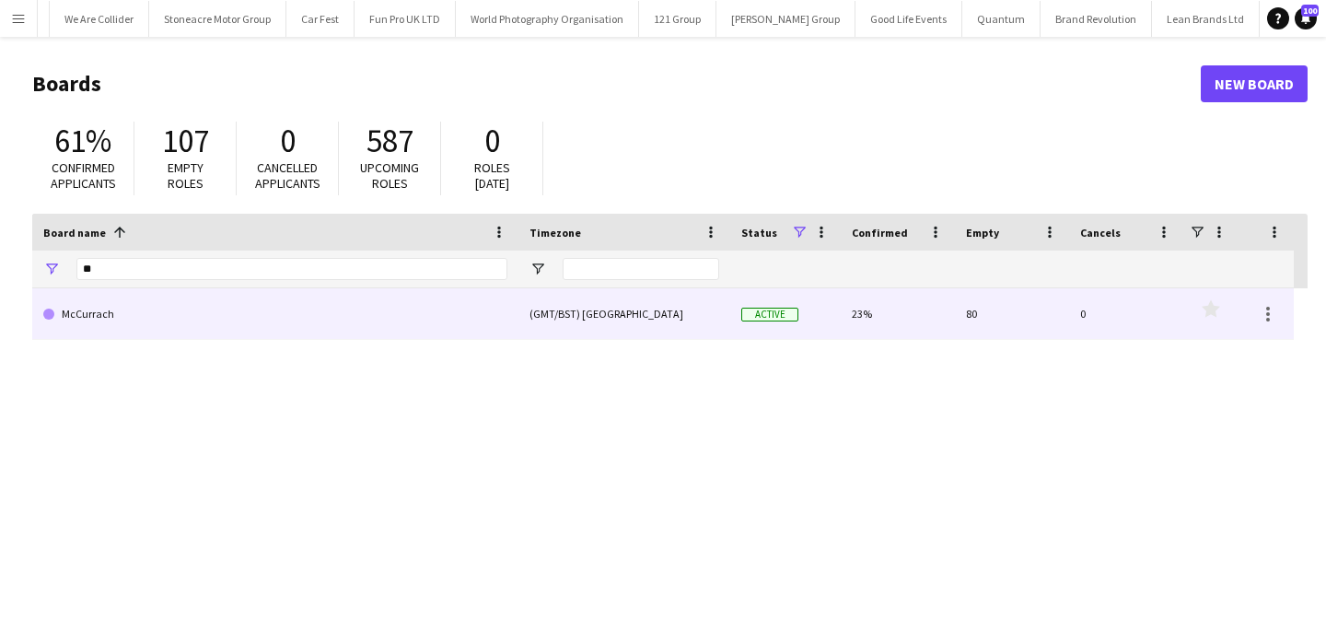
click at [302, 309] on link "McCurrach" at bounding box center [275, 314] width 464 height 52
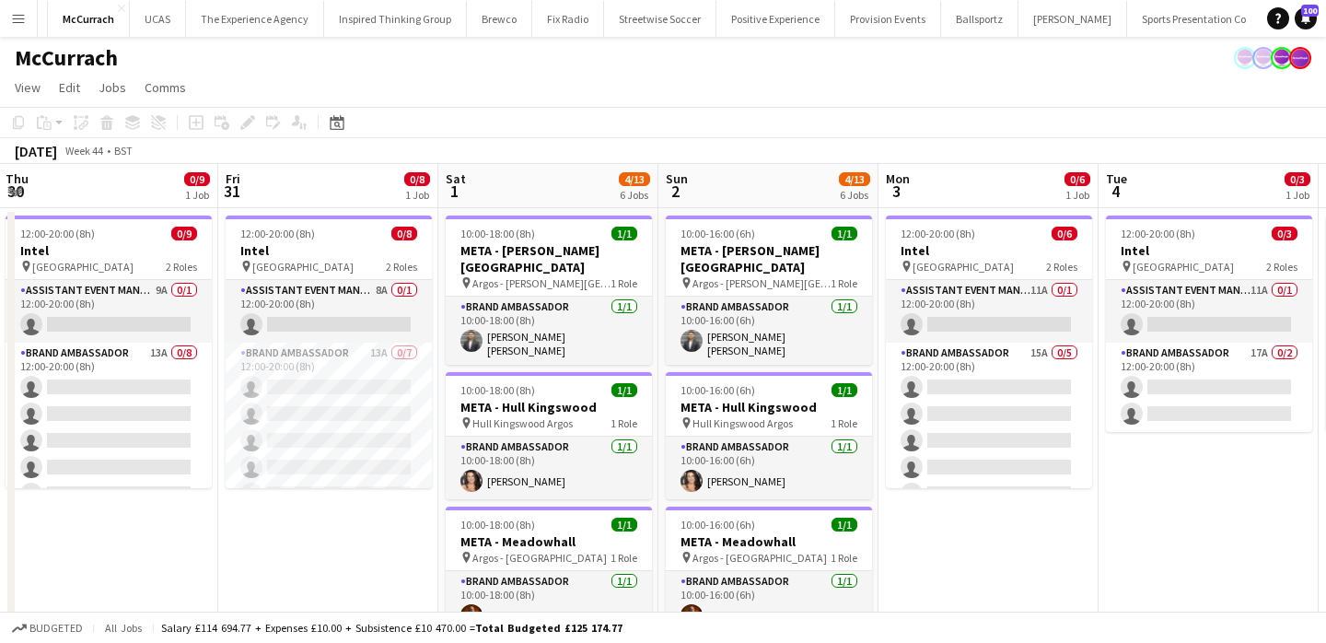
scroll to position [0, 519]
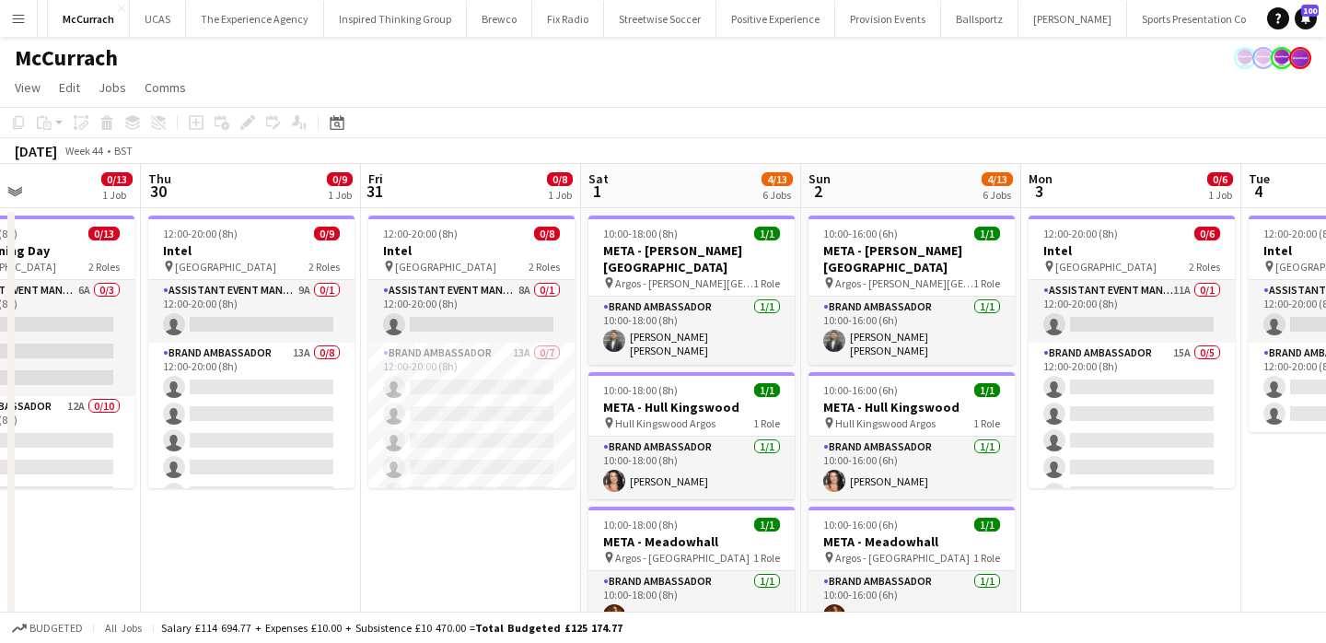
click at [415, 345] on app-card-role "Brand Ambassador 13A 0/7 12:00-20:00 (8h) single-neutral-actions single-neutral…" at bounding box center [471, 454] width 206 height 223
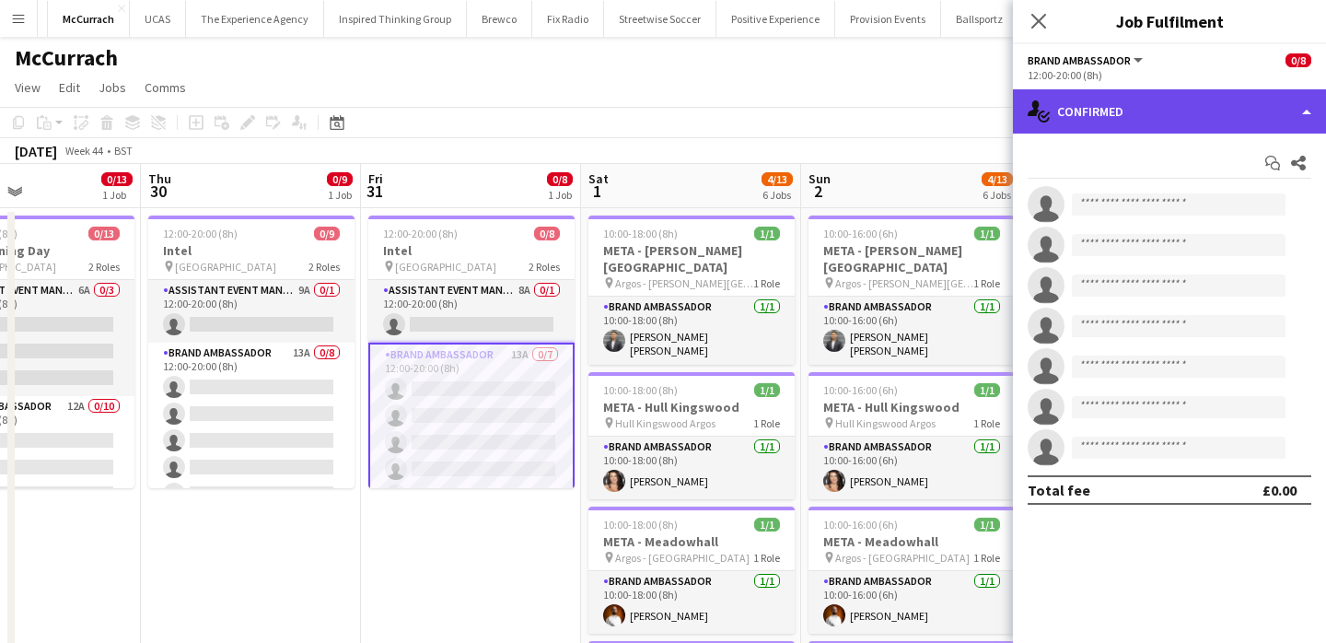
click at [1244, 122] on div "single-neutral-actions-check-2 Confirmed" at bounding box center [1169, 111] width 313 height 44
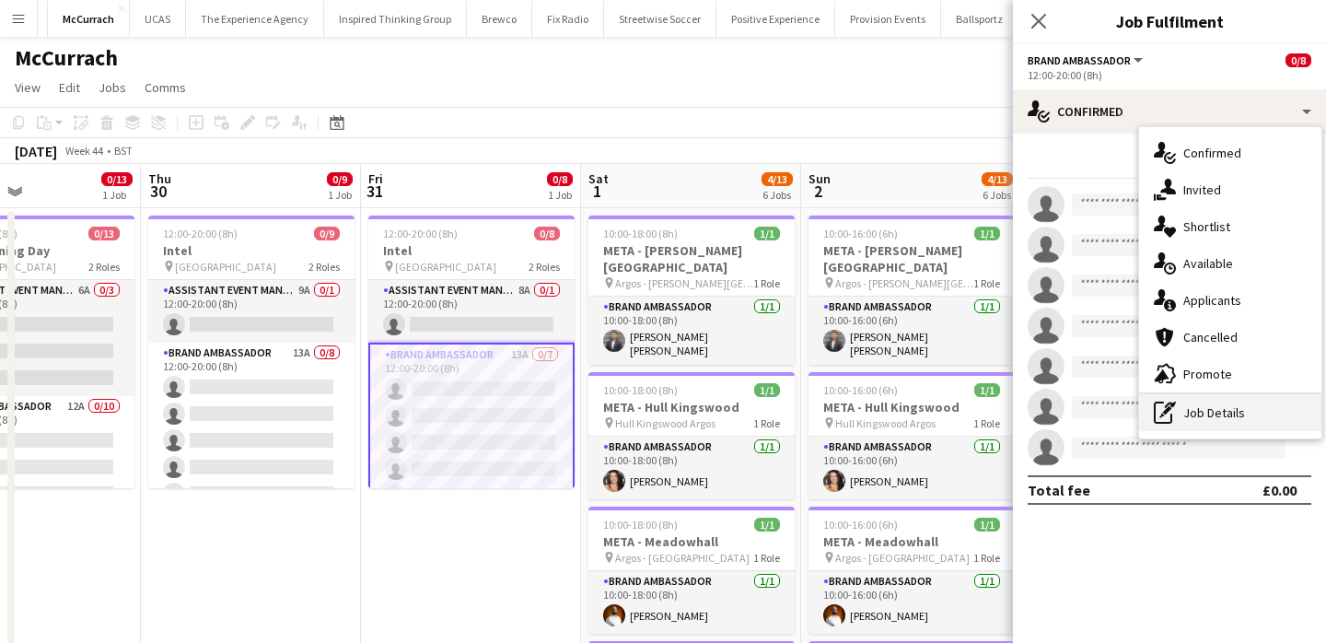
click at [1251, 411] on div "pen-write Job Details" at bounding box center [1230, 412] width 182 height 37
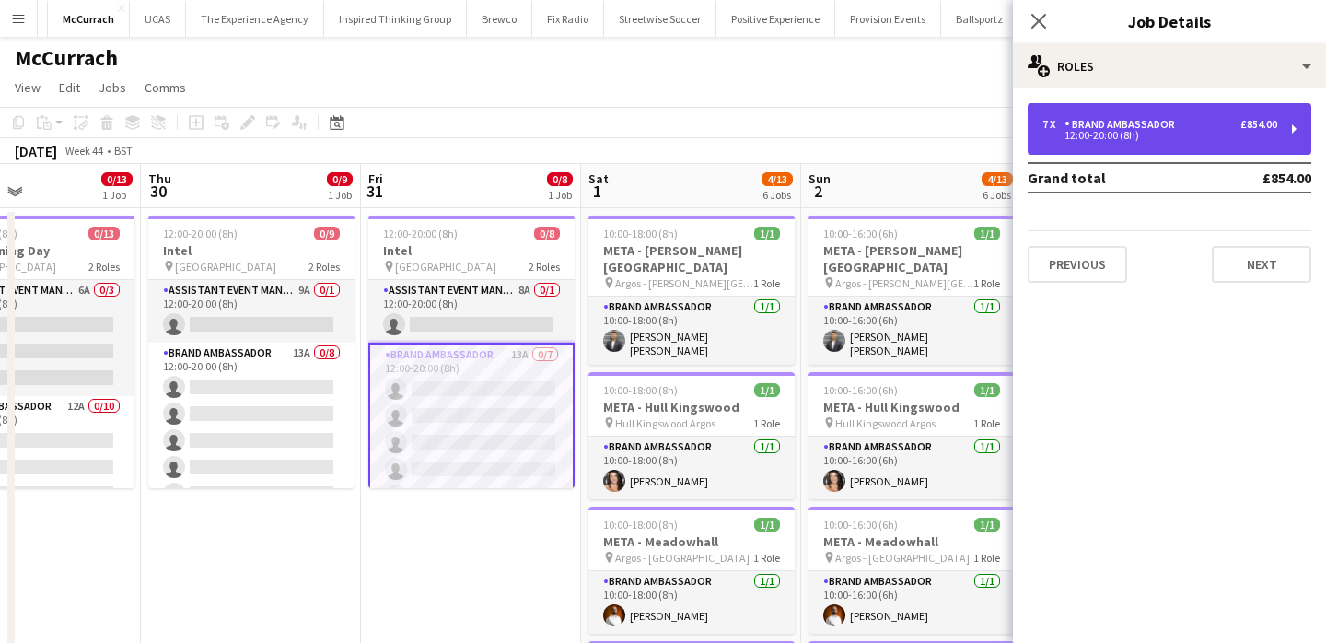
click at [1198, 130] on div "7 x Brand Ambassador £854.00" at bounding box center [1159, 124] width 235 height 13
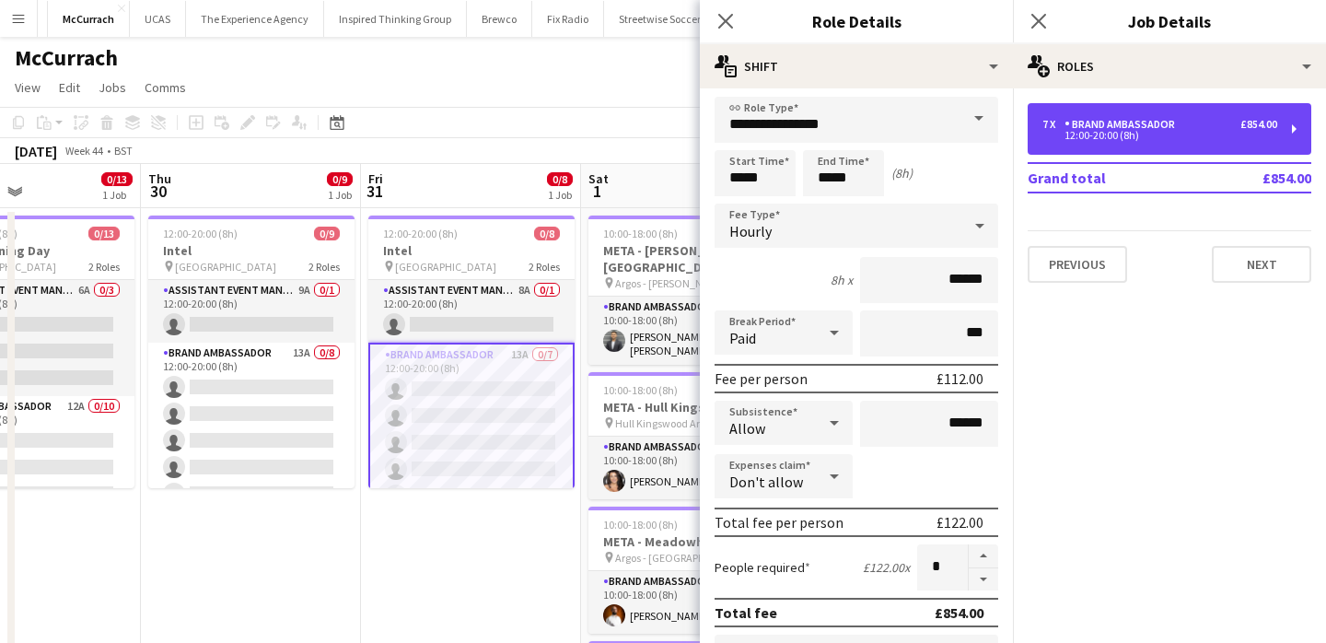
scroll to position [6, 0]
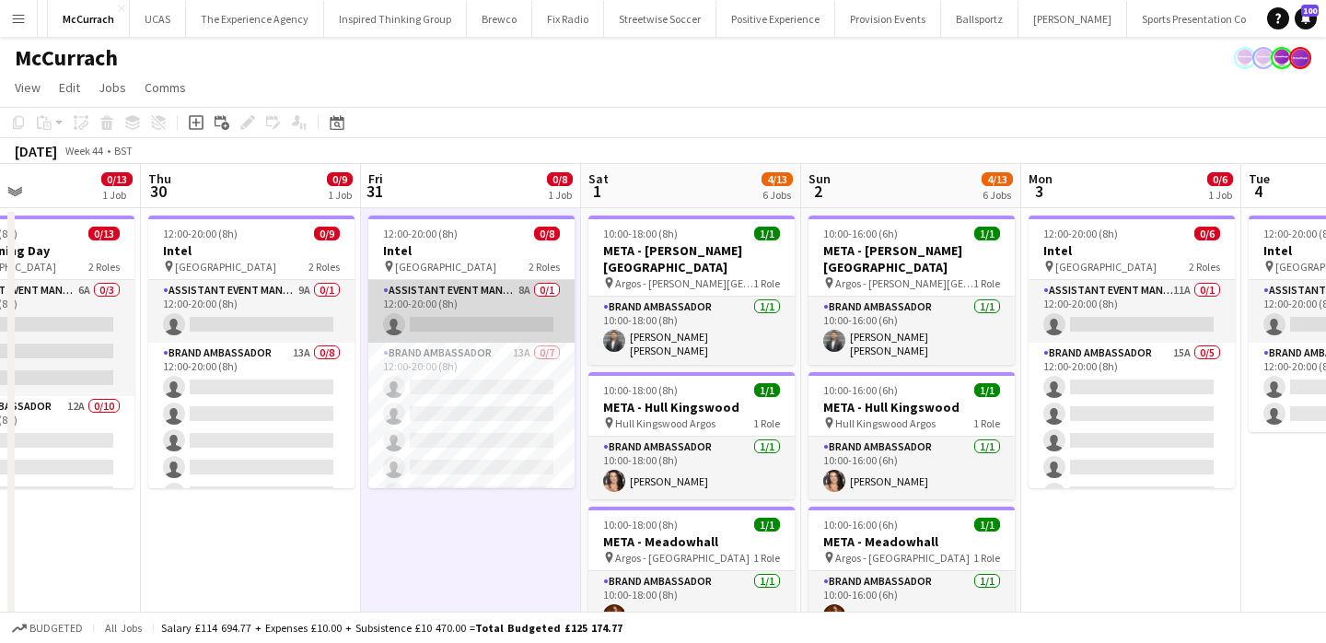
click at [439, 280] on app-card-role "Assistant Event Manager 8A 0/1 12:00-20:00 (8h) single-neutral-actions" at bounding box center [471, 311] width 206 height 63
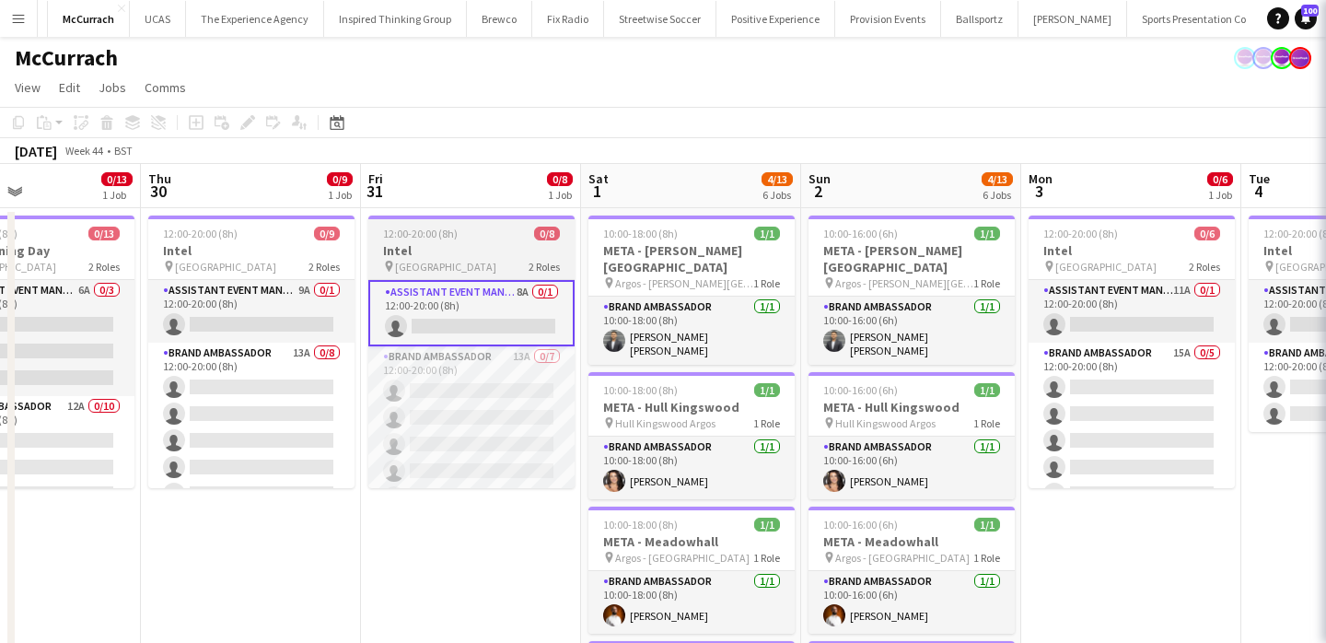
click at [435, 260] on div "pin London 2 Roles" at bounding box center [471, 266] width 206 height 15
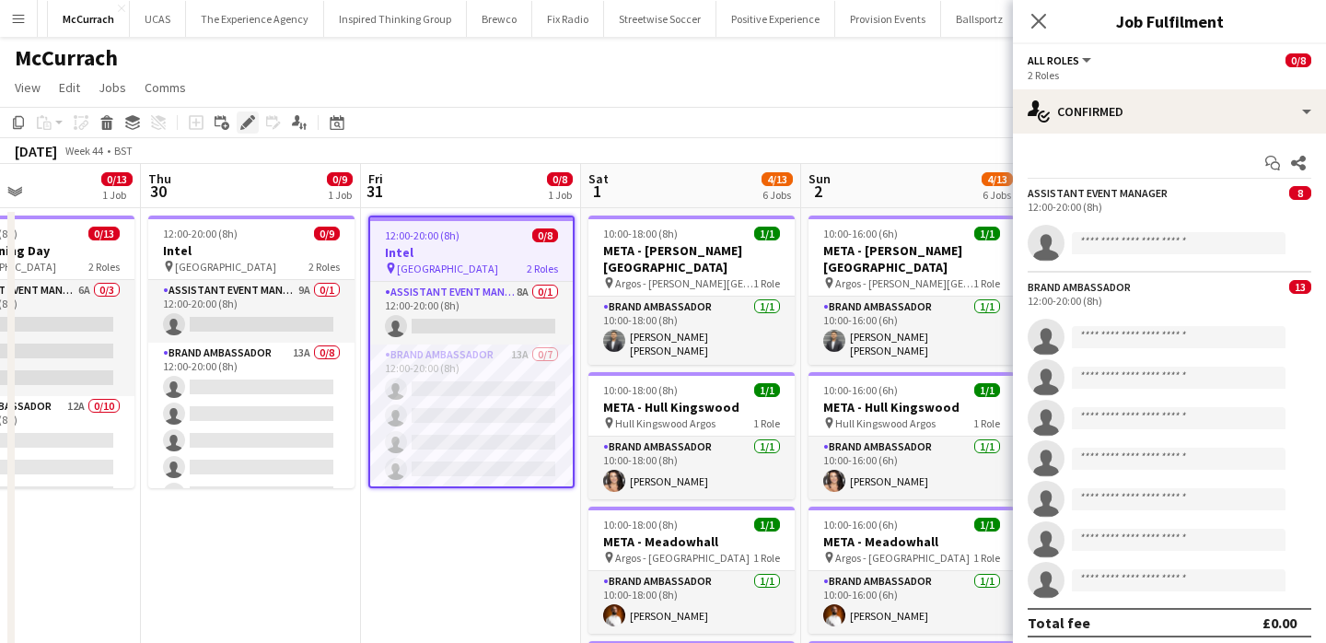
click at [256, 119] on div "Edit" at bounding box center [248, 122] width 22 height 22
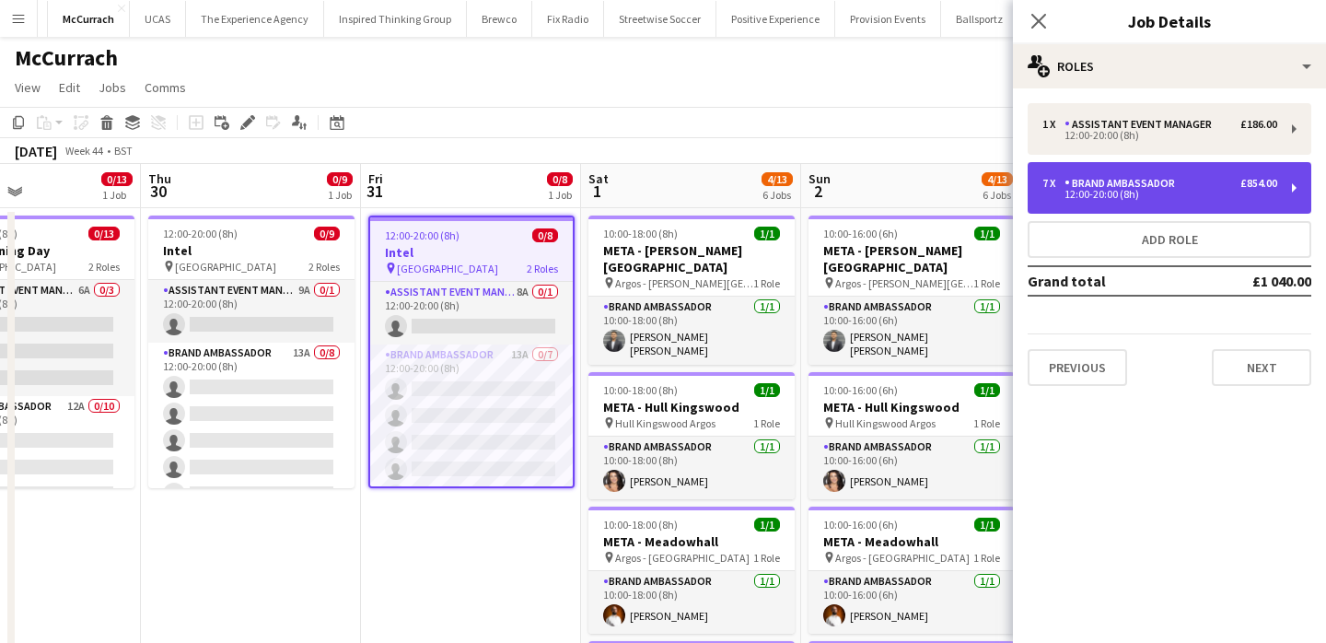
click at [1089, 204] on div "7 x Brand Ambassador £854.00 12:00-20:00 (8h)" at bounding box center [1170, 188] width 284 height 52
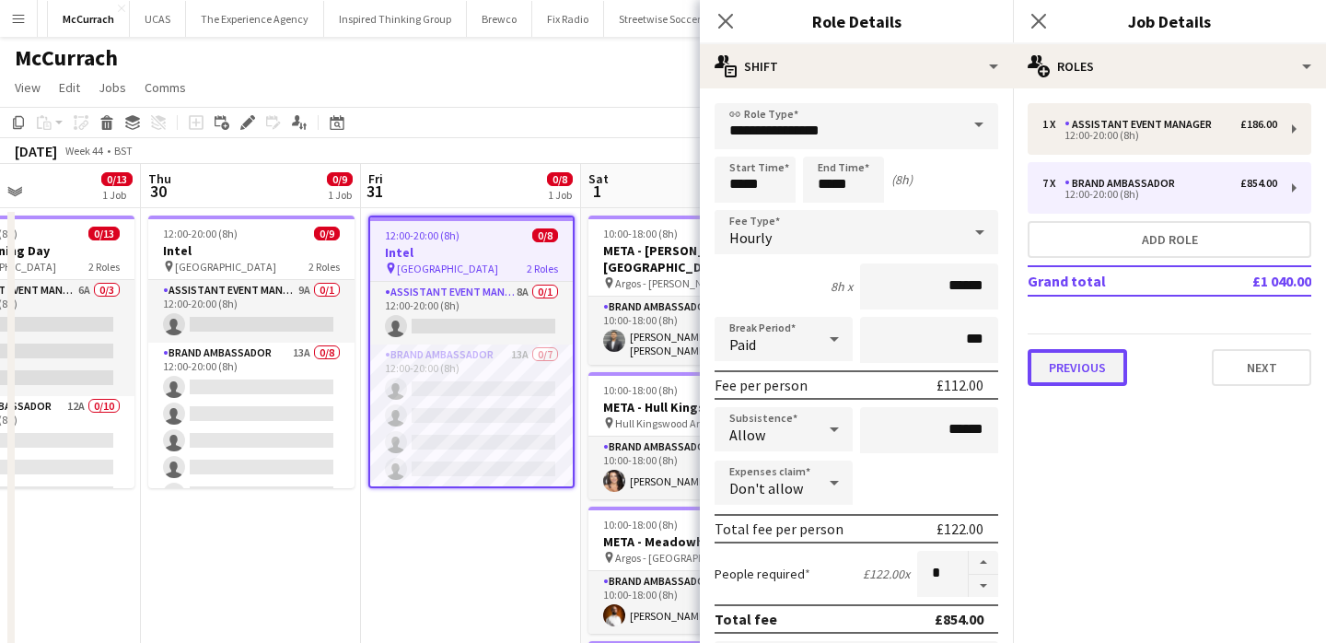
click at [1060, 375] on button "Previous" at bounding box center [1077, 367] width 99 height 37
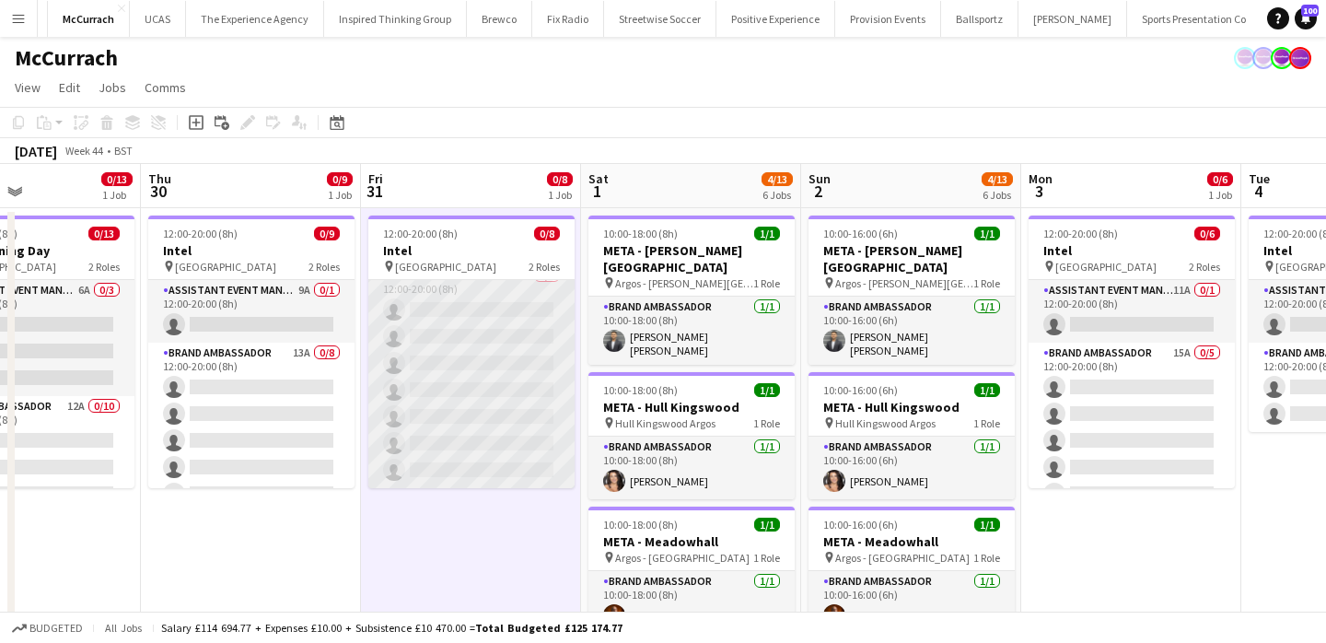
scroll to position [0, 0]
click at [497, 443] on app-card-role "Brand Ambassador 13A 0/7 12:00-20:00 (8h) single-neutral-actions single-neutral…" at bounding box center [471, 454] width 206 height 223
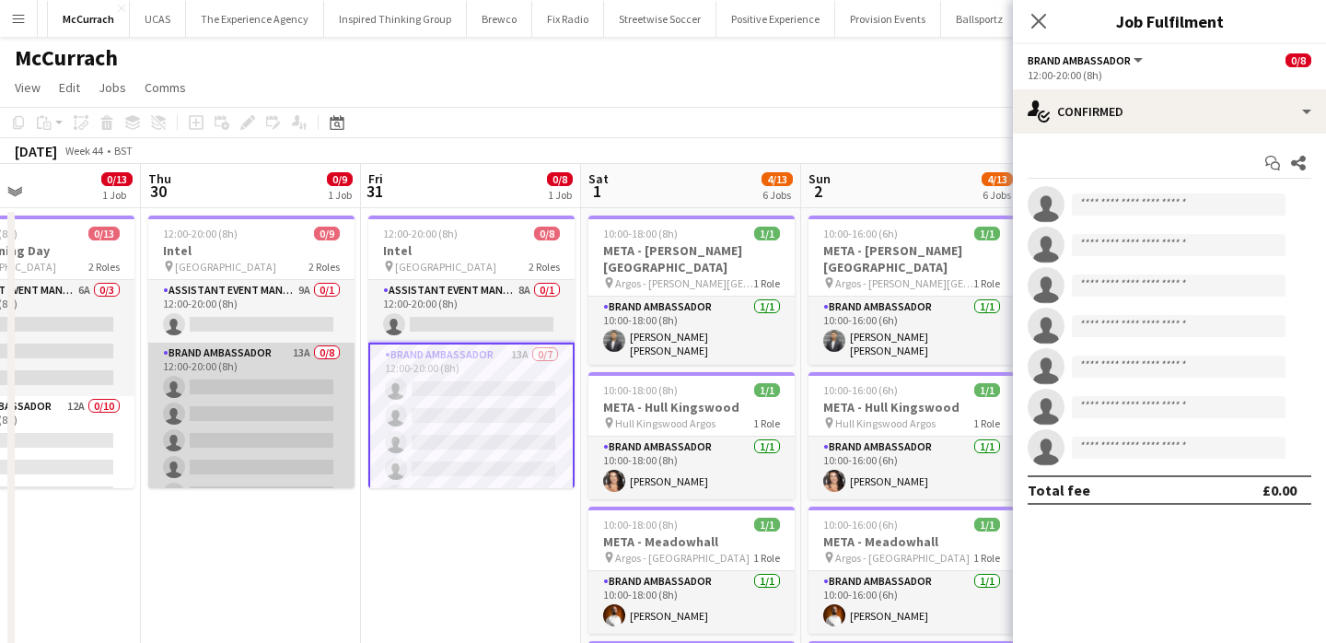
click at [239, 411] on app-card-role "Brand Ambassador 13A 0/8 12:00-20:00 (8h) single-neutral-actions single-neutral…" at bounding box center [251, 468] width 206 height 250
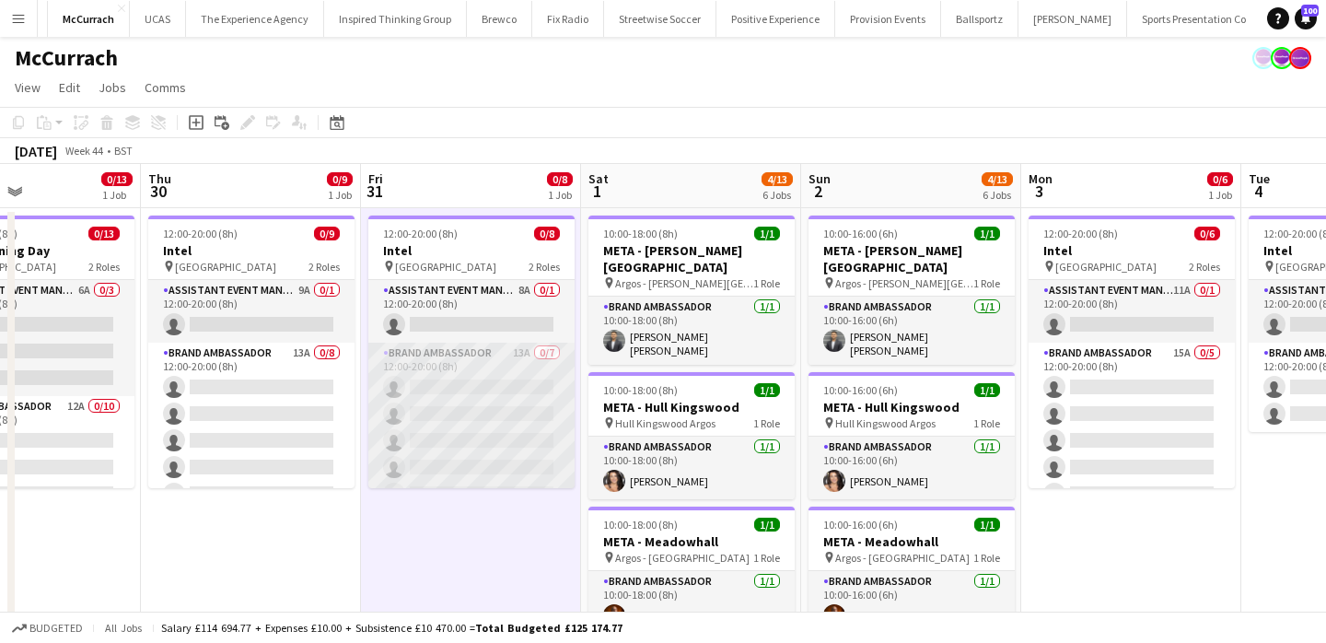
click at [531, 455] on app-card-role "Brand Ambassador 13A 0/7 12:00-20:00 (8h) single-neutral-actions single-neutral…" at bounding box center [471, 454] width 206 height 223
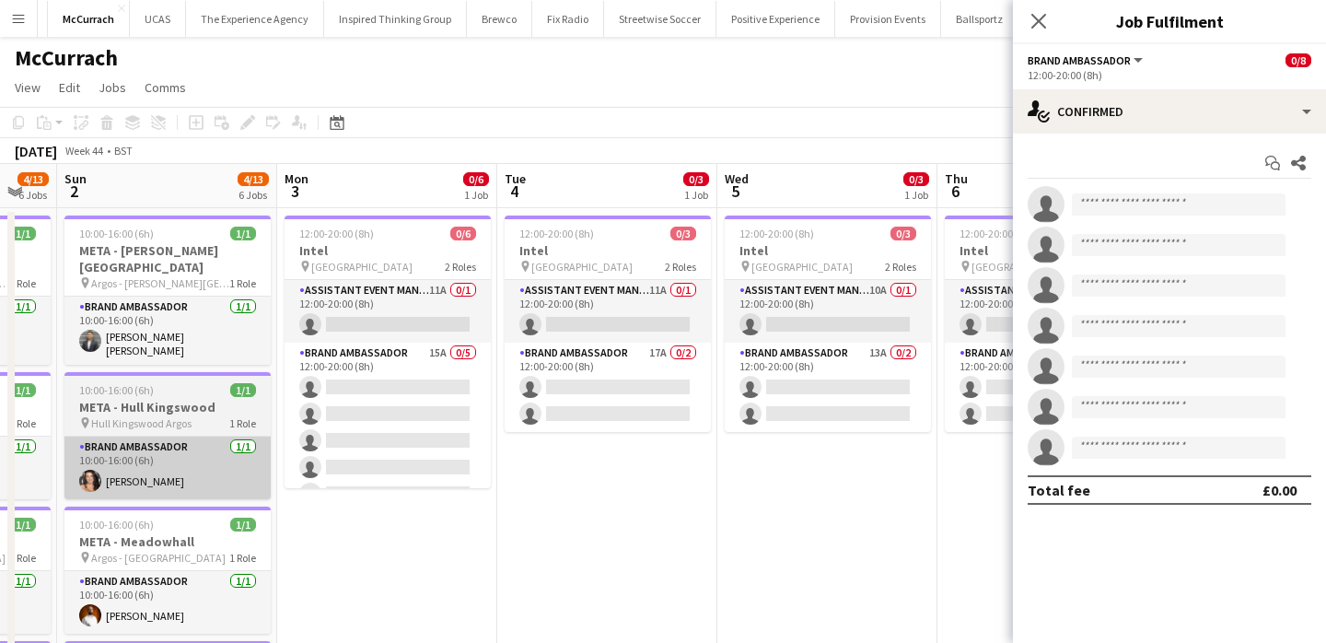
scroll to position [0, 509]
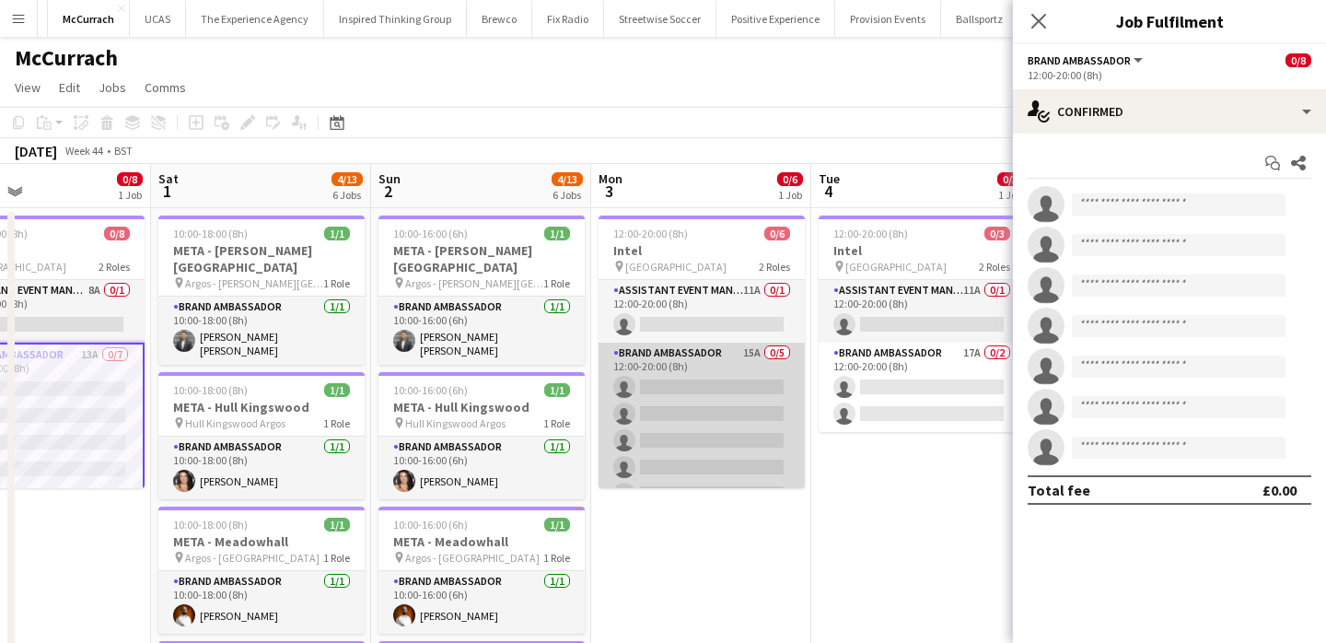
click at [745, 423] on app-card-role "Brand Ambassador 15A 0/5 12:00-20:00 (8h) single-neutral-actions single-neutral…" at bounding box center [702, 427] width 206 height 169
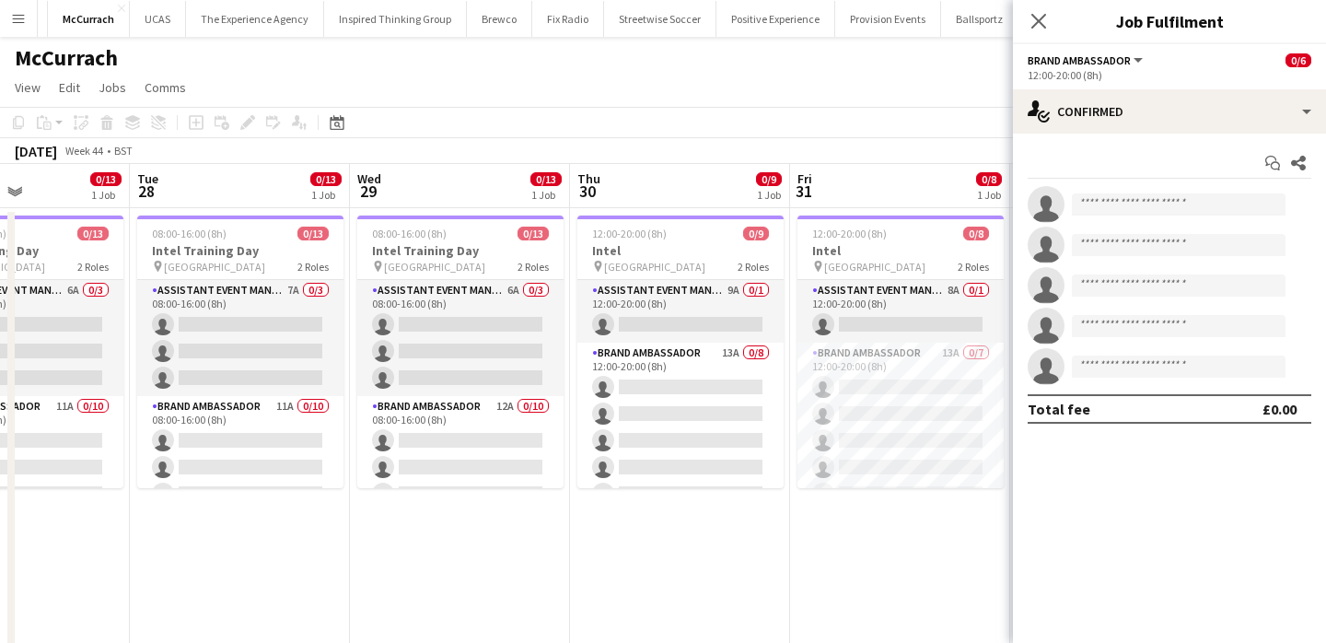
scroll to position [0, 530]
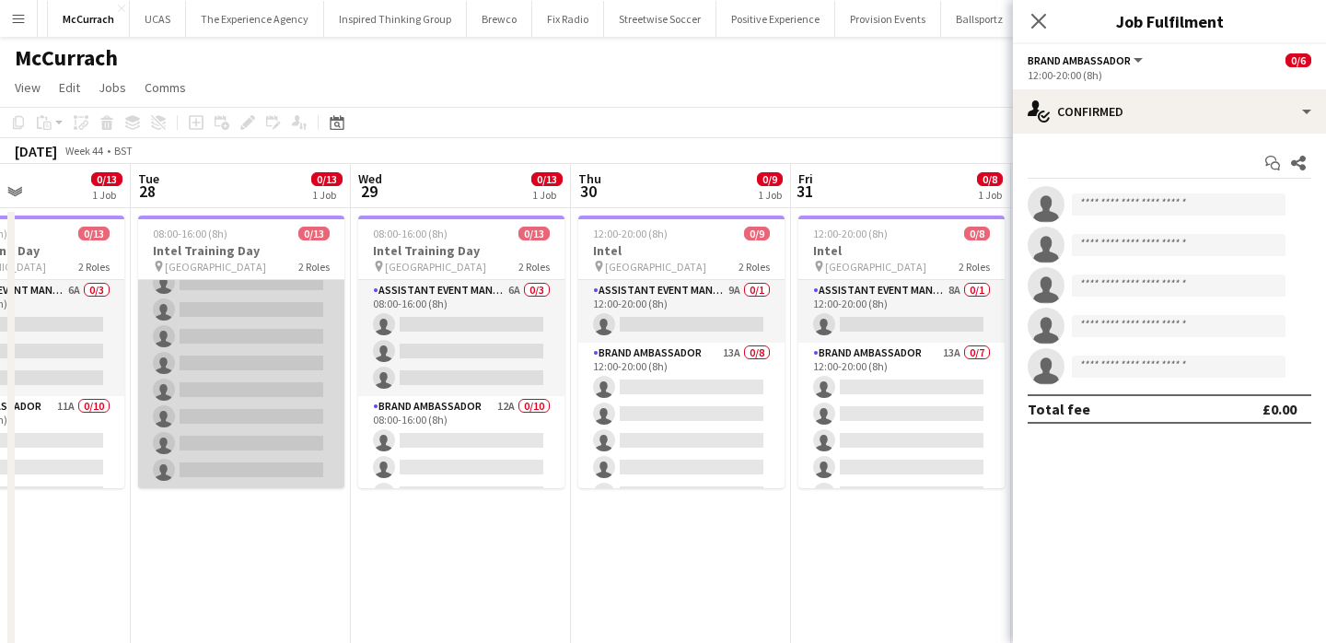
click at [283, 413] on app-card-role "Brand Ambassador 11A 0/10 08:00-16:00 (8h) single-neutral-actions single-neutra…" at bounding box center [241, 336] width 206 height 303
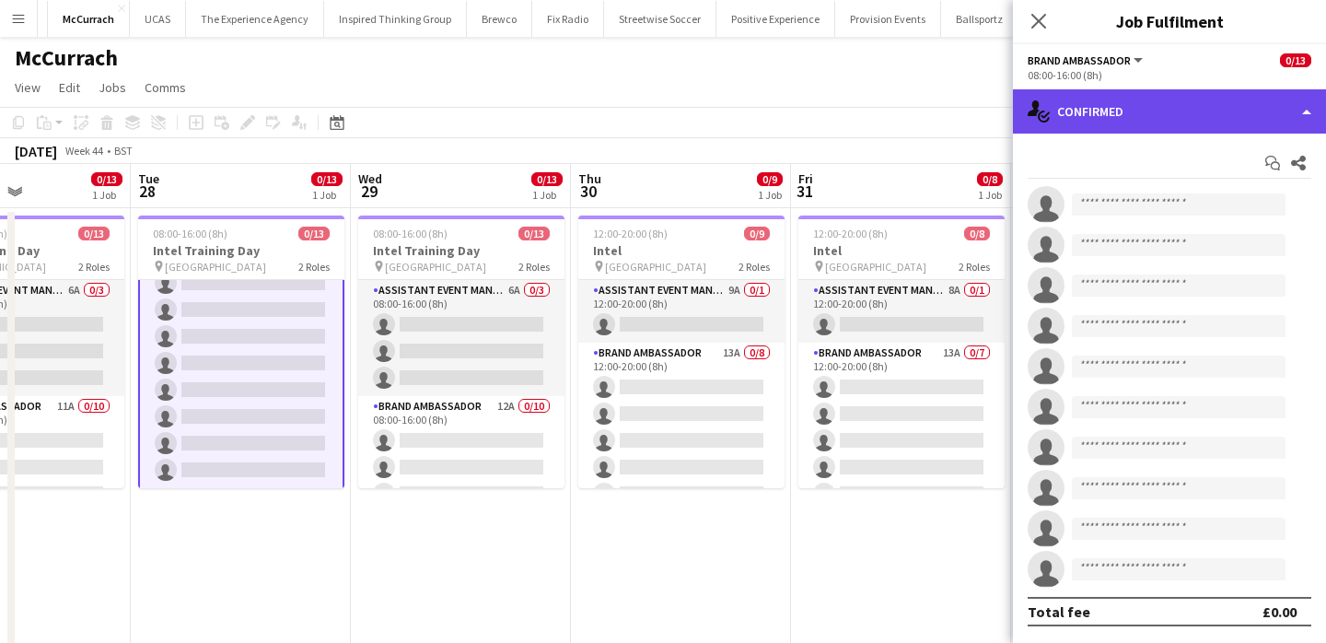
click at [1092, 116] on div "single-neutral-actions-check-2 Confirmed" at bounding box center [1169, 111] width 313 height 44
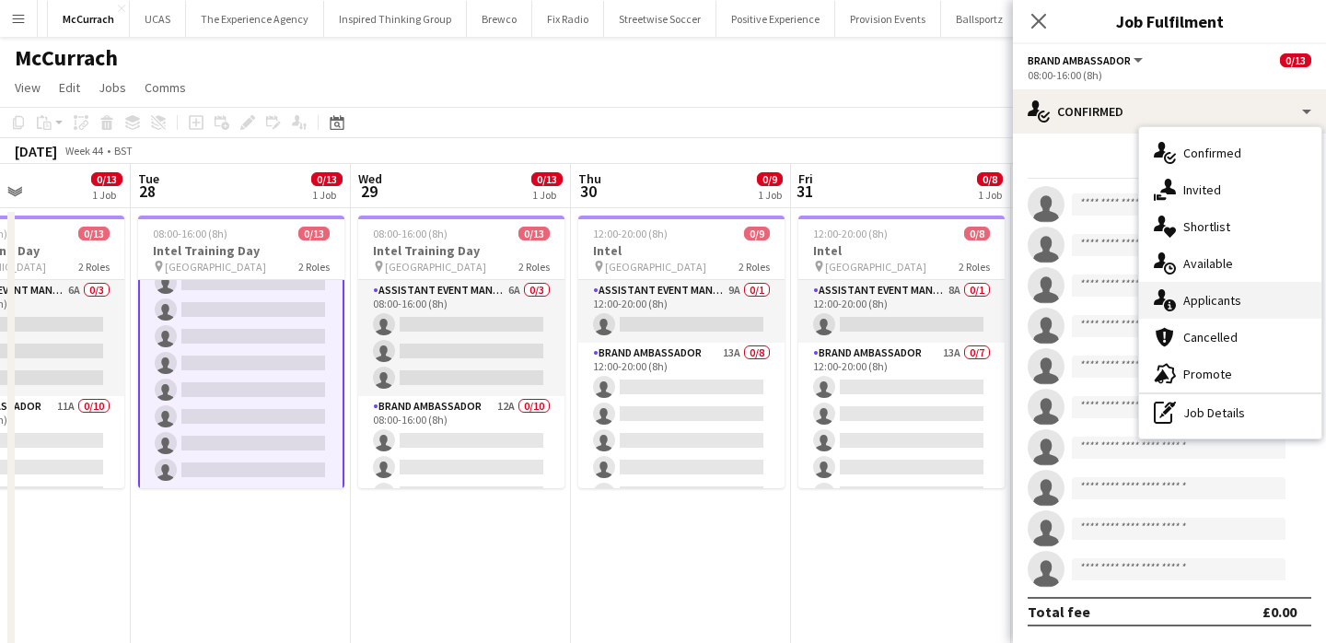
click at [1182, 309] on div "single-neutral-actions-information Applicants" at bounding box center [1230, 300] width 182 height 37
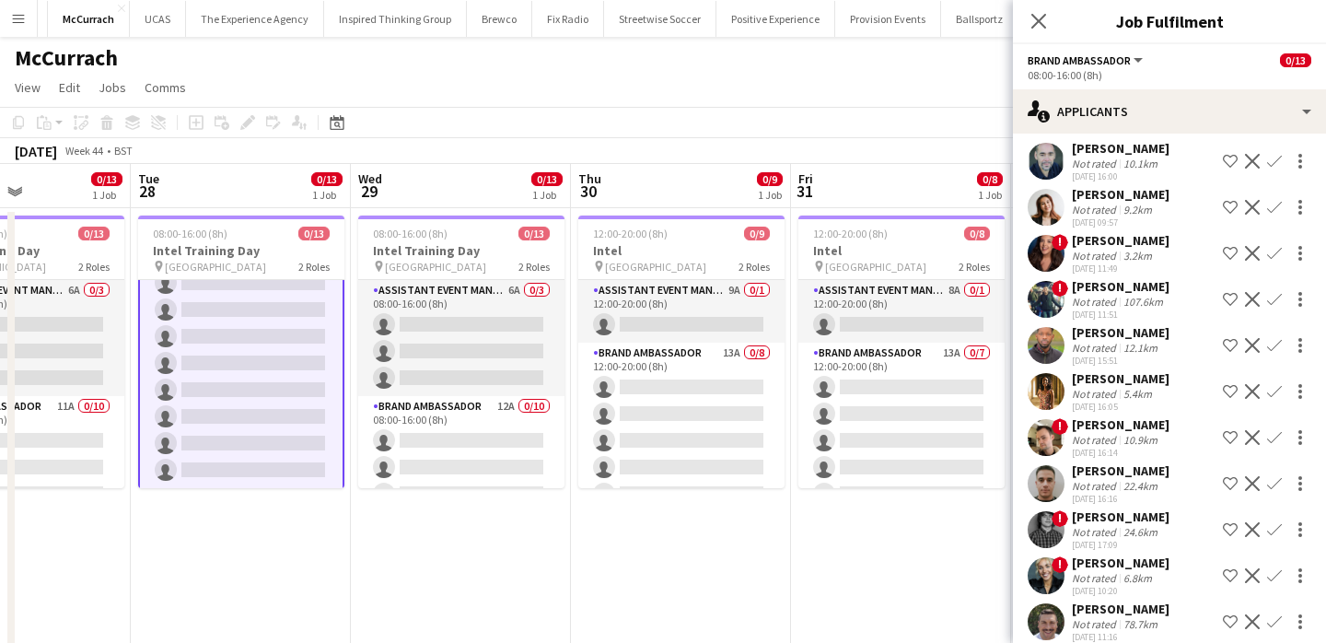
scroll to position [79, 0]
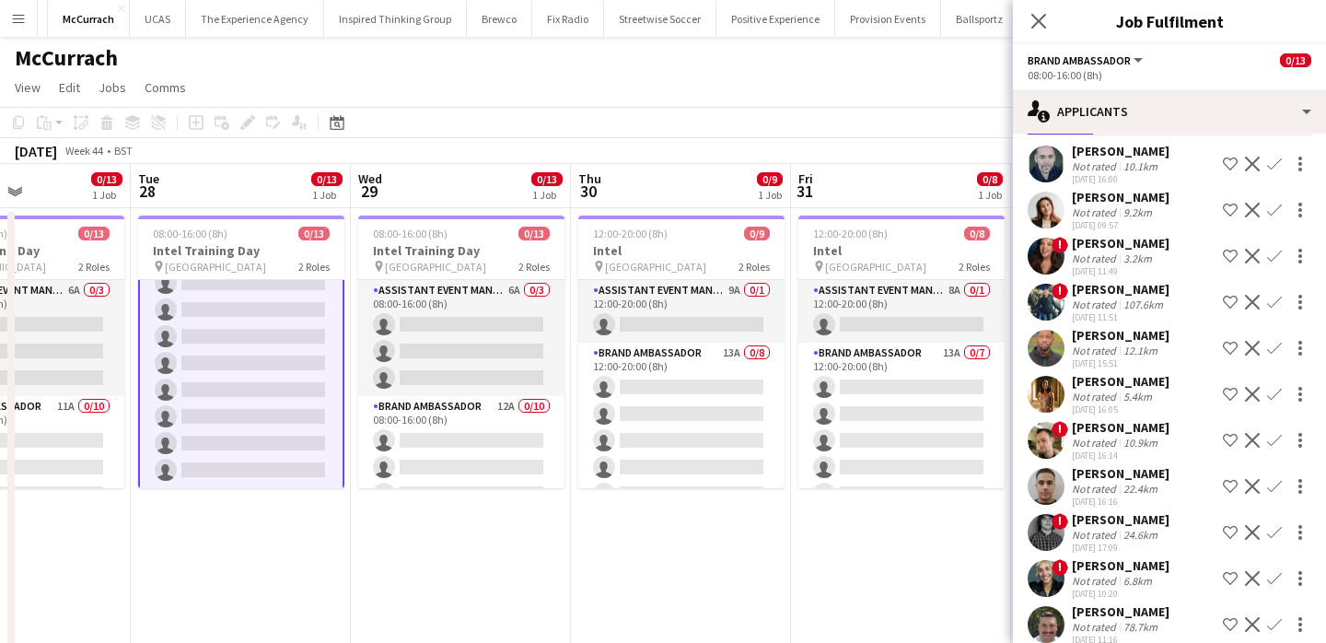
click at [1122, 390] on div "5.4km" at bounding box center [1138, 397] width 36 height 14
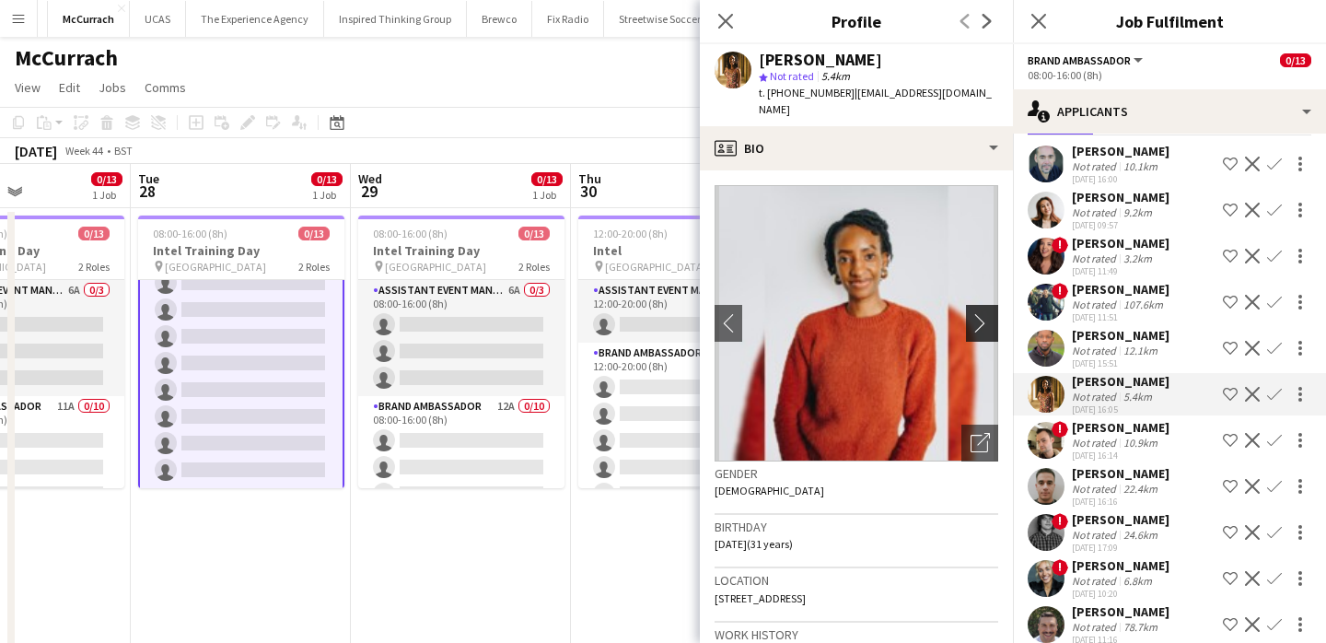
click at [985, 313] on app-icon "chevron-right" at bounding box center [985, 322] width 29 height 19
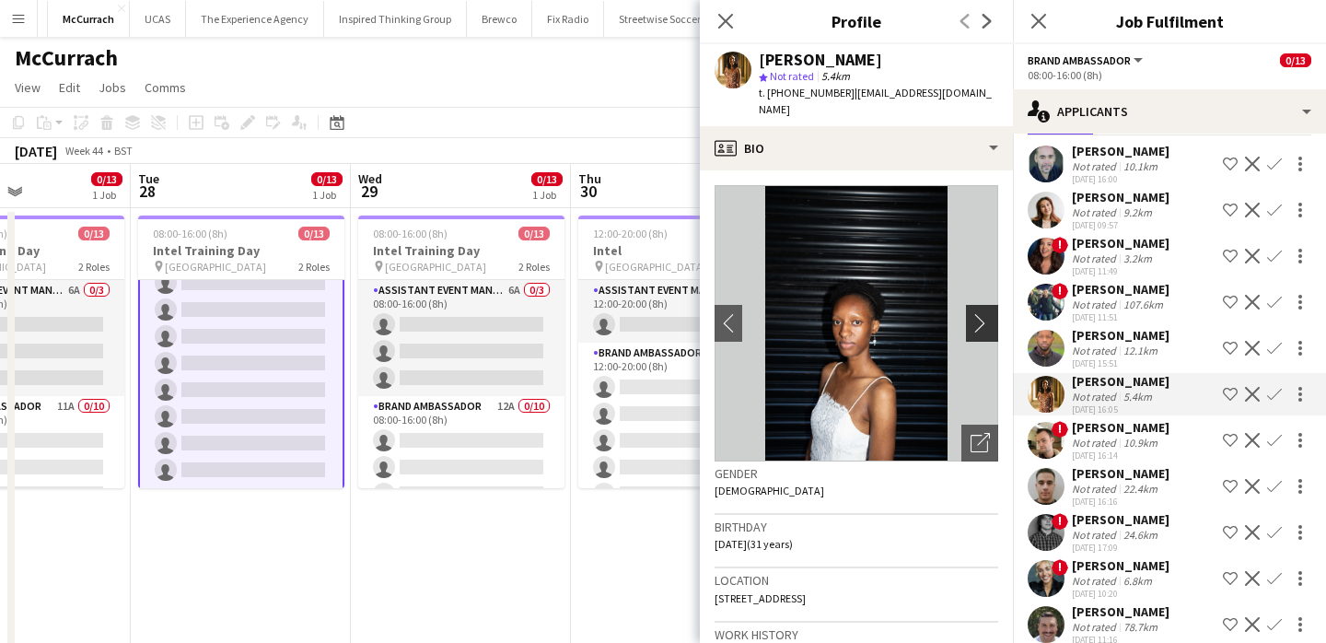
click at [985, 313] on app-icon "chevron-right" at bounding box center [985, 322] width 29 height 19
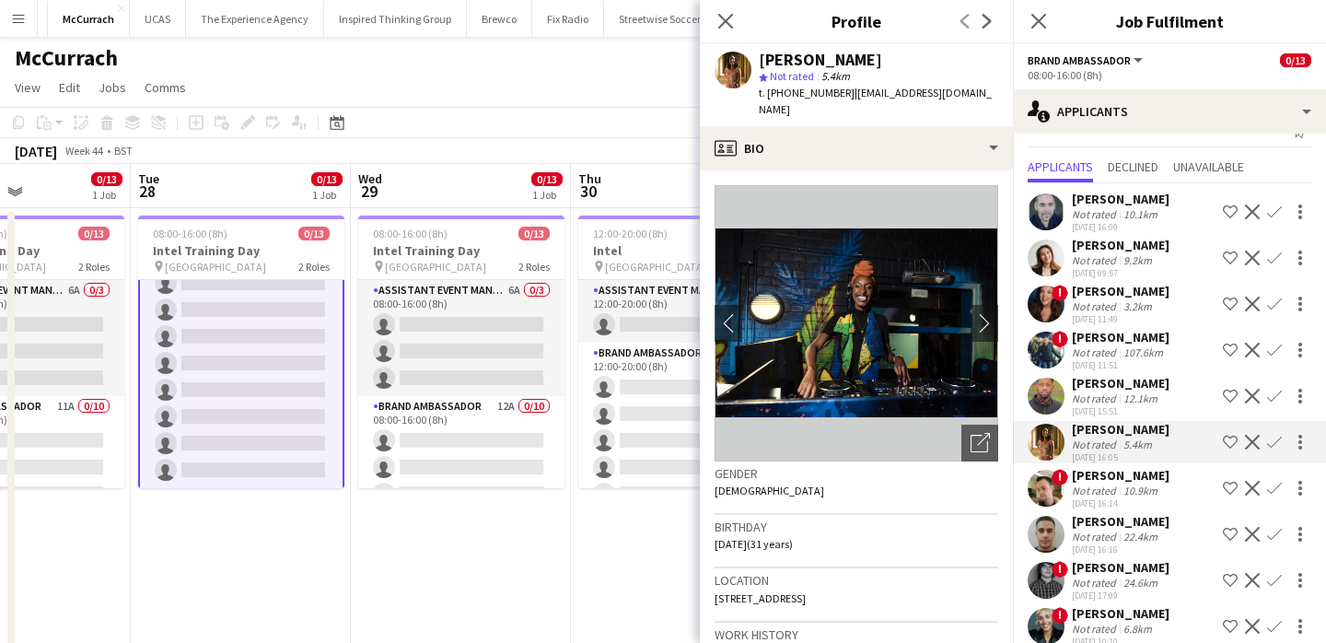
scroll to position [33, 0]
click at [1089, 516] on div "[PERSON_NAME]" at bounding box center [1121, 519] width 98 height 17
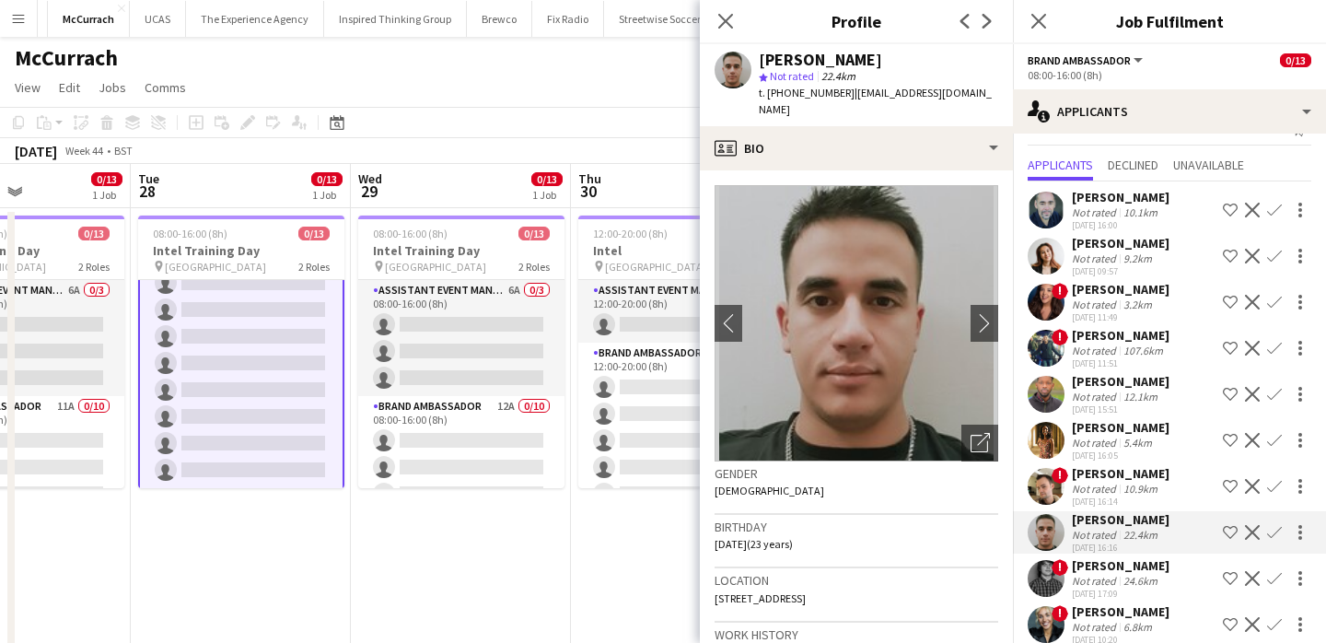
click at [1083, 462] on div "[PERSON_NAME] Not rated 10.1km [DATE] 16:00 Shortlist crew Decline Confirm [PER…" at bounding box center [1169, 438] width 313 height 514
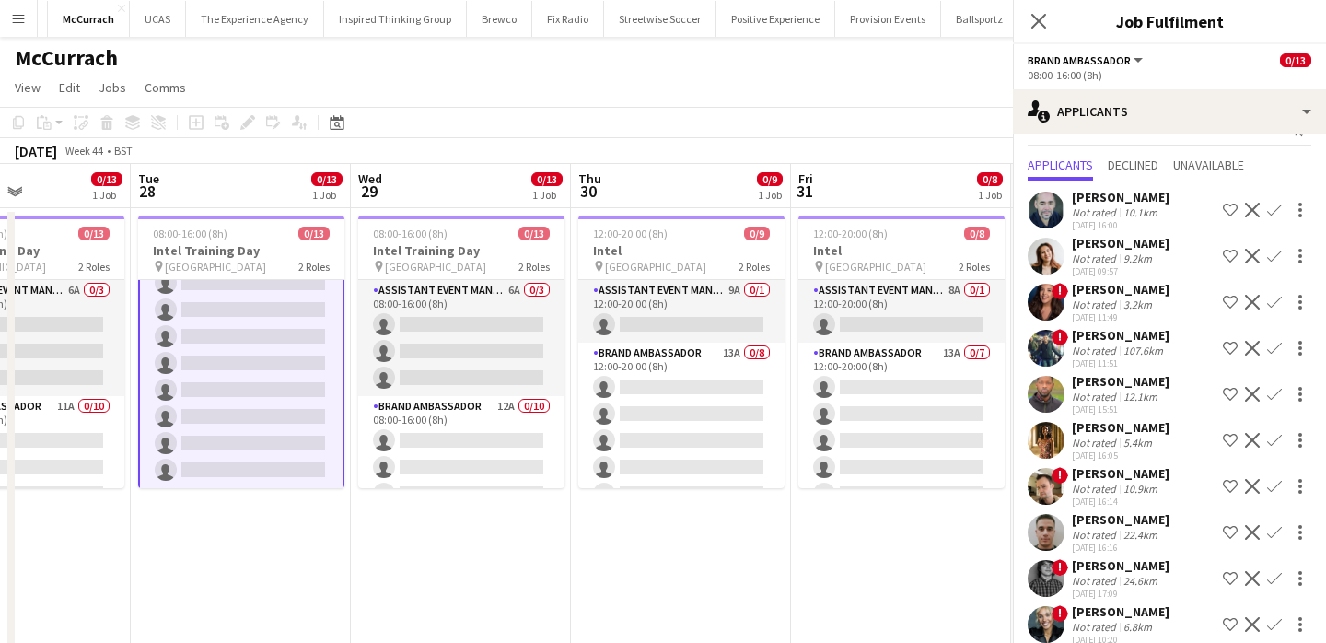
click at [1084, 434] on div "[PERSON_NAME]" at bounding box center [1121, 427] width 98 height 17
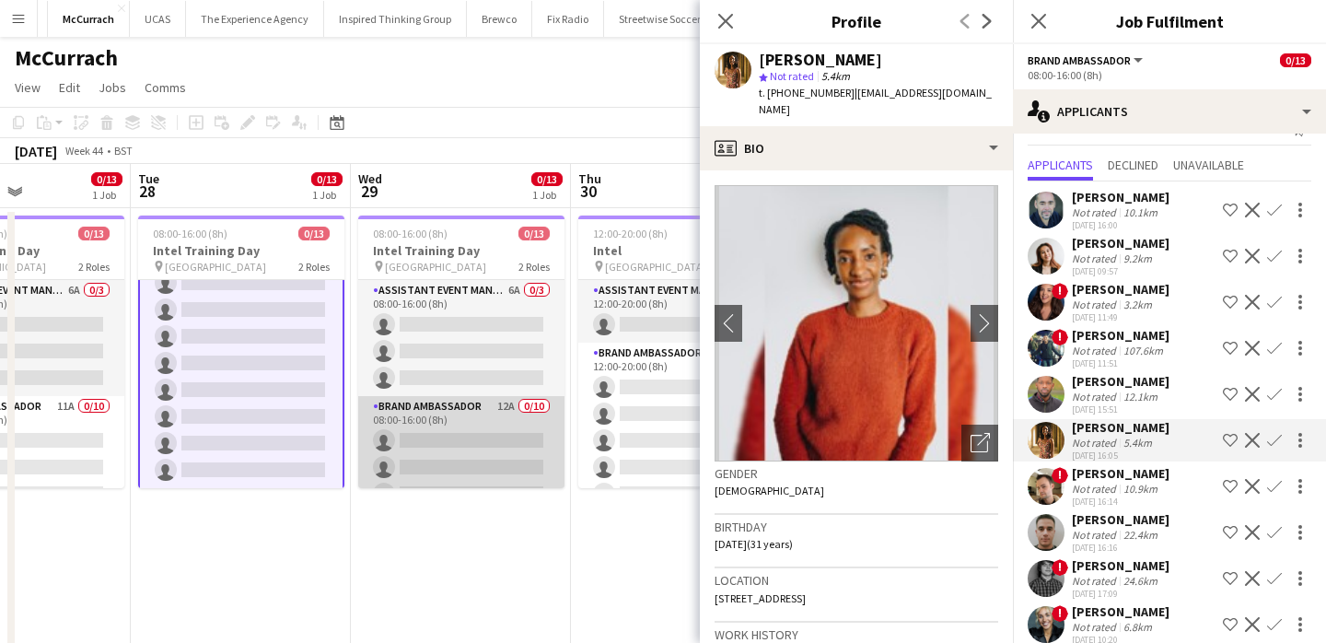
click at [477, 441] on app-card-role "Brand Ambassador 12A 0/10 08:00-16:00 (8h) single-neutral-actions single-neutra…" at bounding box center [461, 547] width 206 height 303
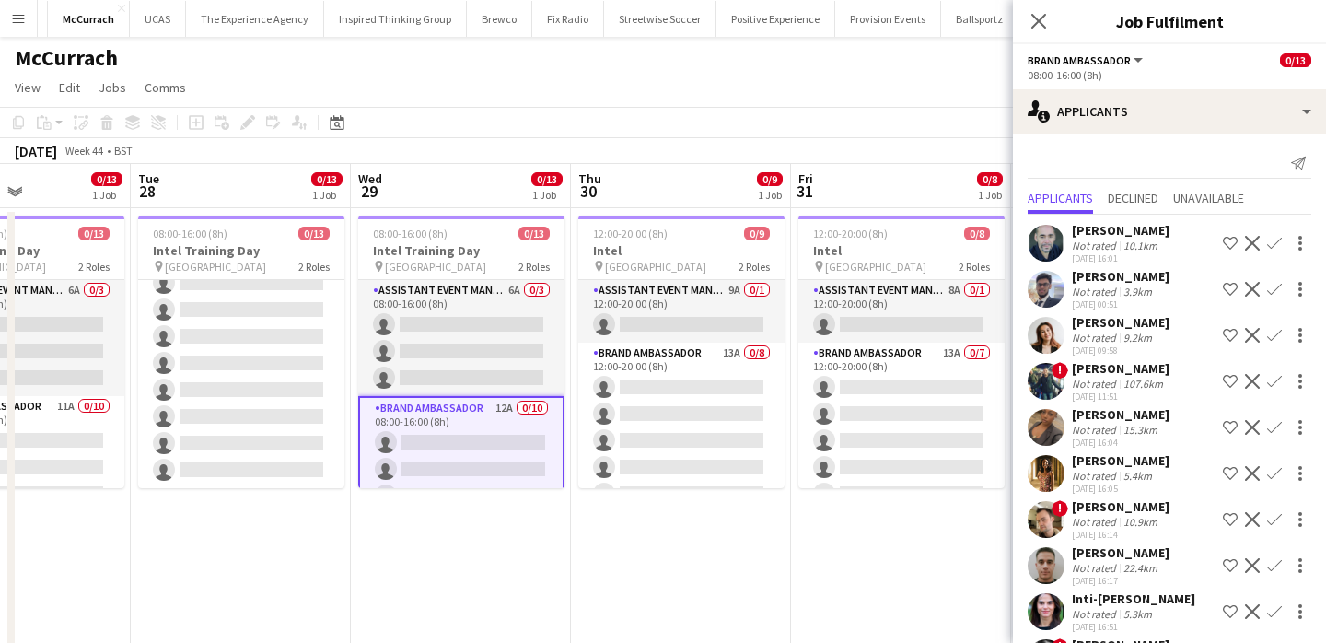
scroll to position [146, 0]
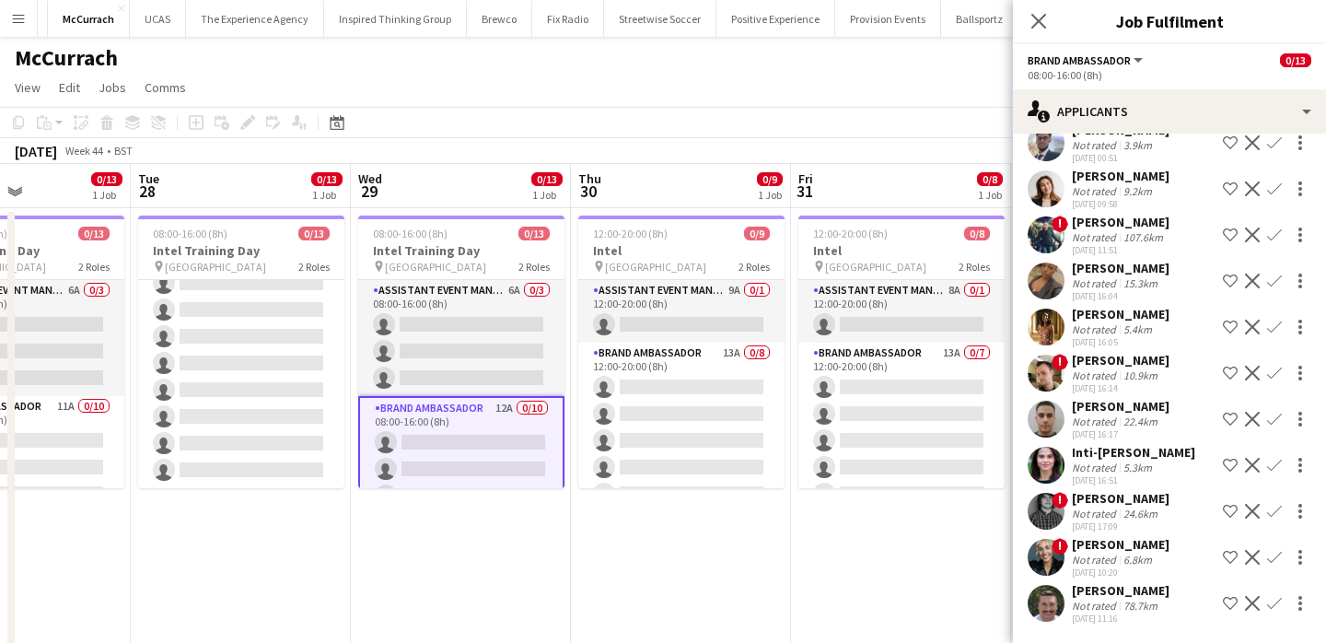
click at [1046, 459] on app-user-avatar at bounding box center [1046, 465] width 37 height 37
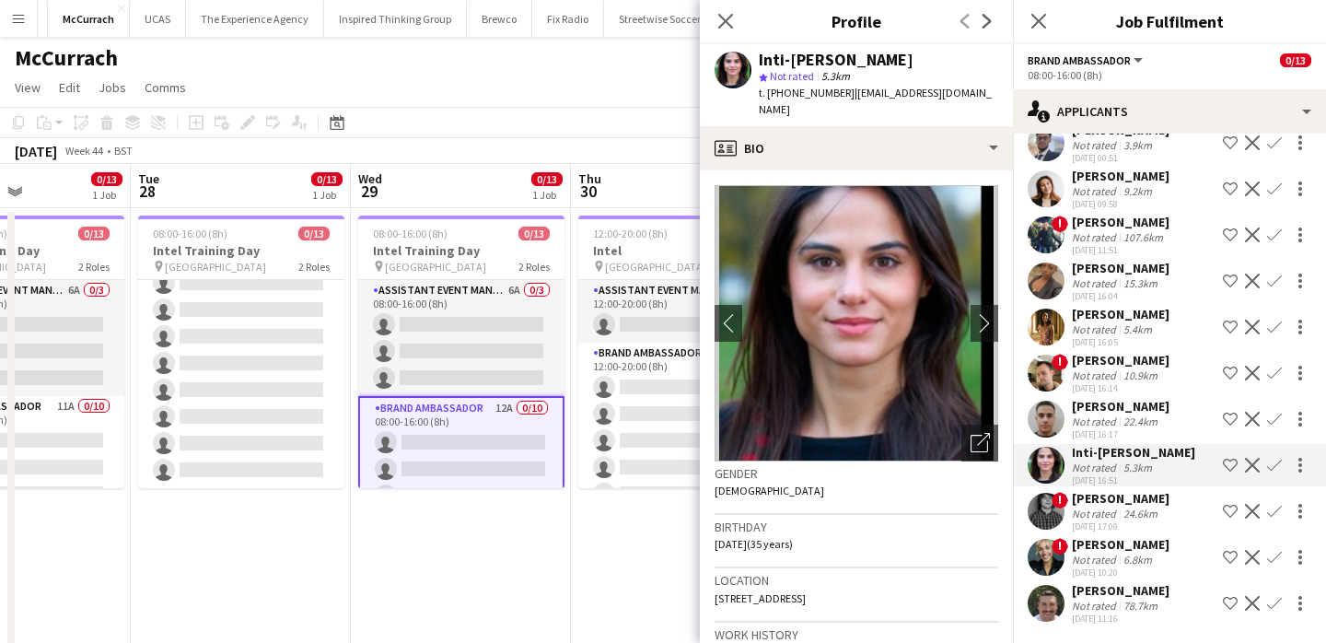
scroll to position [6, 0]
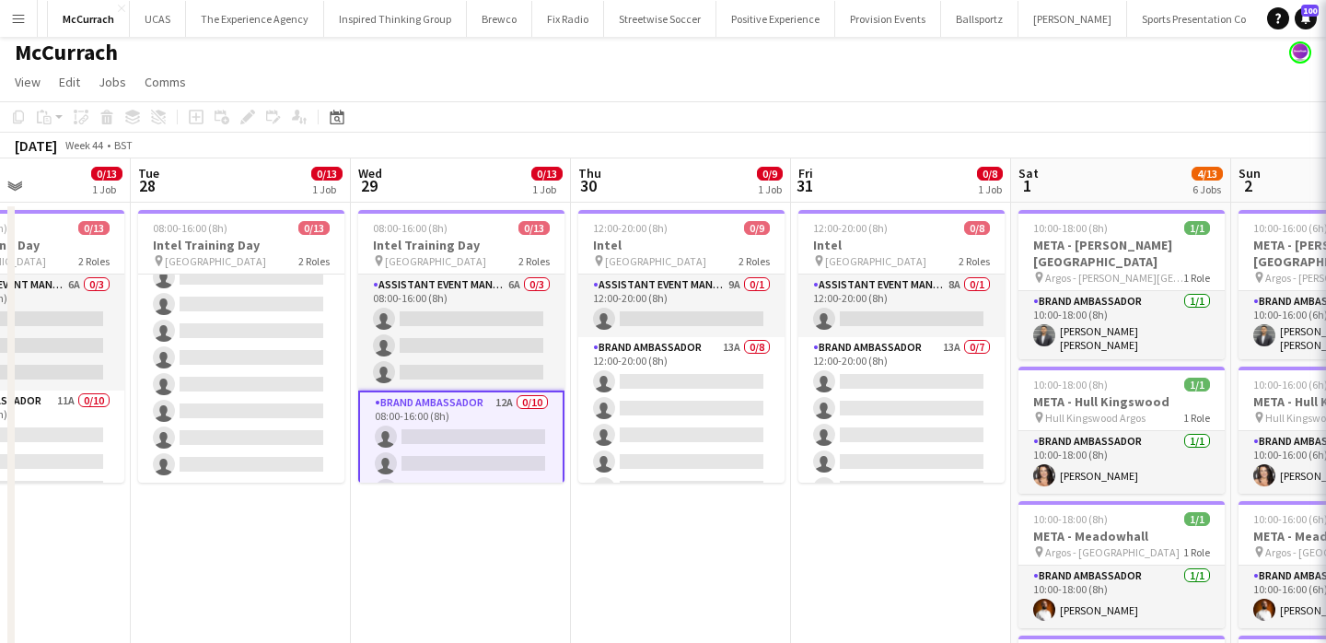
scroll to position [0, 0]
